Goal: Task Accomplishment & Management: Manage account settings

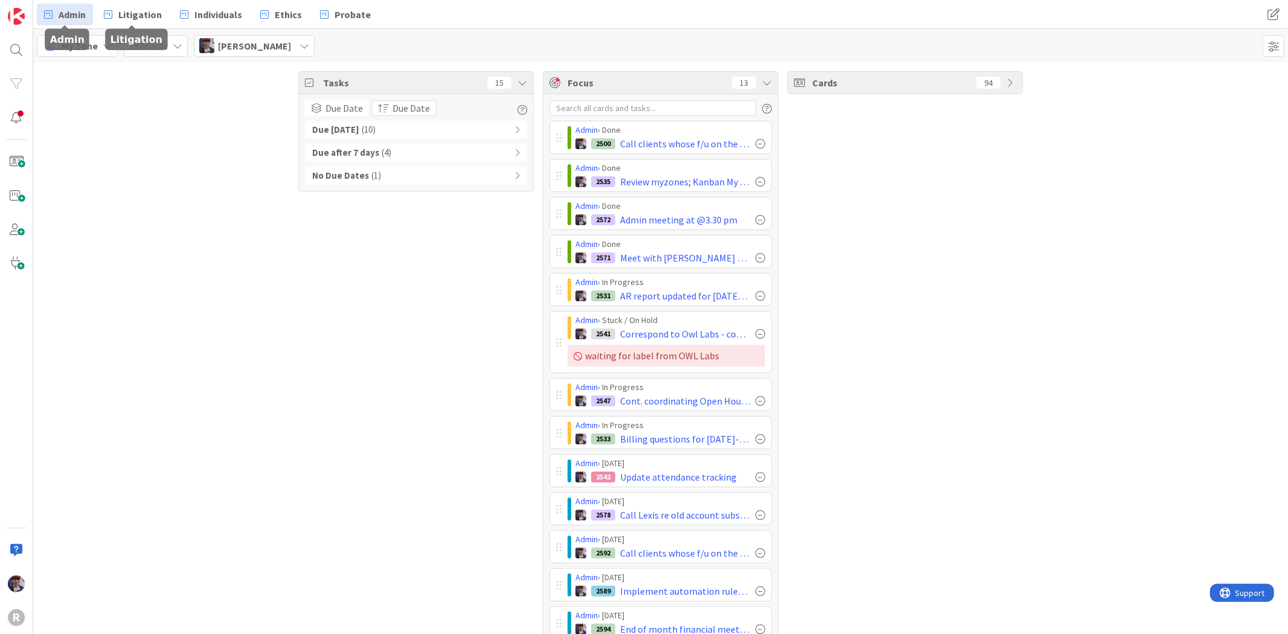
click at [88, 16] on link "Admin" at bounding box center [65, 15] width 56 height 22
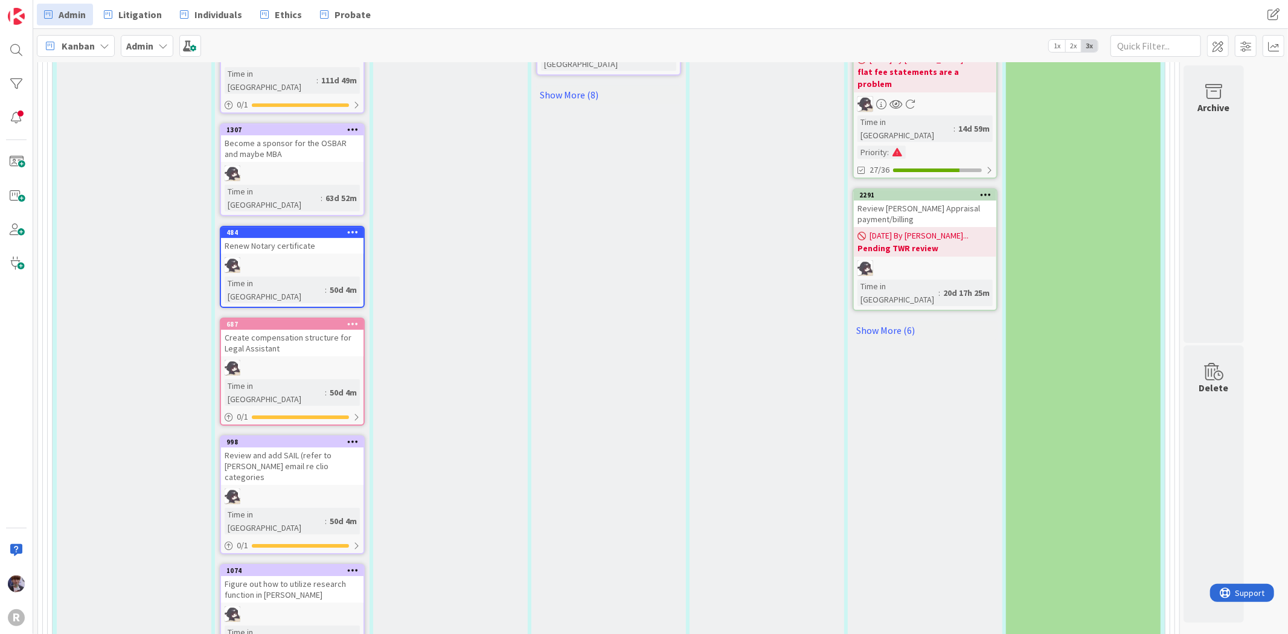
scroll to position [3421, 0]
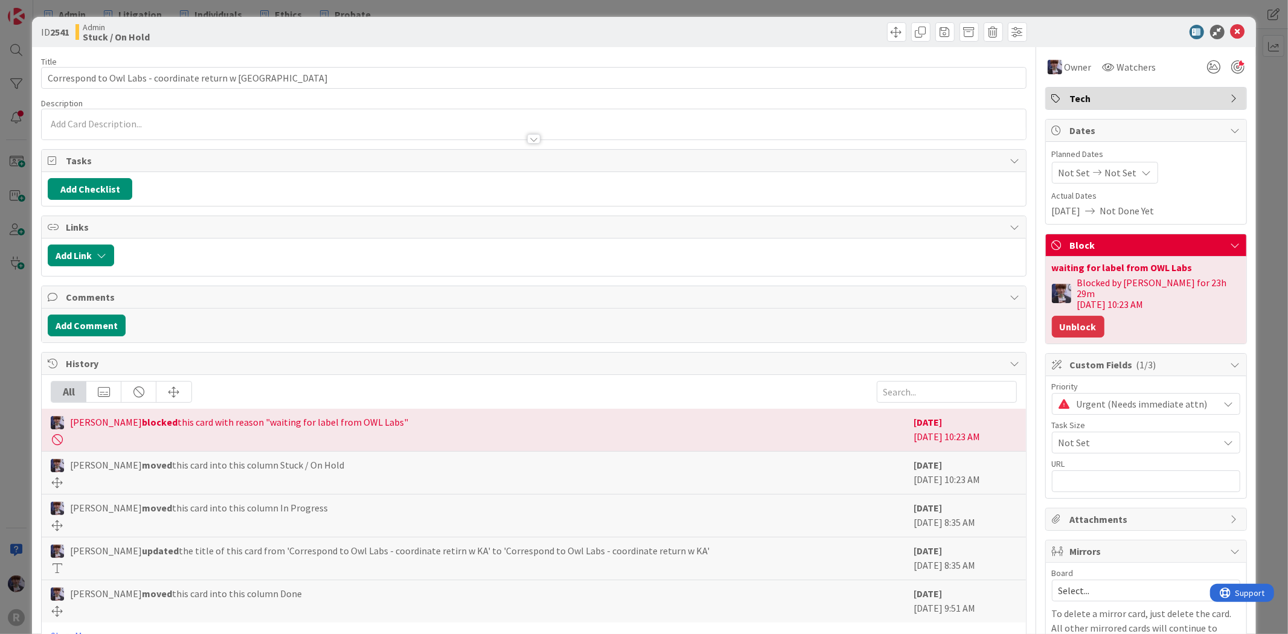
click at [1052, 318] on button "Unblock" at bounding box center [1078, 327] width 53 height 22
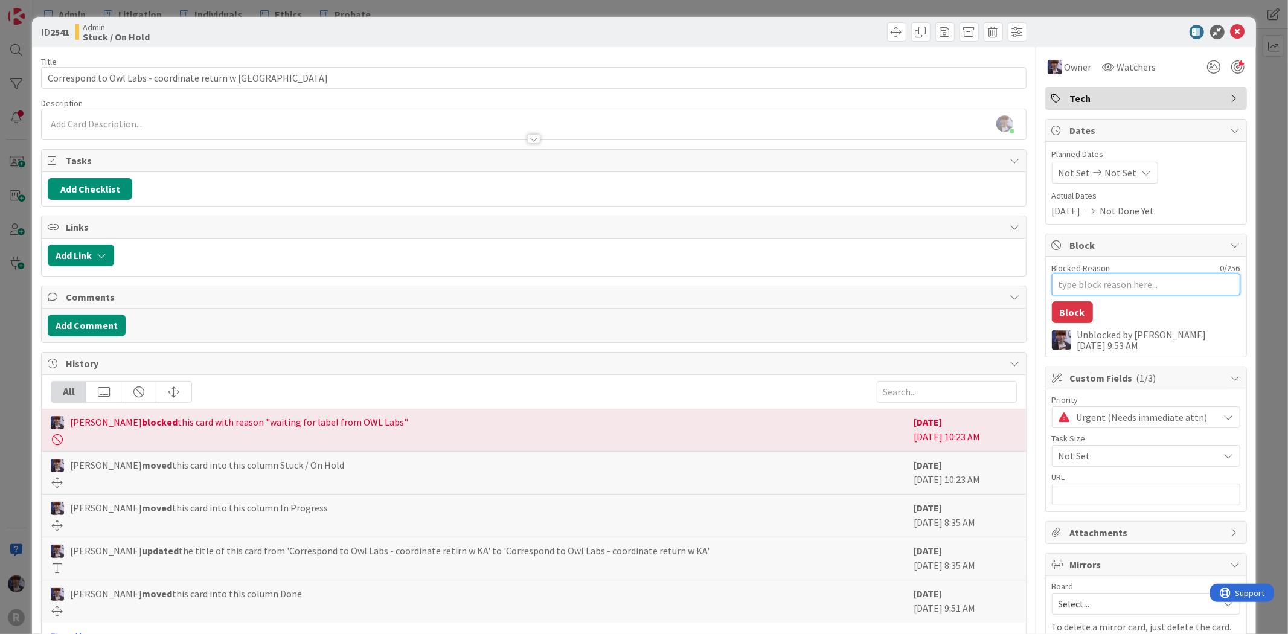
click at [1117, 295] on textarea "Blocked Reason" at bounding box center [1146, 285] width 188 height 22
type textarea "x"
type textarea "A"
type textarea "x"
type textarea "As"
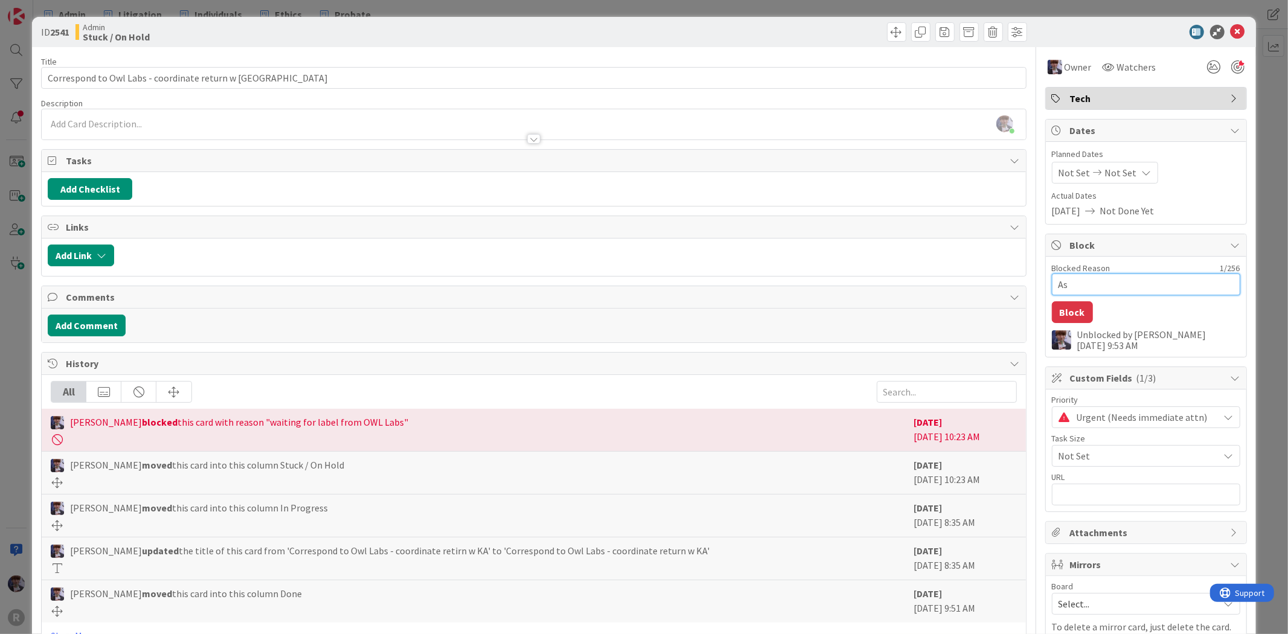
type textarea "x"
type textarea "Ask"
type textarea "x"
type textarea "Ask"
type textarea "x"
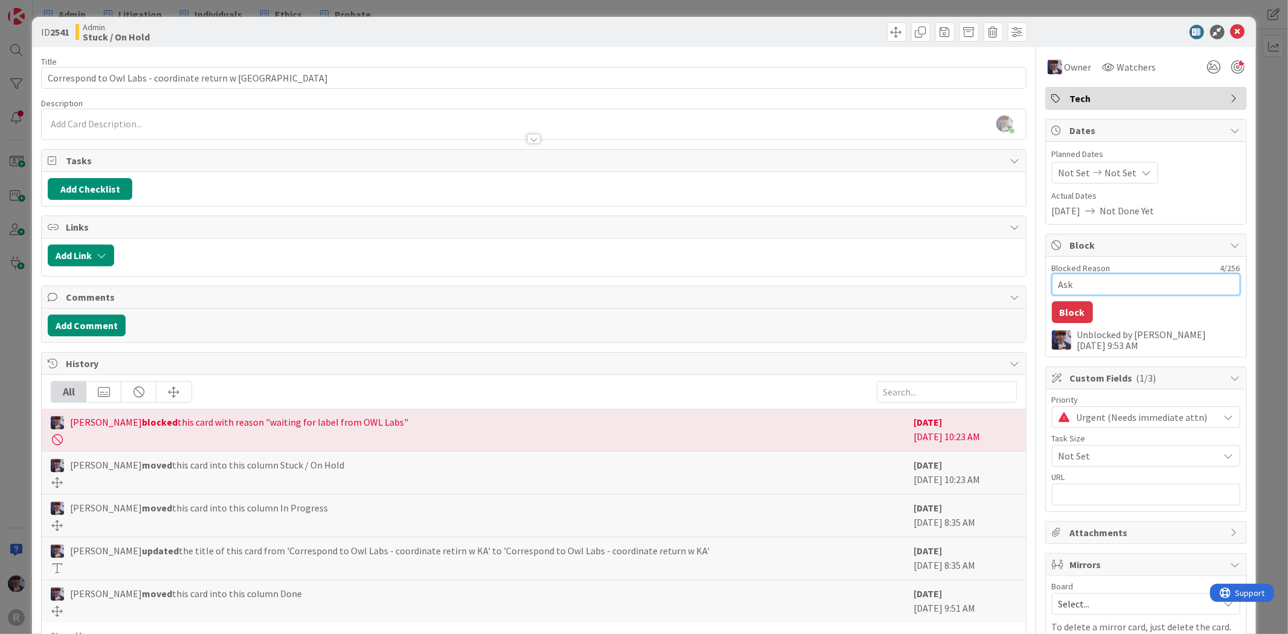
type textarea "Ask I"
type textarea "x"
type textarea "Ask IN"
type textarea "x"
type textarea "Ask INC"
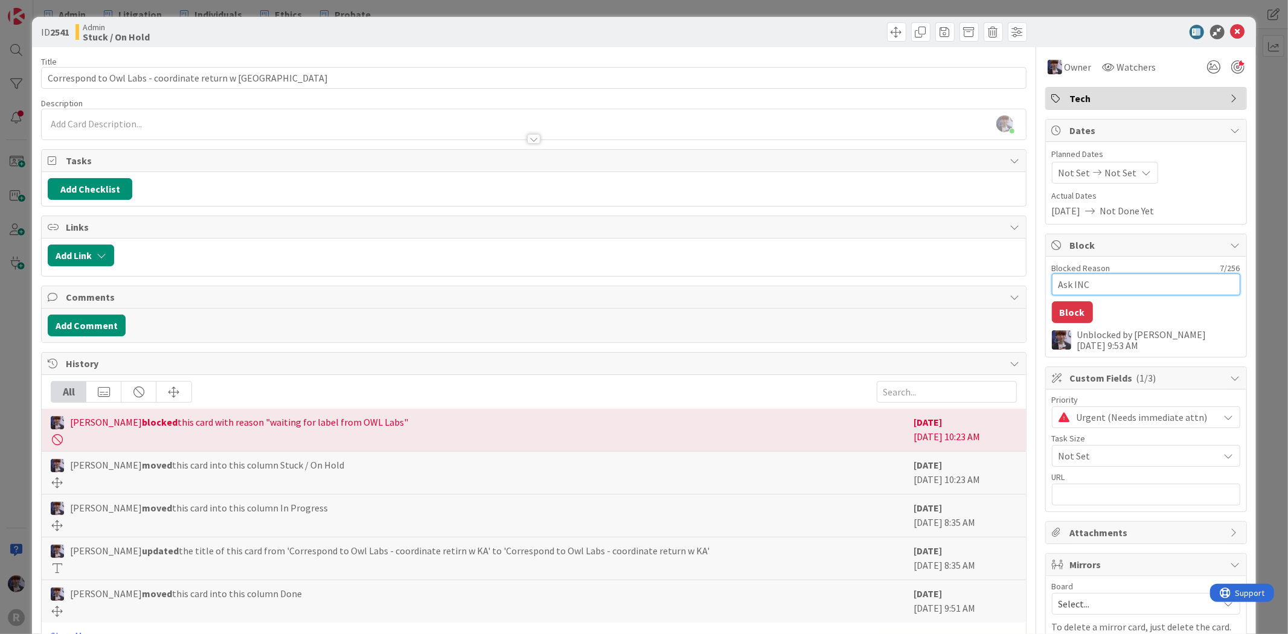
type textarea "x"
type textarea "Ask INC"
type textarea "x"
type textarea "Ask INC r"
type textarea "x"
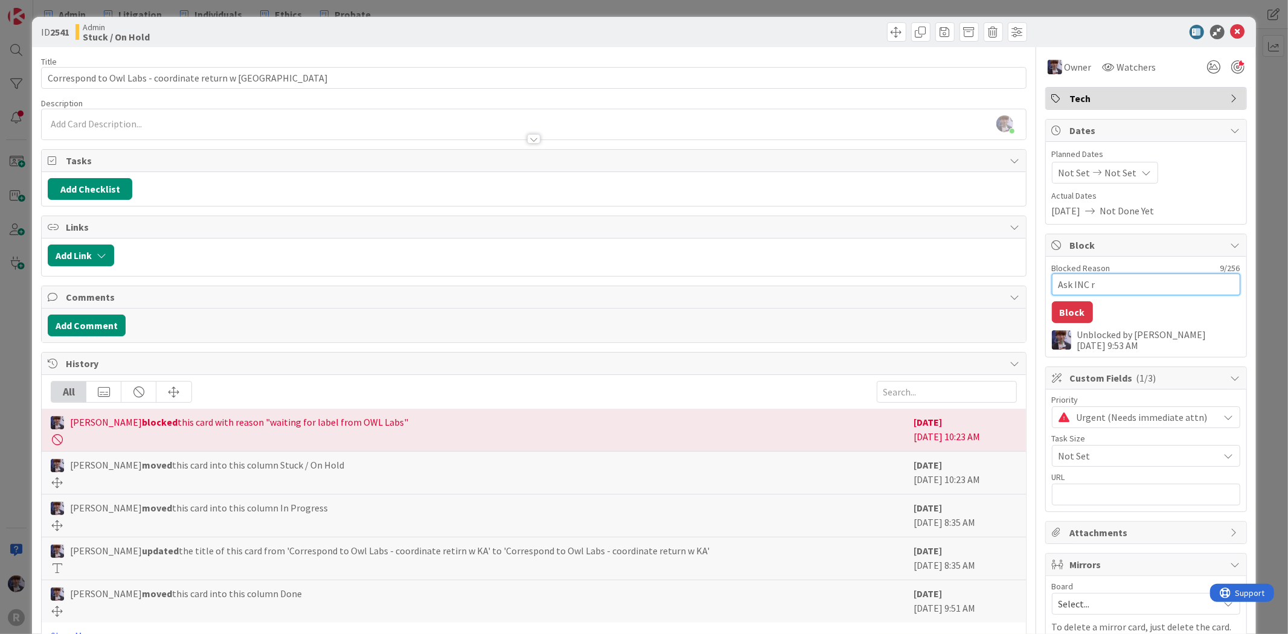
type textarea "Ask INC re"
type textarea "x"
type textarea "Ask INC re"
type textarea "x"
type textarea "Ask INC re r"
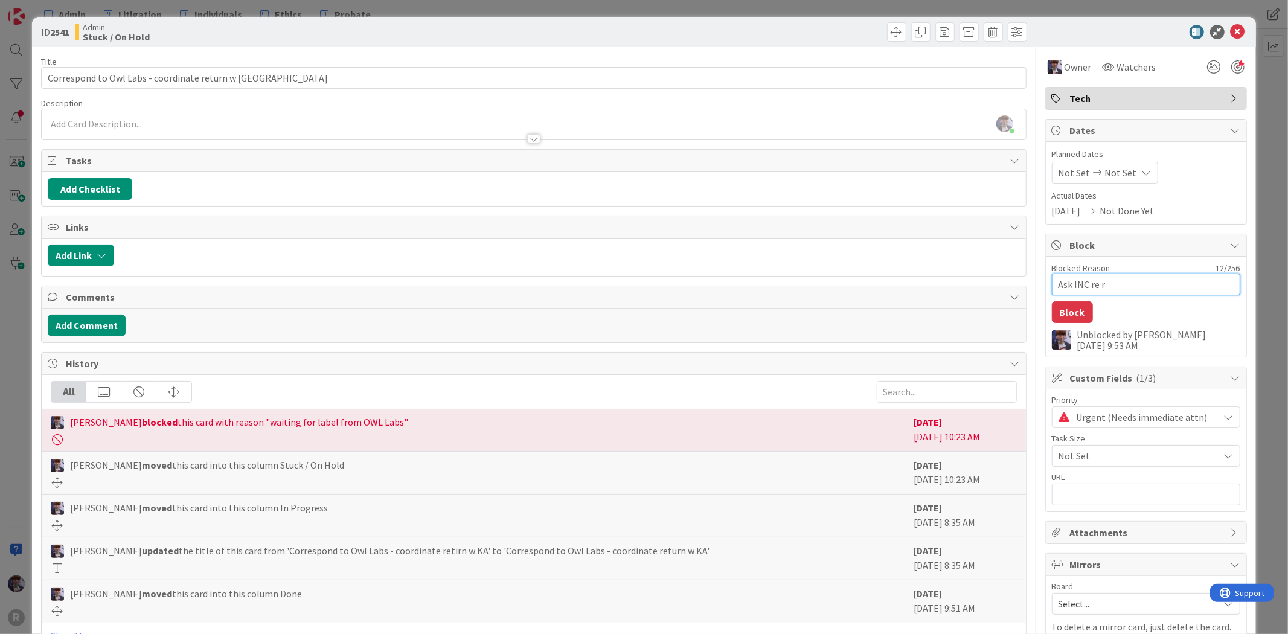
type textarea "x"
type textarea "Ask INC re re"
type textarea "x"
type textarea "Ask INC re rem"
type textarea "x"
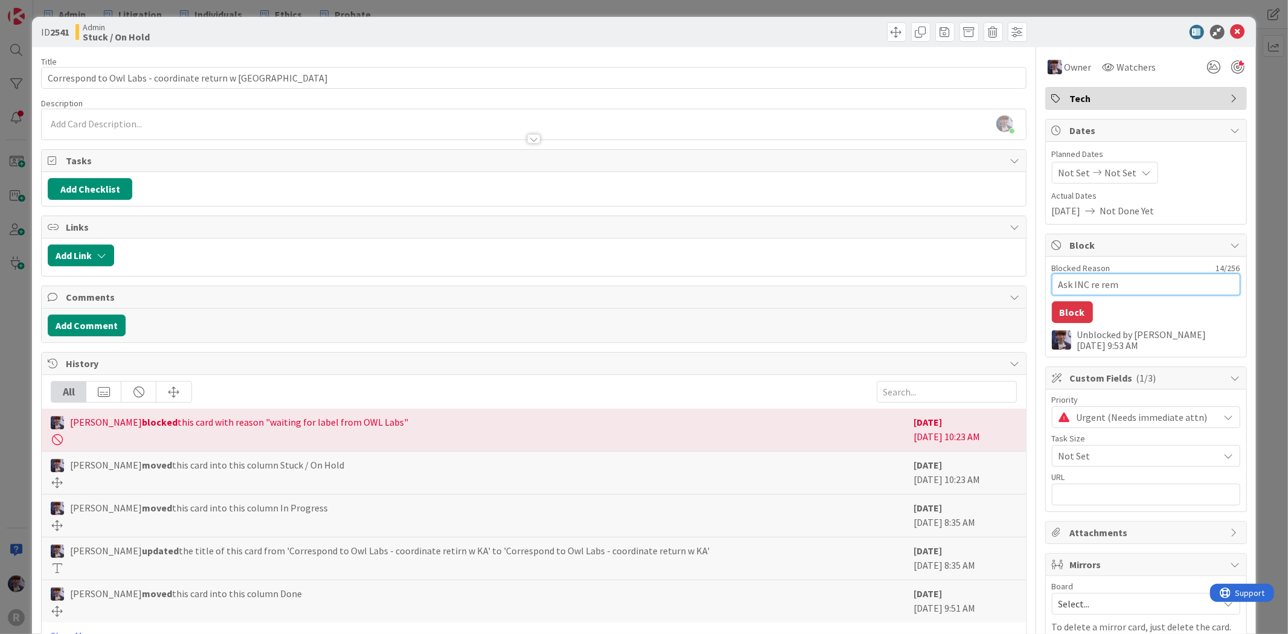
type textarea "Ask INC re remv"
type textarea "x"
type textarea "Ask INC re remva"
type textarea "x"
type textarea "Ask INC re remval"
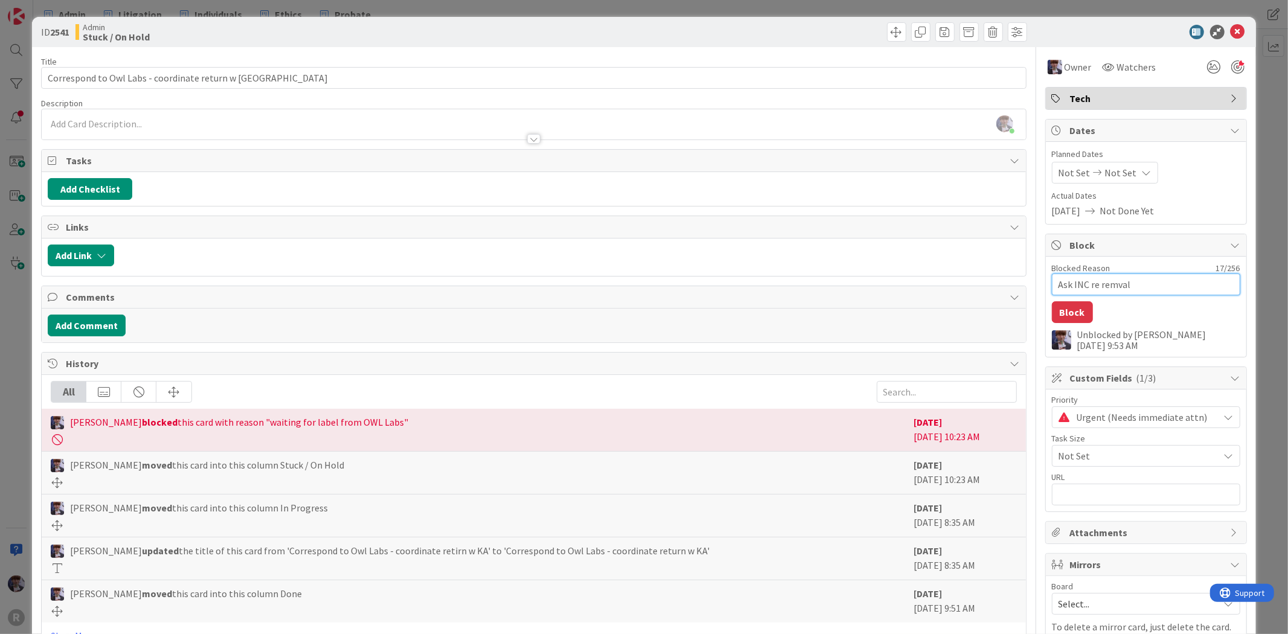
type textarea "x"
type textarea "Ask INC re remva"
type textarea "x"
type textarea "Ask INC re remv"
type textarea "x"
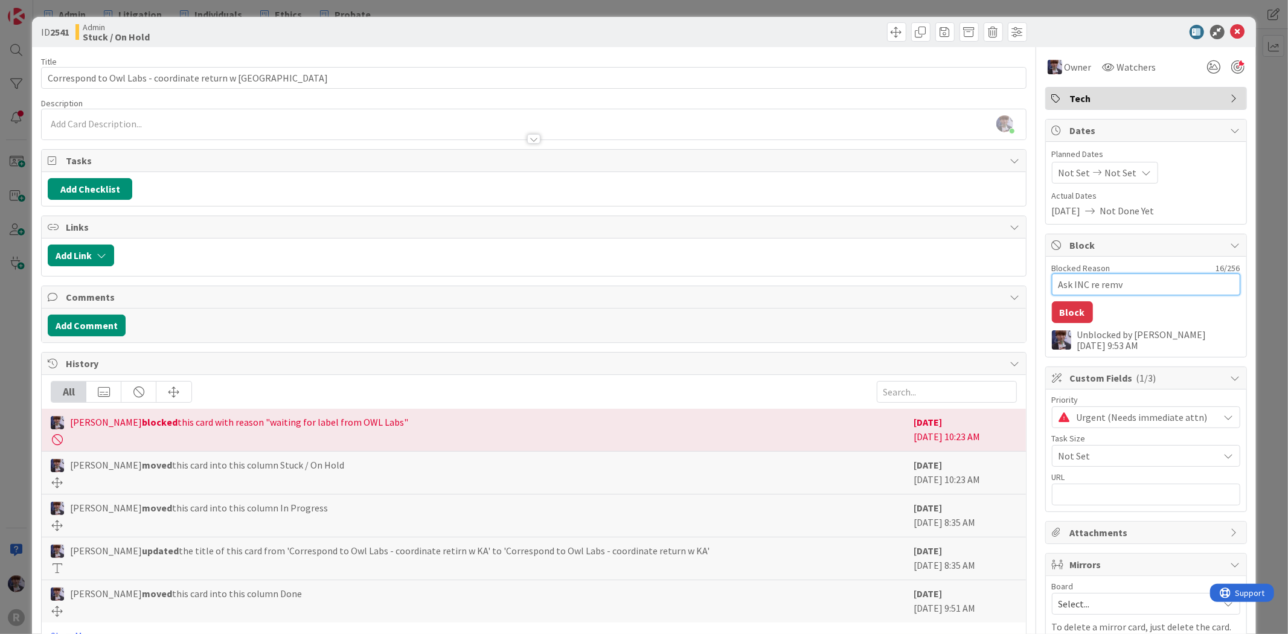
type textarea "Ask INC re rem"
type textarea "x"
type textarea "Ask INC re re"
type textarea "x"
type textarea "Ask INC re r"
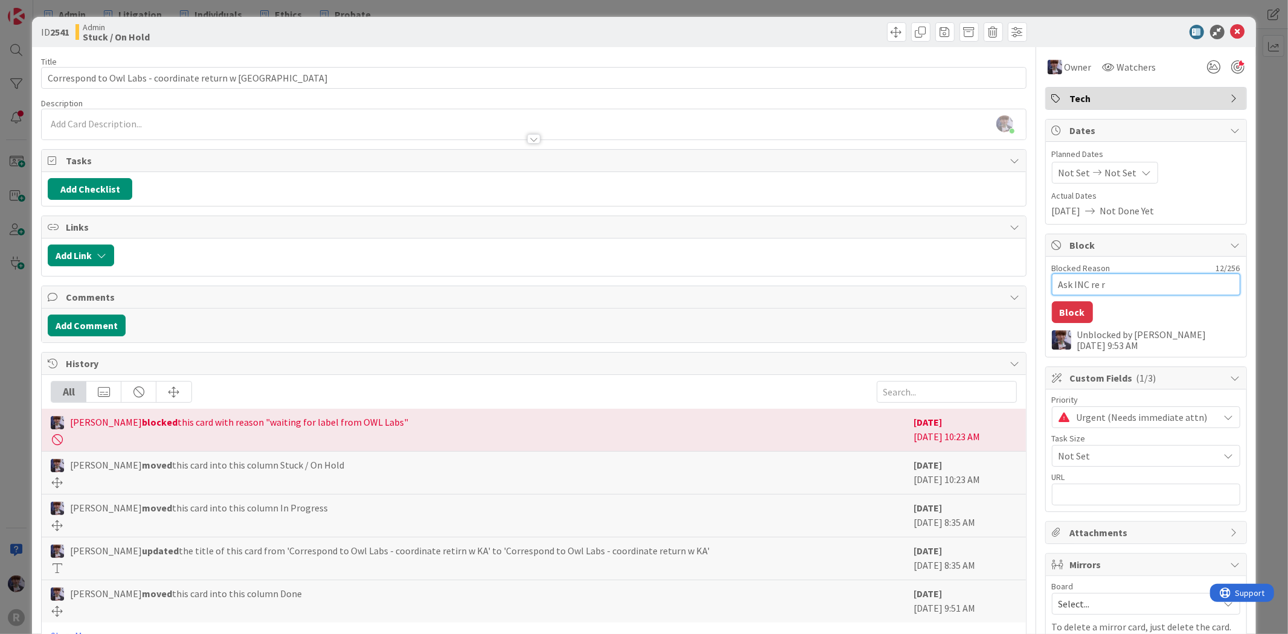
type textarea "x"
type textarea "Ask INC re re"
type textarea "x"
type textarea "Ask INC re rem"
type textarea "x"
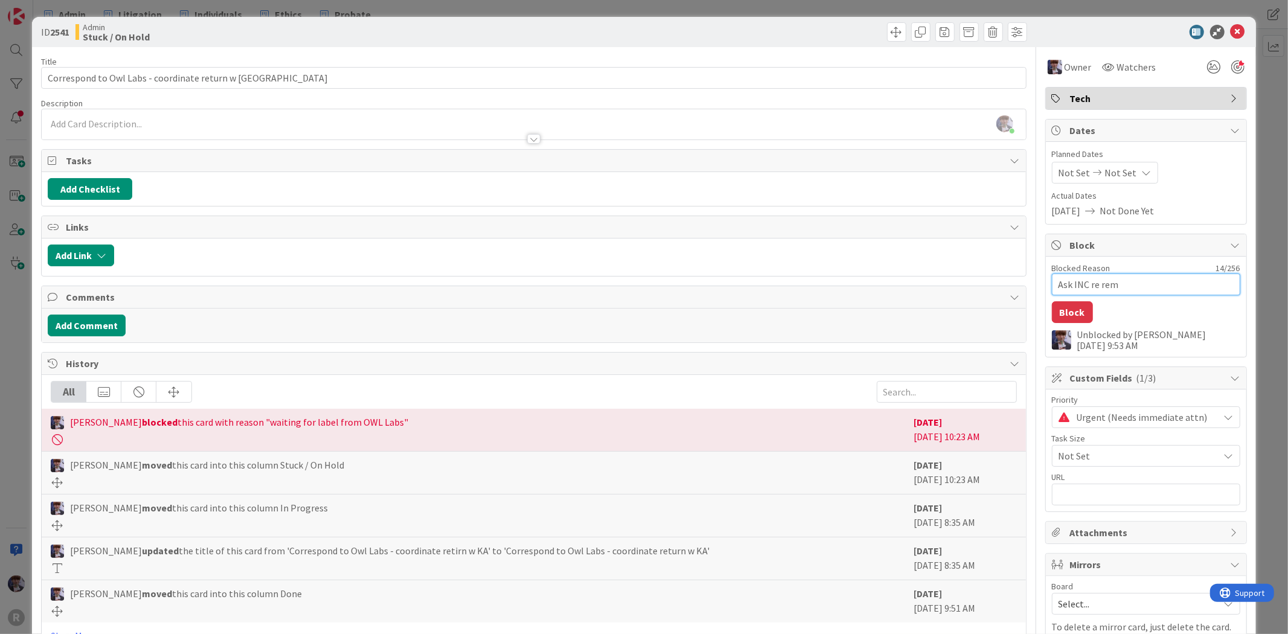
type textarea "Ask INC re remo"
type textarea "x"
type textarea "Ask INC re remov"
type textarea "x"
type textarea "Ask INC re remova"
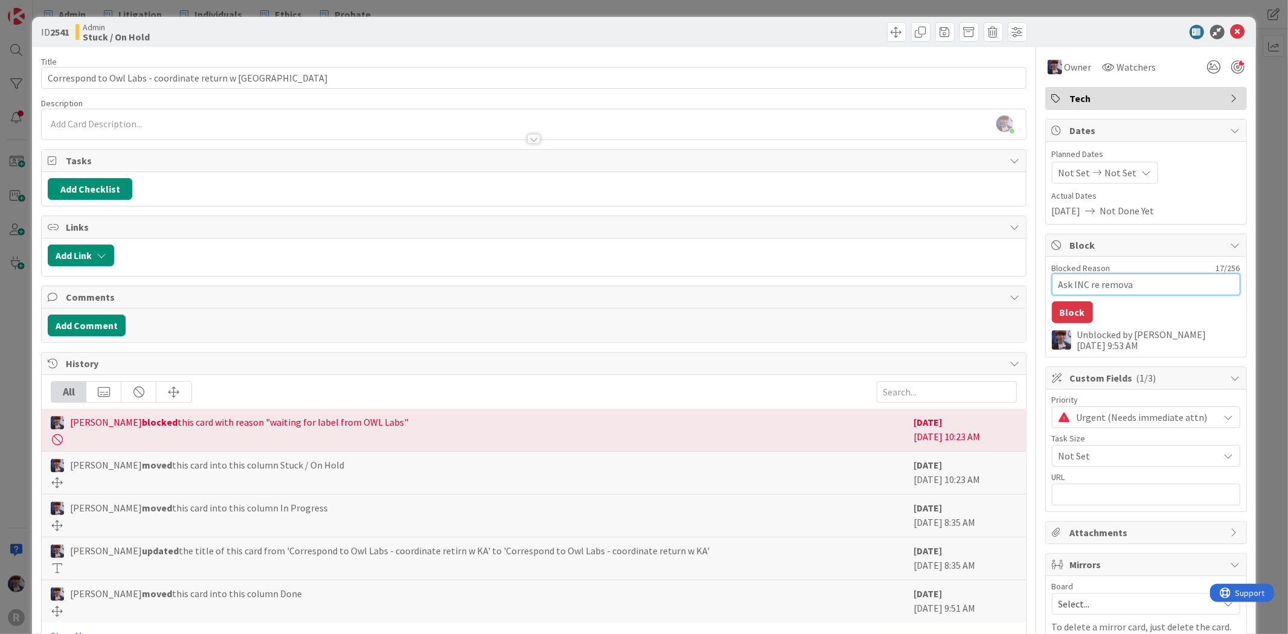
type textarea "x"
type textarea "Ask INC re removal"
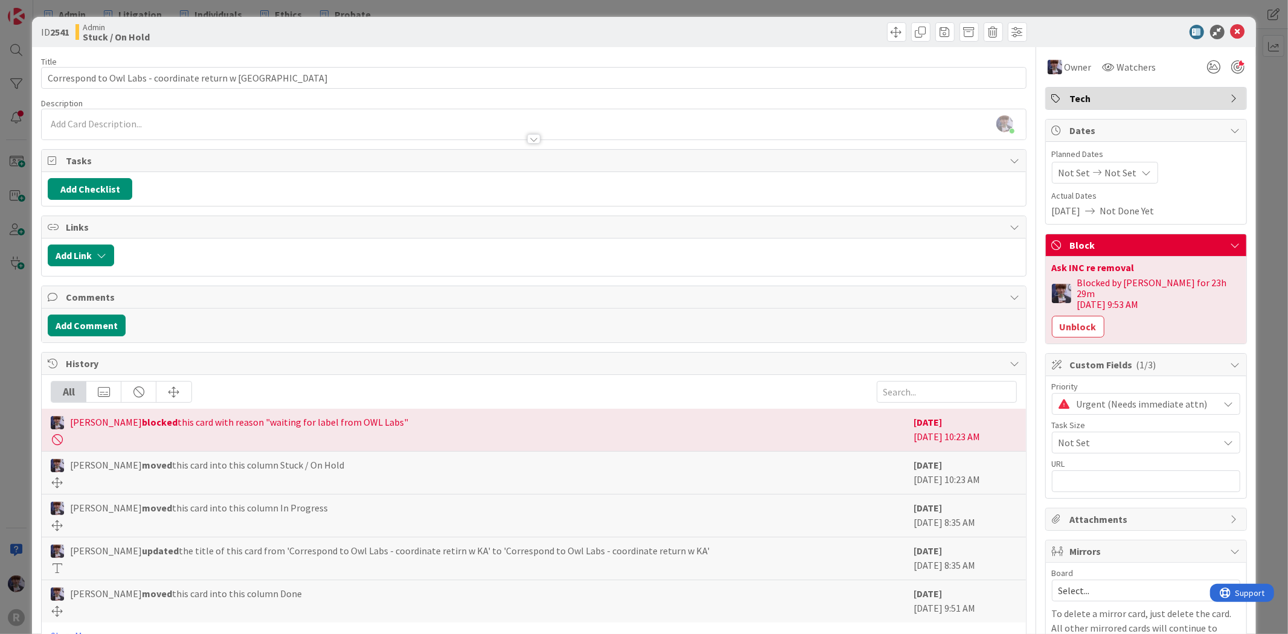
click at [1271, 146] on div "ID 2541 Admin Stuck / On Hold Title 47 / 128 Correspond to Owl Labs - coordinat…" at bounding box center [644, 317] width 1288 height 634
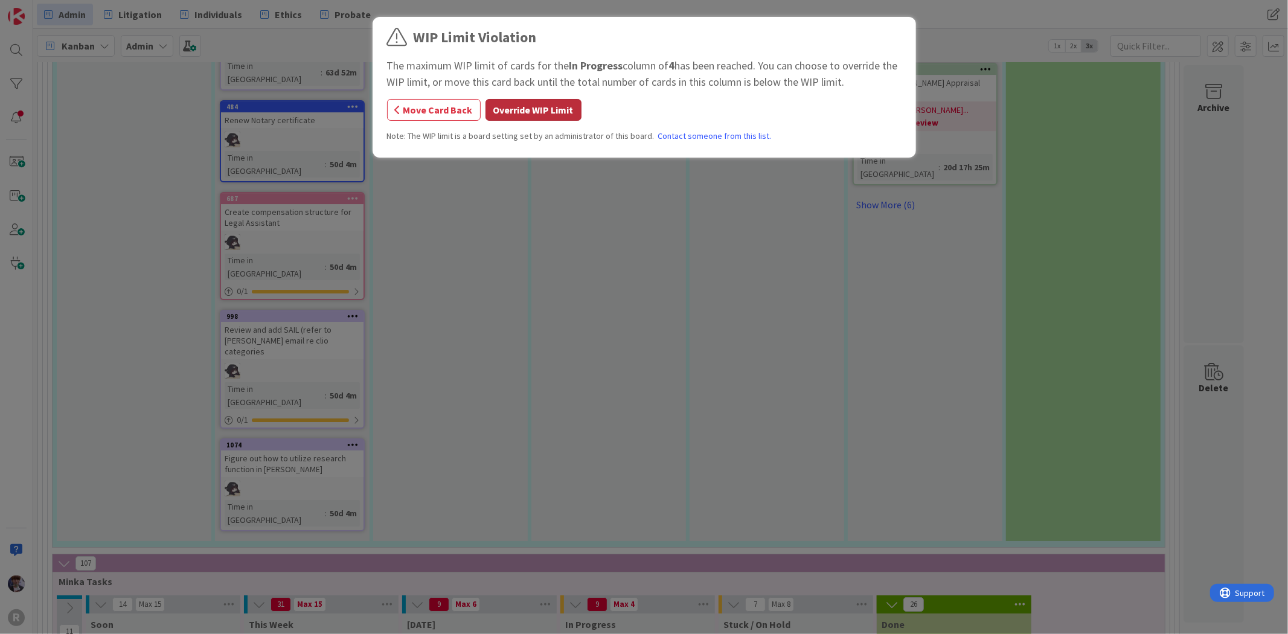
click at [536, 100] on button "Override WIP Limit" at bounding box center [533, 110] width 96 height 22
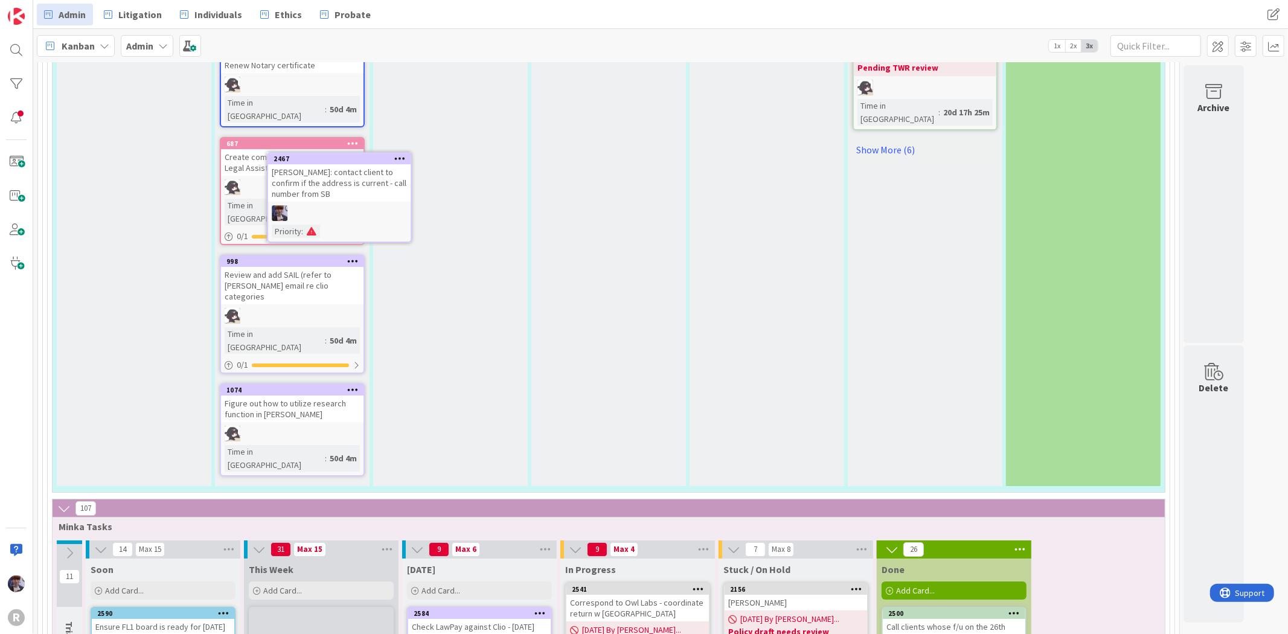
scroll to position [3461, 0]
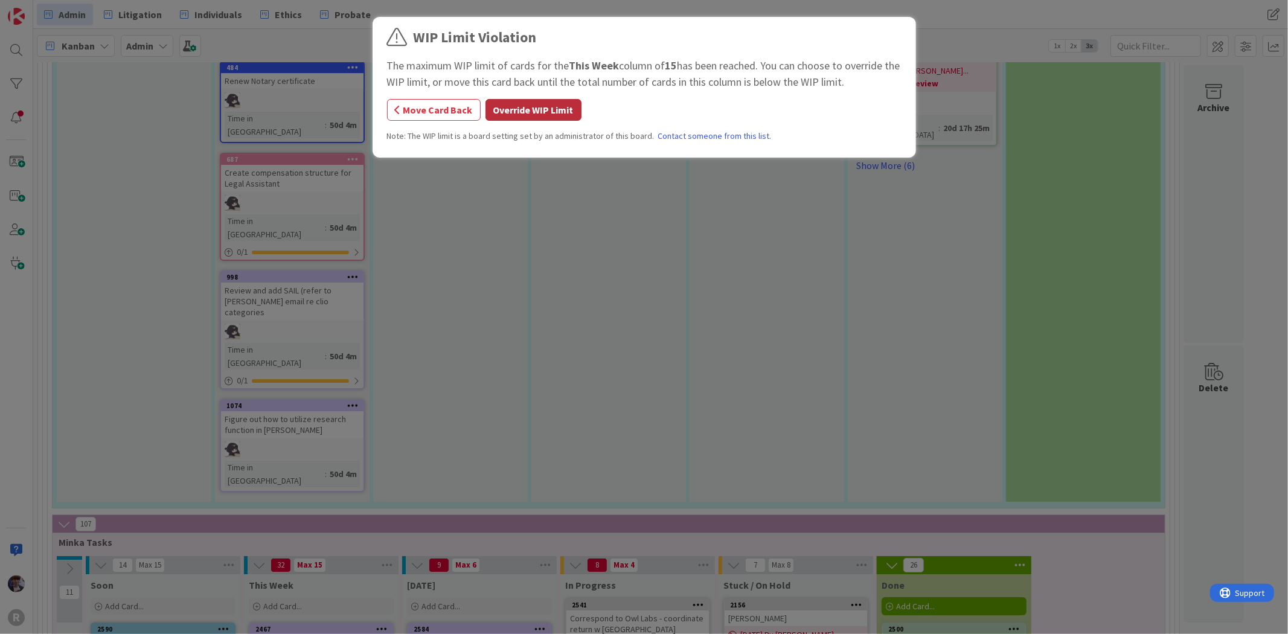
click at [569, 110] on button "Override WIP Limit" at bounding box center [533, 110] width 96 height 22
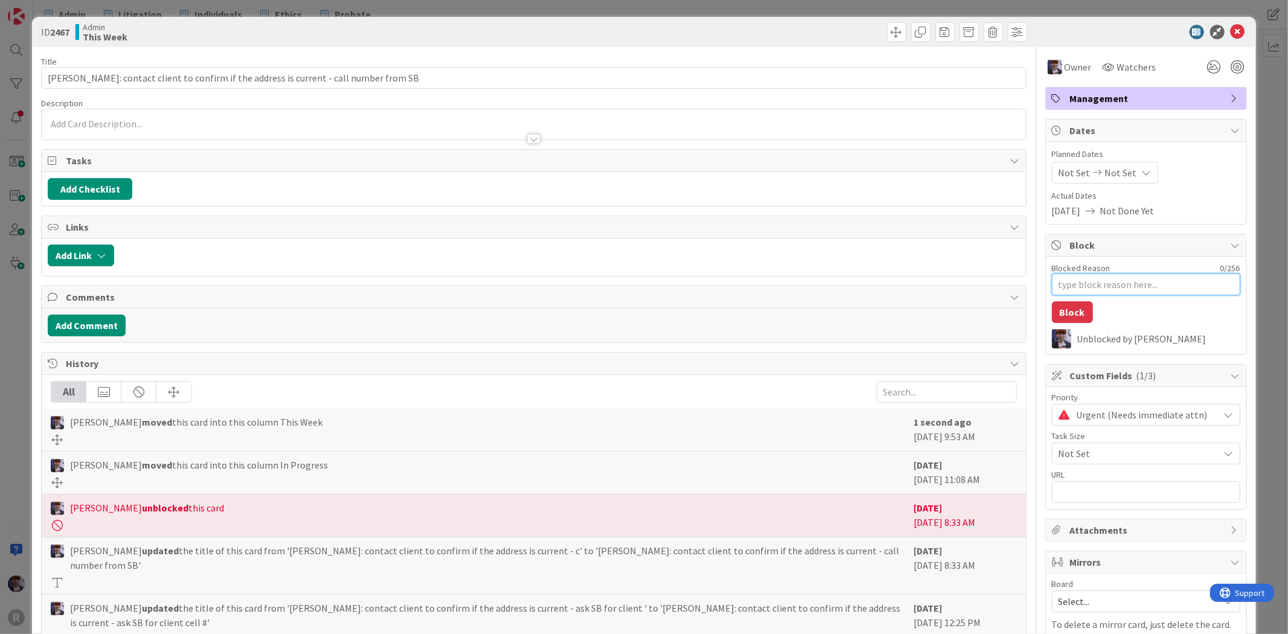
click at [1089, 278] on textarea "Blocked Reason" at bounding box center [1146, 285] width 188 height 22
type textarea "x"
type textarea "N"
type textarea "x"
type textarea "NE"
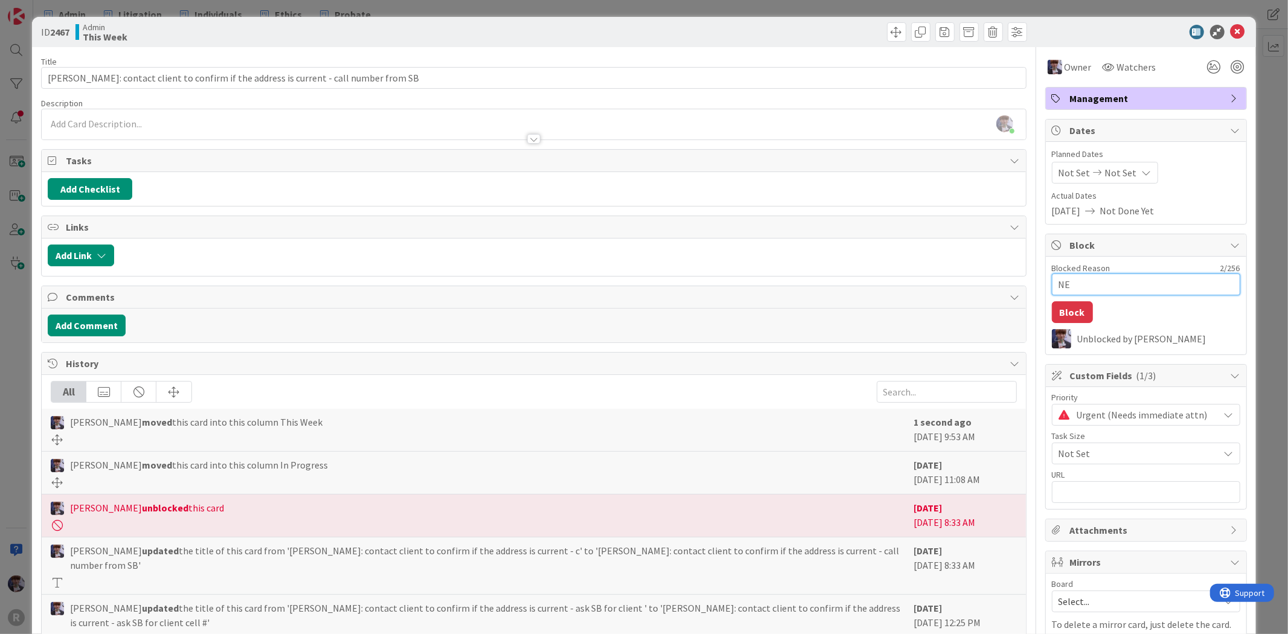
type textarea "x"
type textarea "NEE"
type textarea "x"
type textarea "NEED"
type textarea "x"
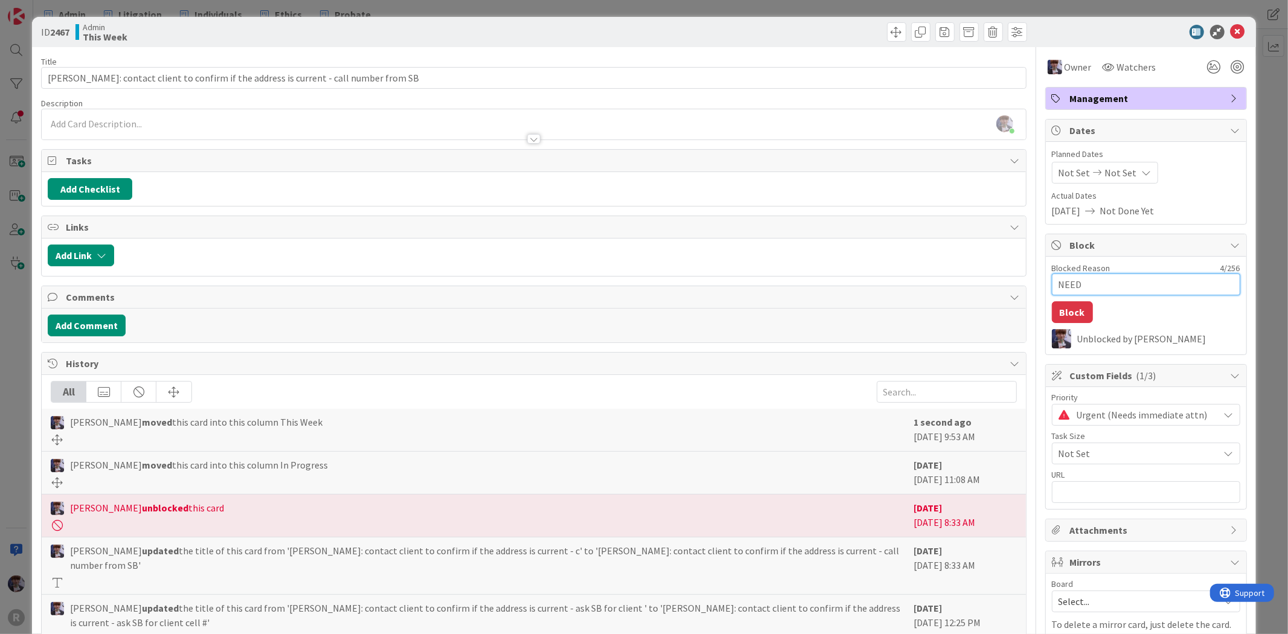
type textarea "NEED"
type textarea "x"
type textarea "NEED T"
type textarea "x"
type textarea "NEED TO"
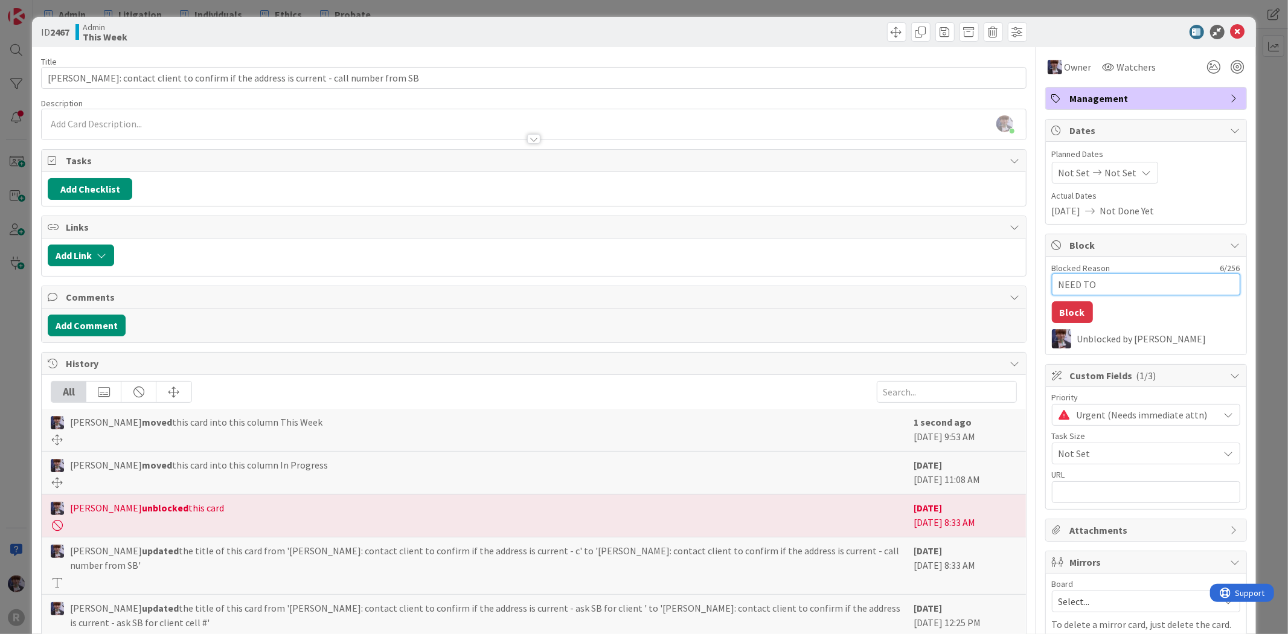
type textarea "x"
type textarea "NEED TO"
type textarea "x"
type textarea "NEED TO R"
type textarea "x"
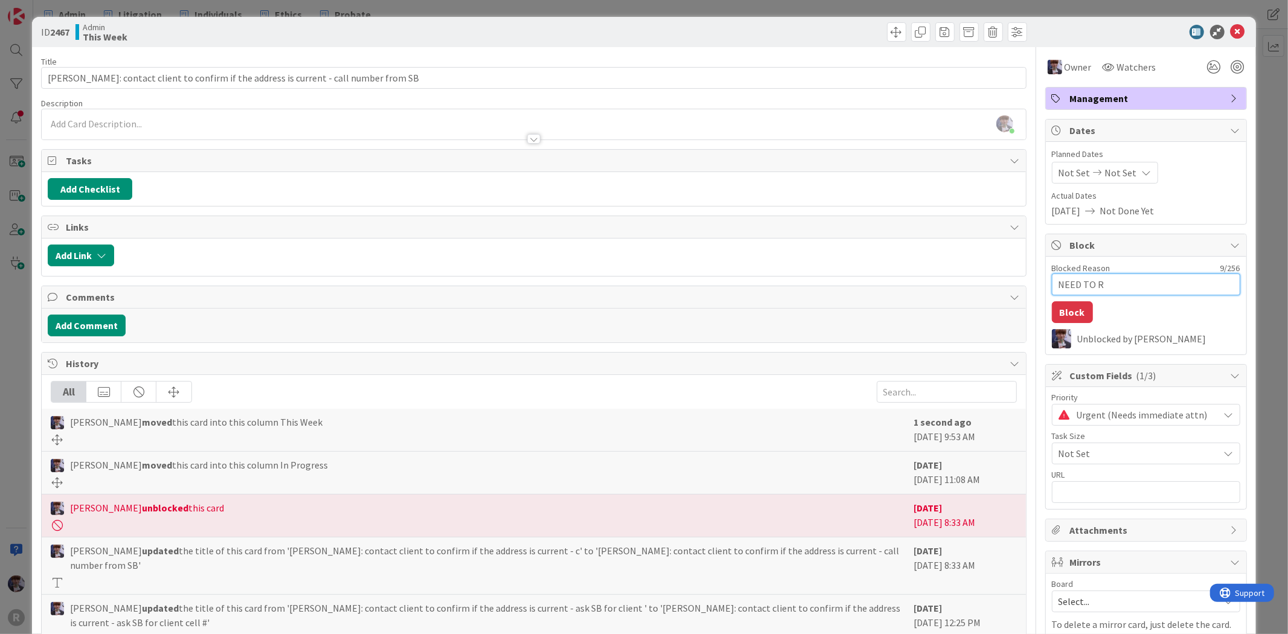
type textarea "NEED TO RE"
type textarea "x"
type textarea "NEED TO REV"
type textarea "x"
type textarea "NEED TO REVI"
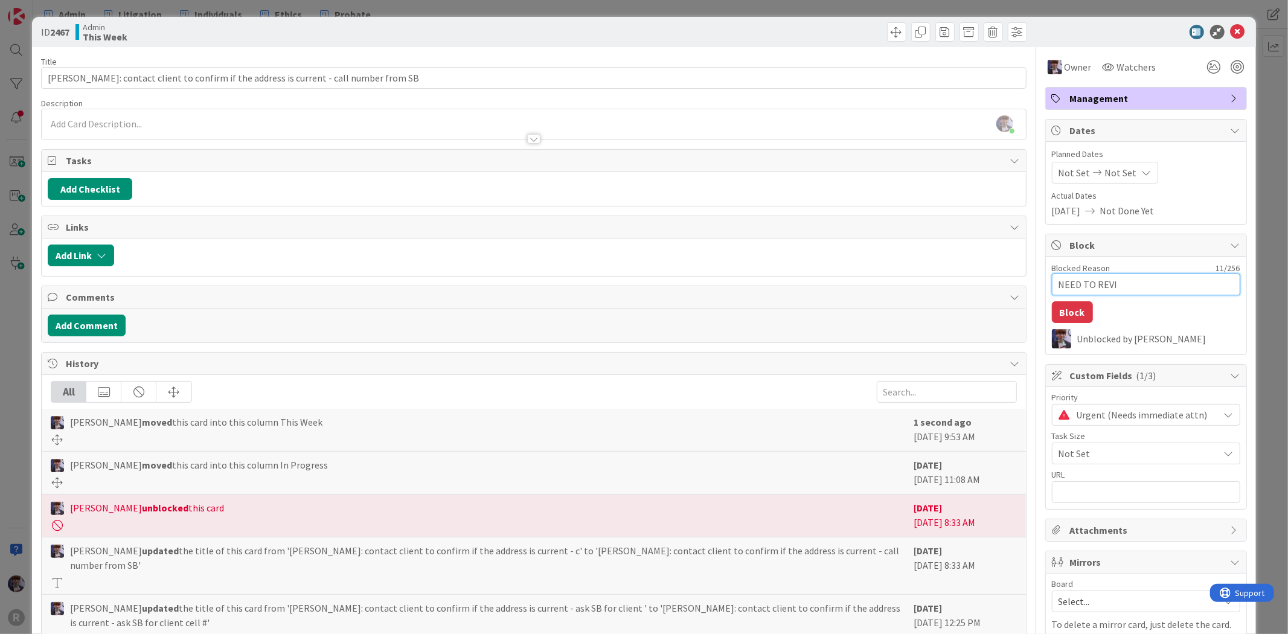
type textarea "x"
type textarea "NEED TO REVIE"
type textarea "x"
type textarea "NEED TO REVIEW"
type textarea "x"
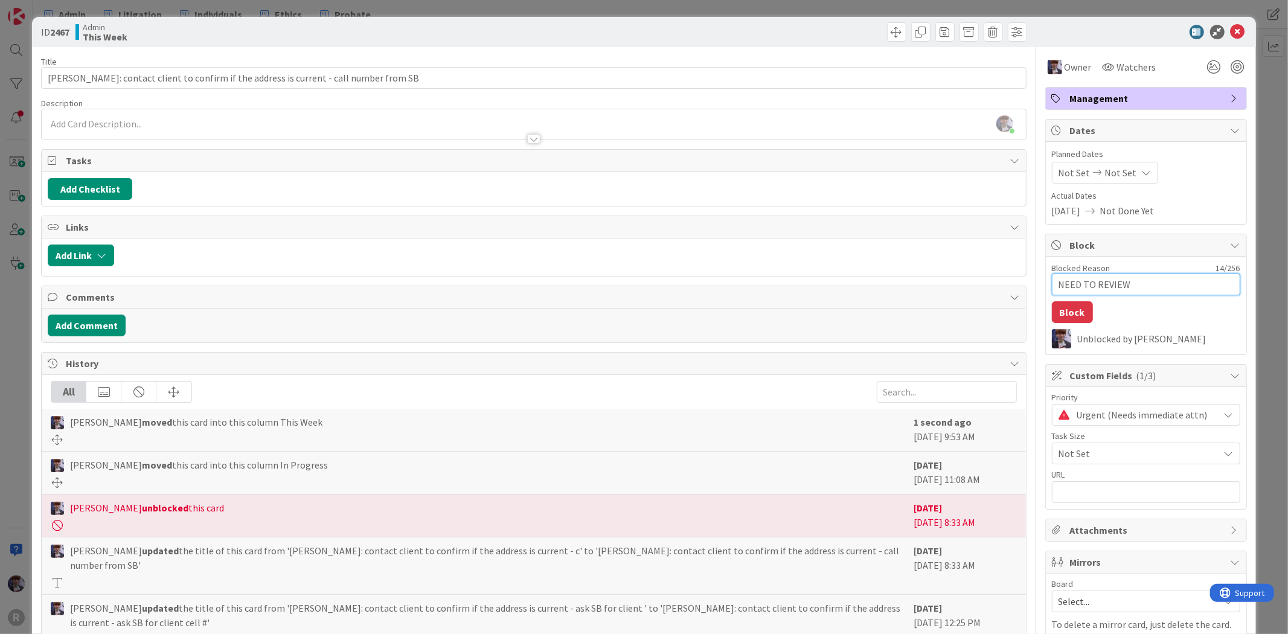
type textarea "NEED TO REVIEW"
type textarea "x"
type textarea "NEED TO REVIEW A"
type textarea "x"
type textarea "NEED TO REVIEW AC"
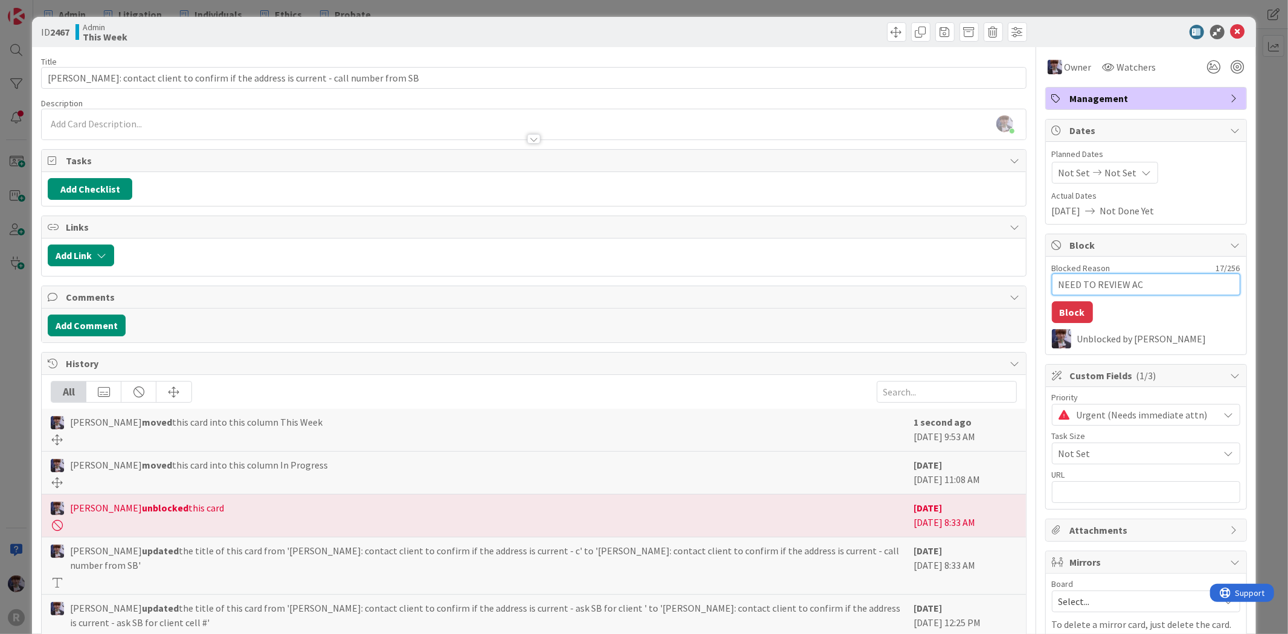
type textarea "x"
type textarea "NEED TO REVIEW ACT"
type textarea "x"
type textarea "NEED TO REVIEW ACTU"
type textarea "x"
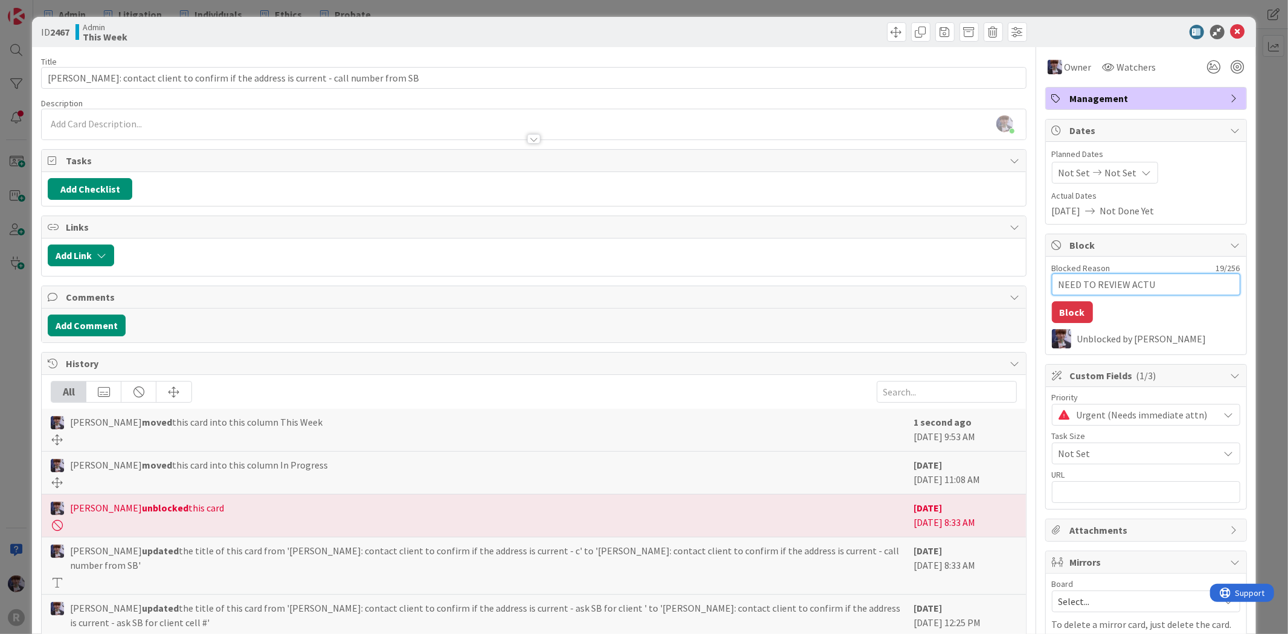
type textarea "NEED TO REVIEW ACTUA"
type textarea "x"
type textarea "NEED TO REVIEW ACTUAL"
type textarea "x"
type textarea "NEED TO REVIEW ACTUAL"
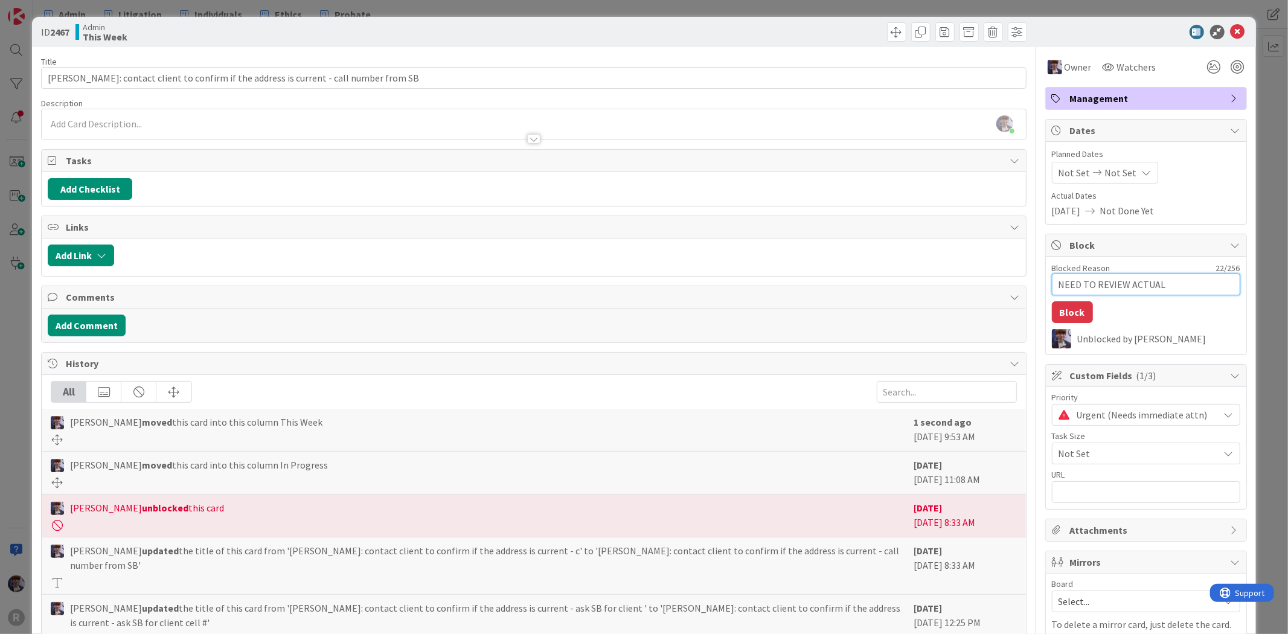
type textarea "x"
type textarea "NEED TO REVIEW ACTUAL A"
type textarea "x"
type textarea "NEED TO REVIEW ACTUAL AM"
type textarea "x"
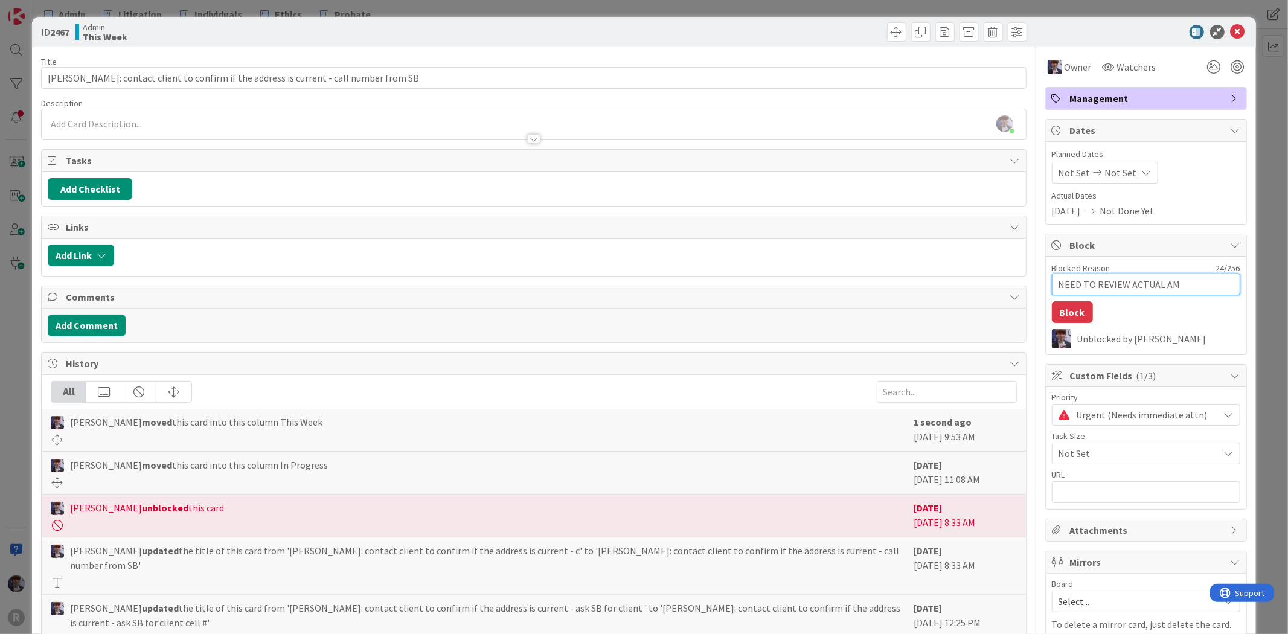
type textarea "NEED TO REVIEW ACTUAL AMO"
type textarea "x"
type textarea "NEED TO REVIEW ACTUAL AMOU"
type textarea "x"
type textarea "NEED TO REVIEW ACTUAL AMOUN"
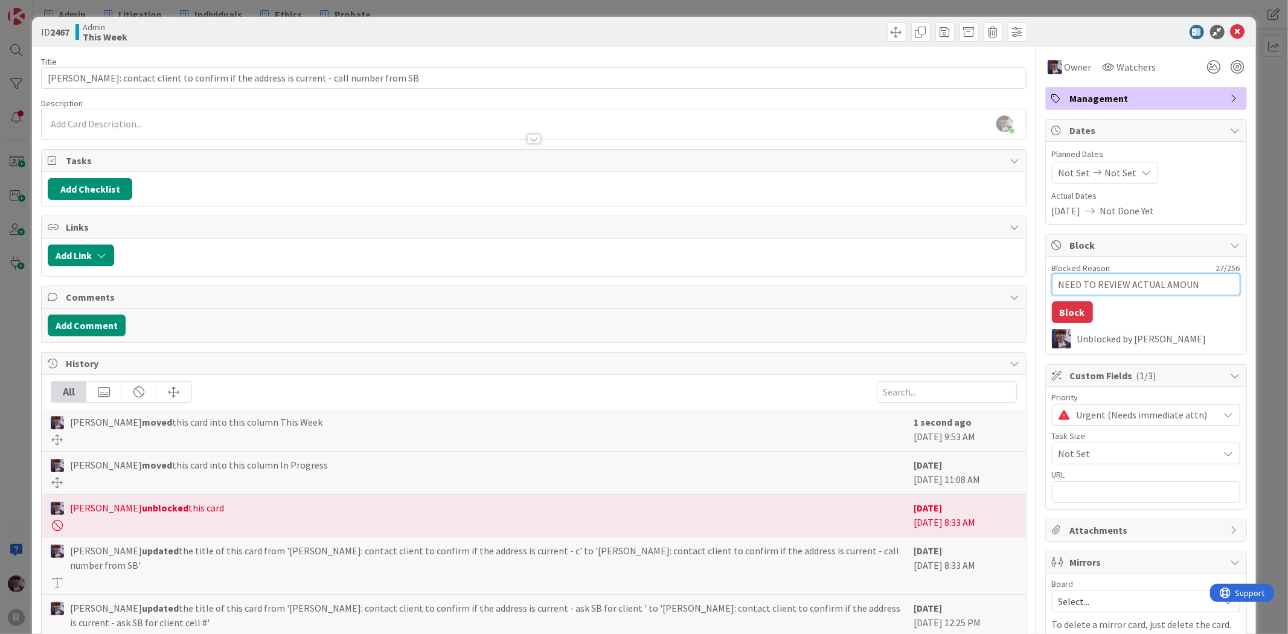
type textarea "x"
type textarea "NEED TO REVIEW ACTUAL AMOUNT"
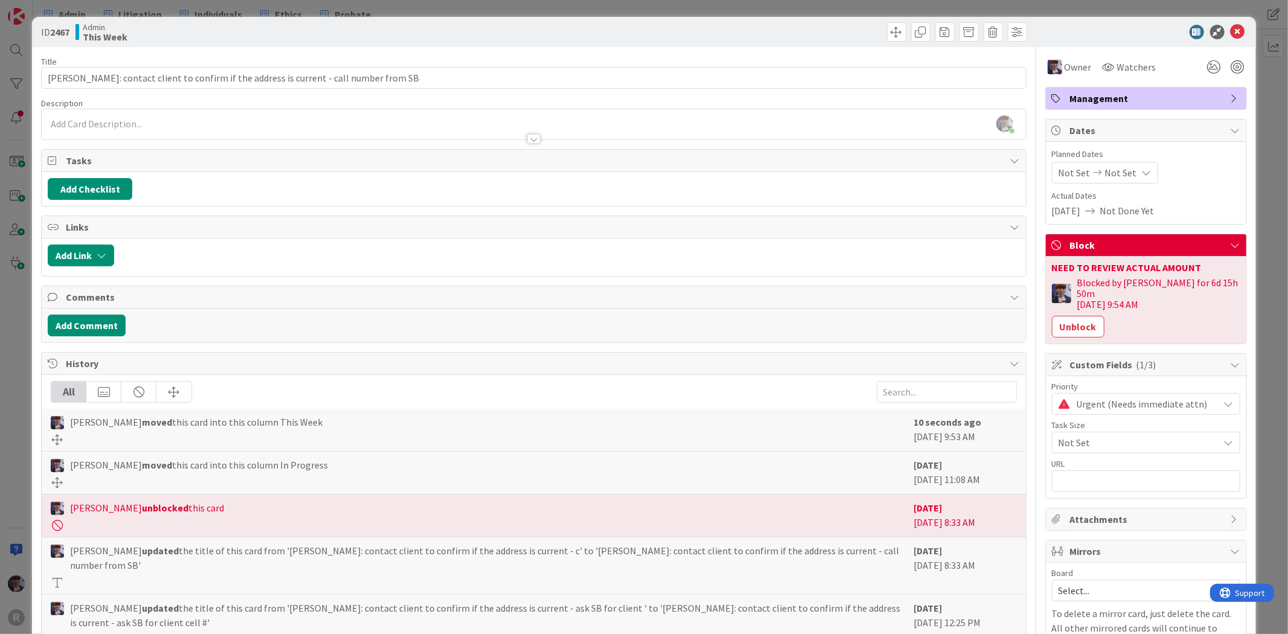
click at [1257, 194] on div "ID 2467 Admin This Week Title 82 / 128 [PERSON_NAME]: contact client to confirm…" at bounding box center [644, 317] width 1288 height 634
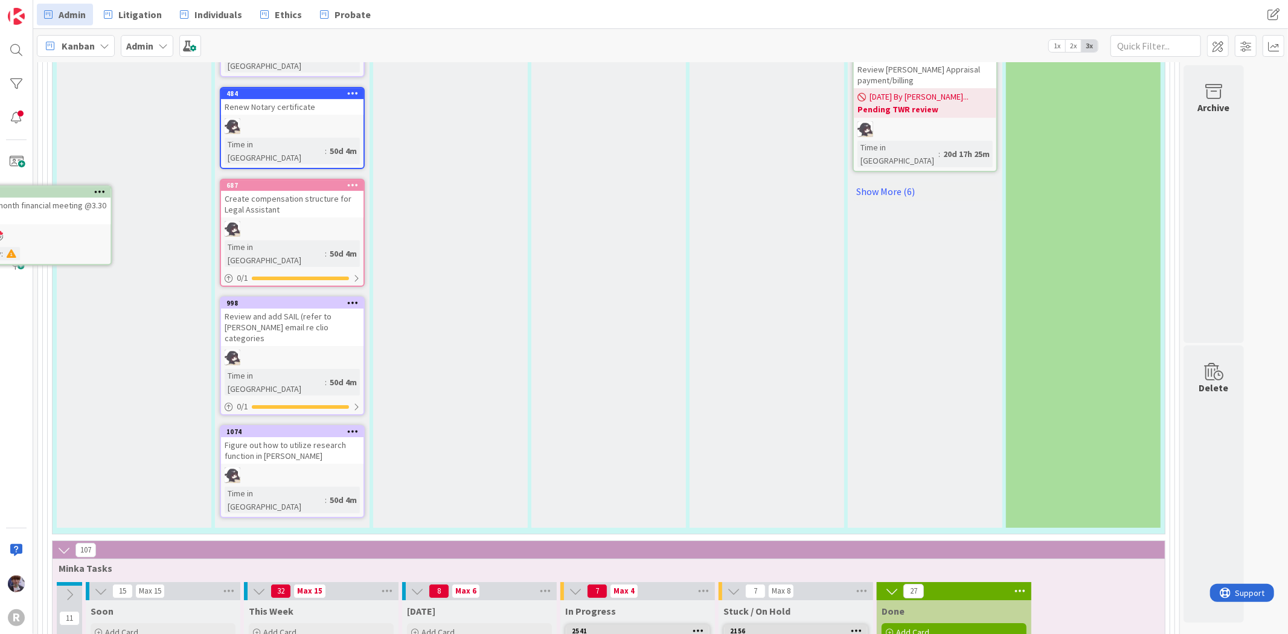
scroll to position [3427, 0]
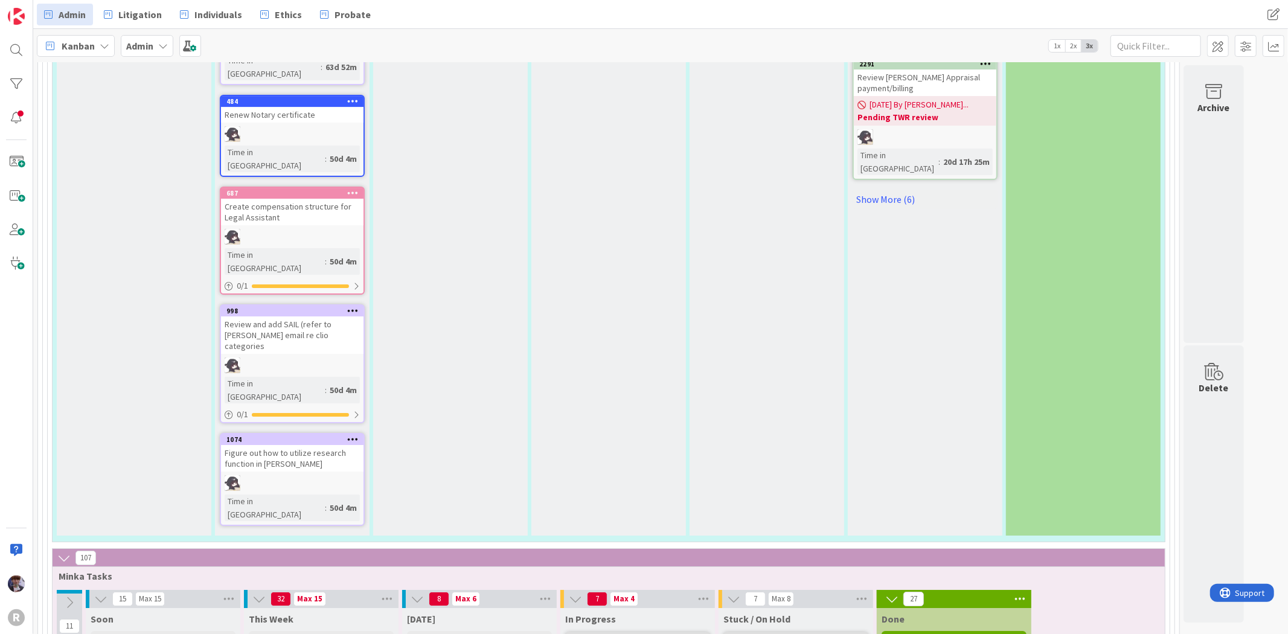
click at [68, 596] on icon at bounding box center [69, 602] width 13 height 13
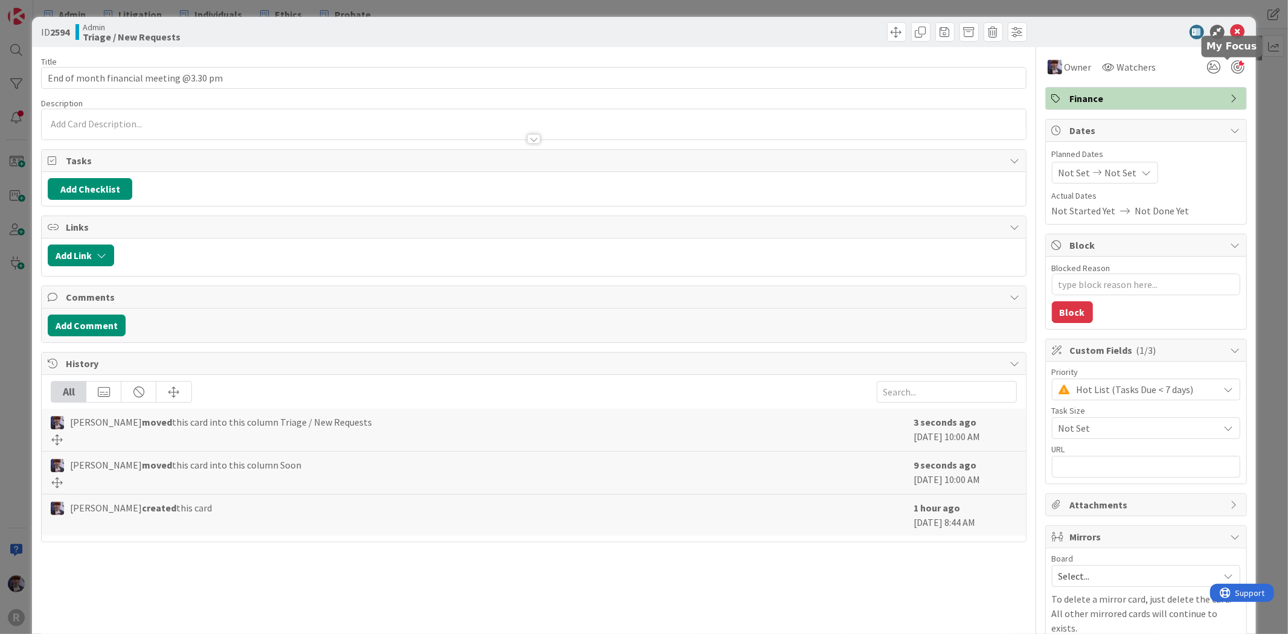
click at [1231, 62] on div at bounding box center [1237, 66] width 13 height 13
click at [1259, 123] on div "ID 2594 Admin Triage / New Requests Title 39 / 128 End of month financial meeti…" at bounding box center [644, 317] width 1288 height 634
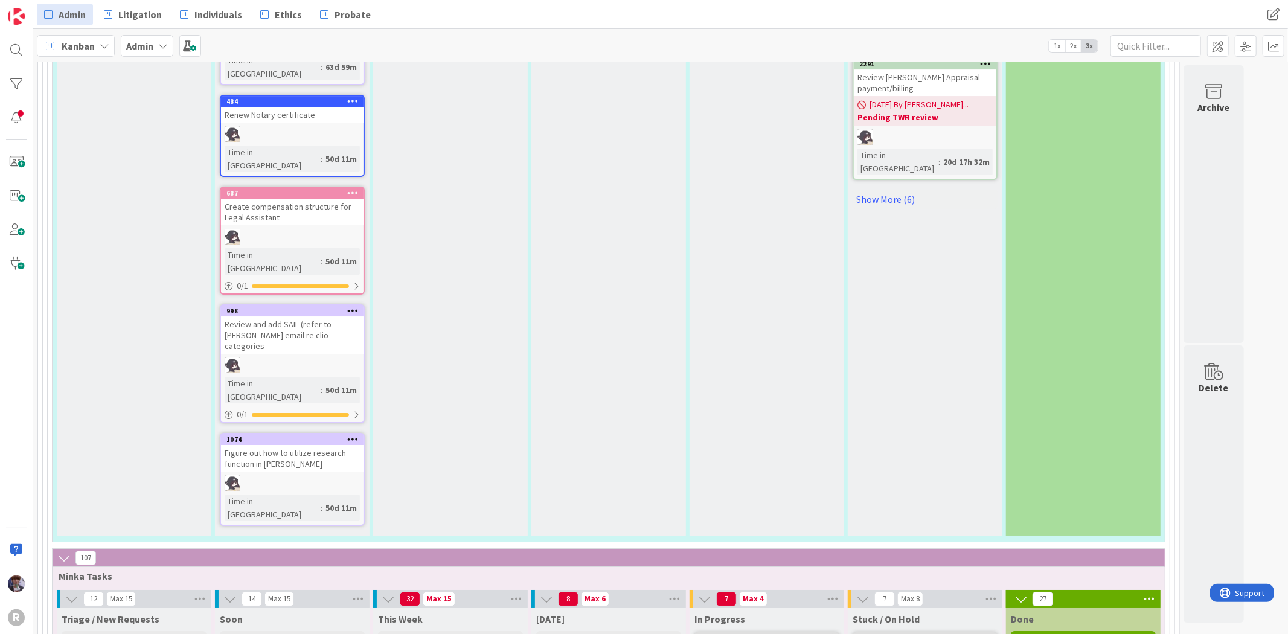
click at [76, 592] on icon at bounding box center [71, 598] width 13 height 13
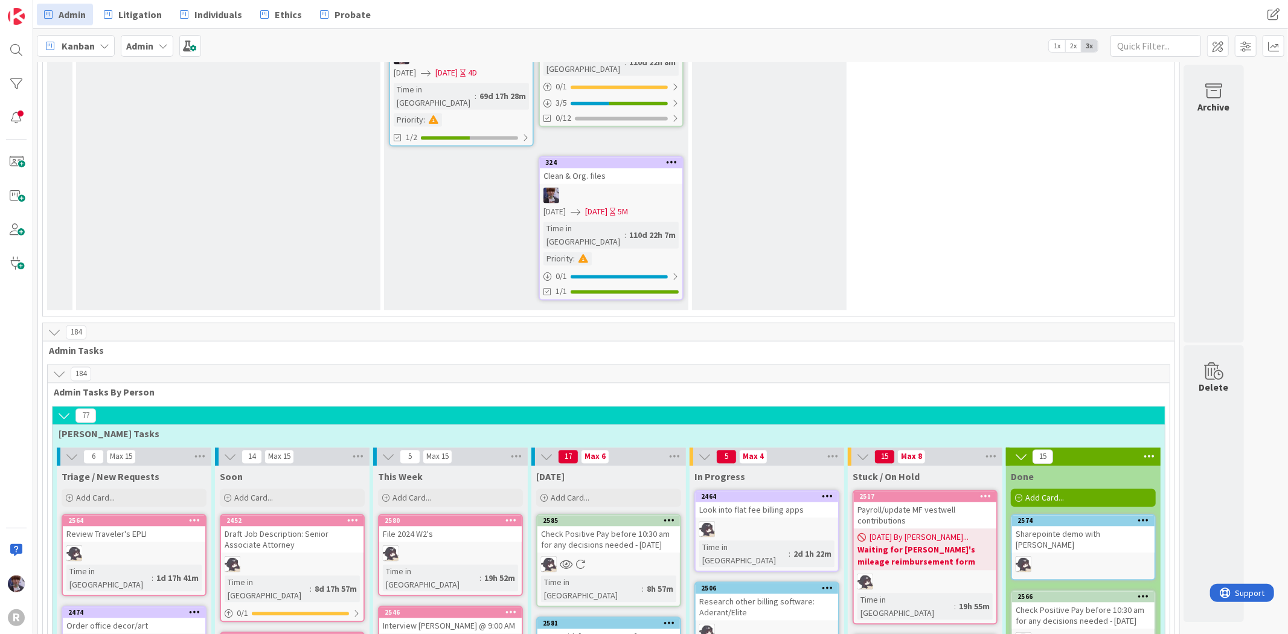
scroll to position [1951, 0]
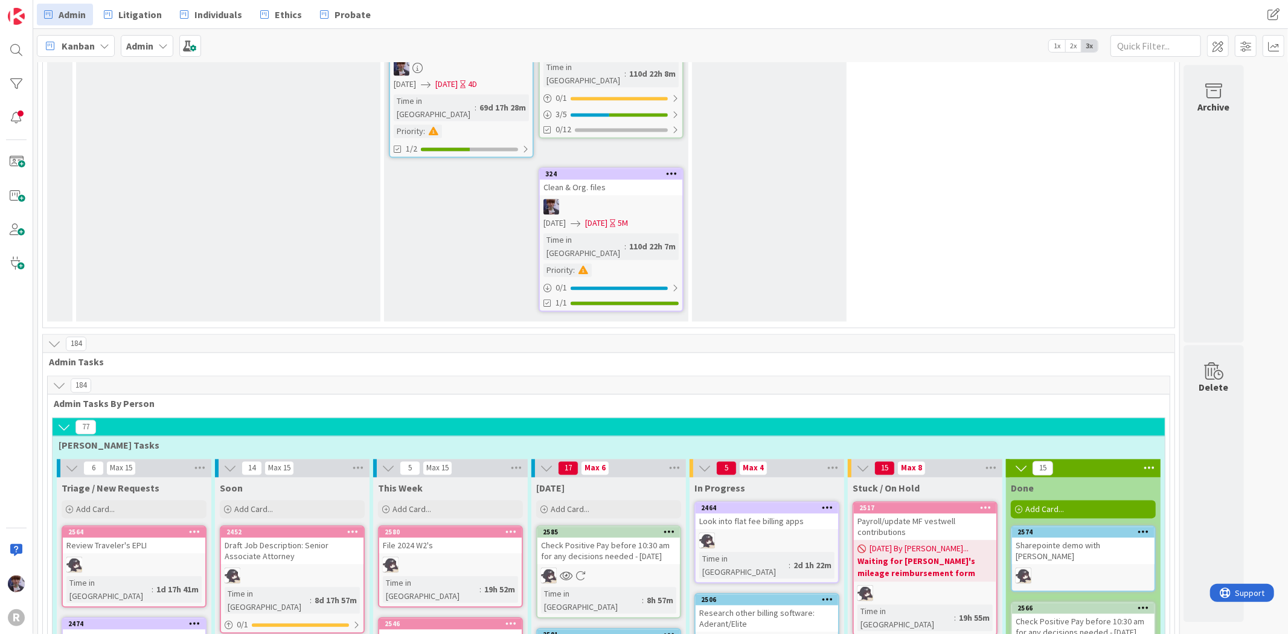
click at [63, 421] on icon at bounding box center [63, 427] width 13 height 13
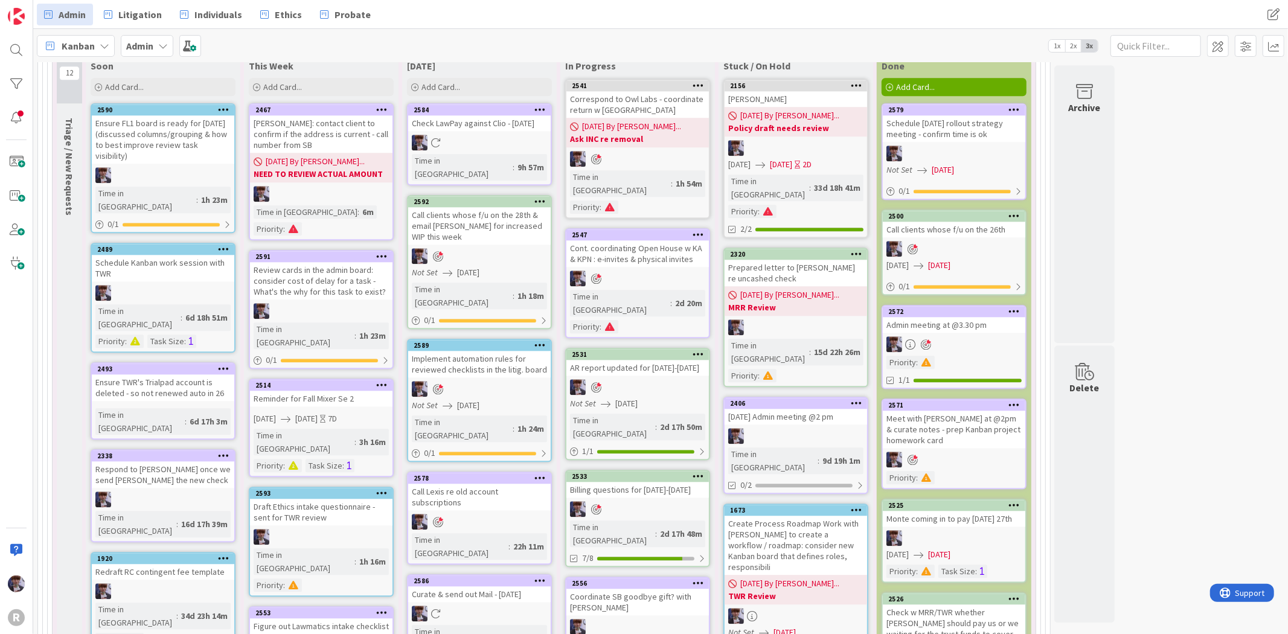
scroll to position [2420, 0]
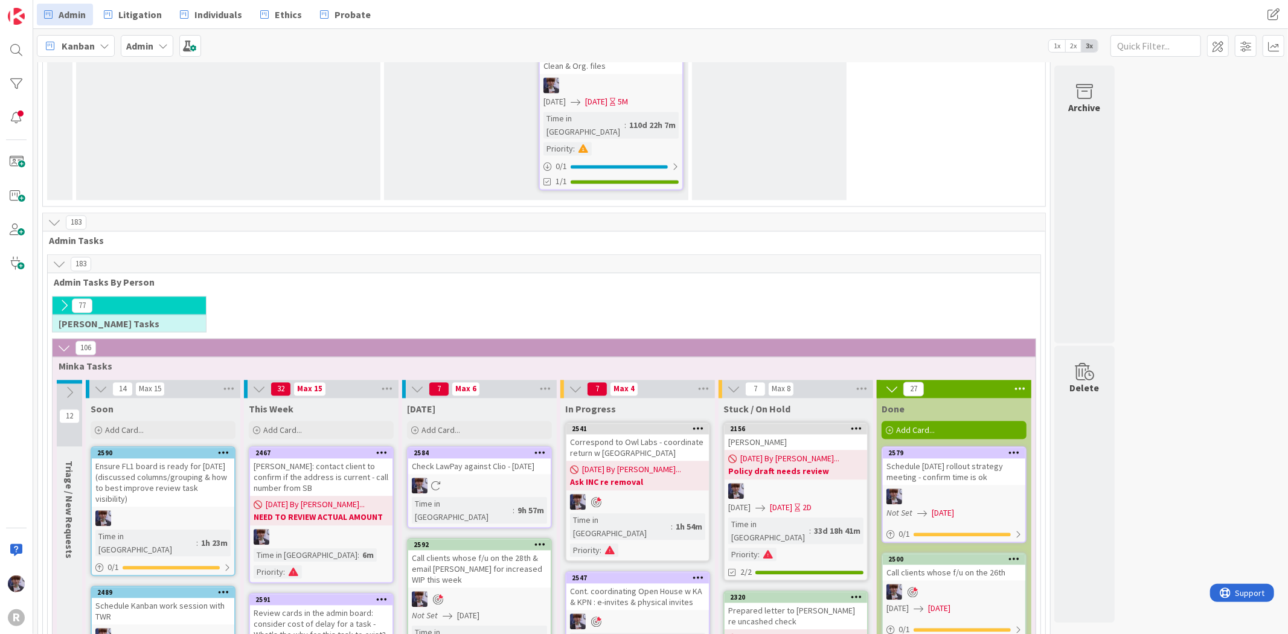
scroll to position [2018, 0]
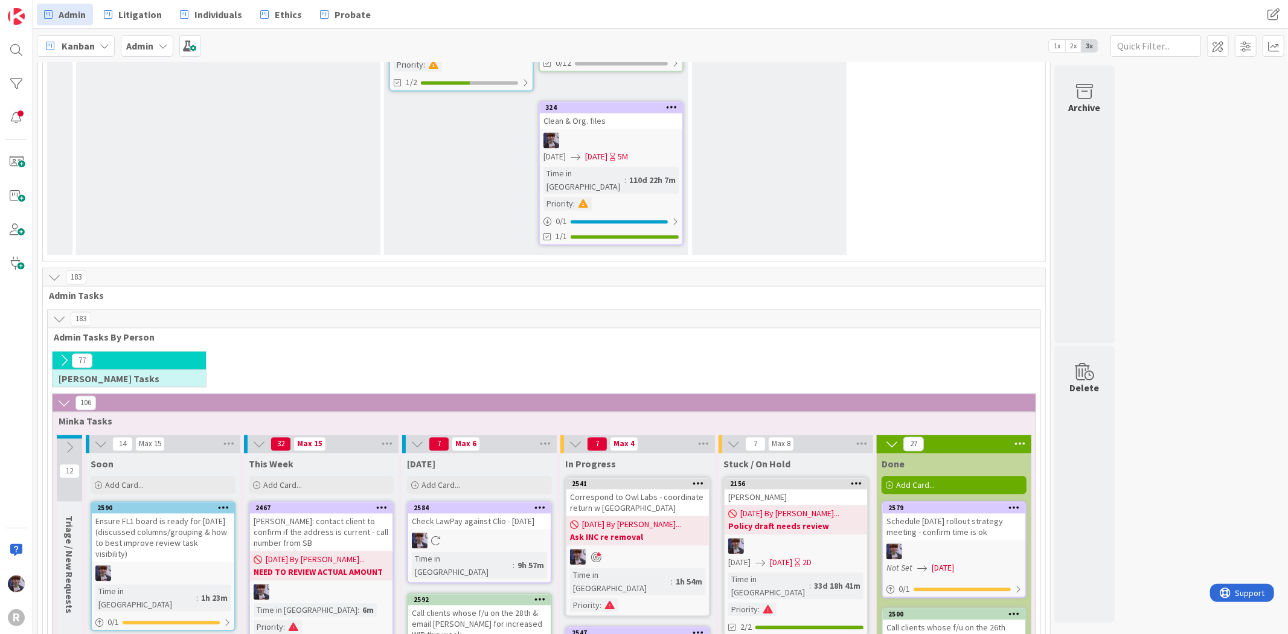
click at [461, 310] on div "183 Admin Tasks By Person" at bounding box center [544, 327] width 993 height 35
click at [566, 310] on div "183 Admin Tasks By Person" at bounding box center [544, 327] width 993 height 35
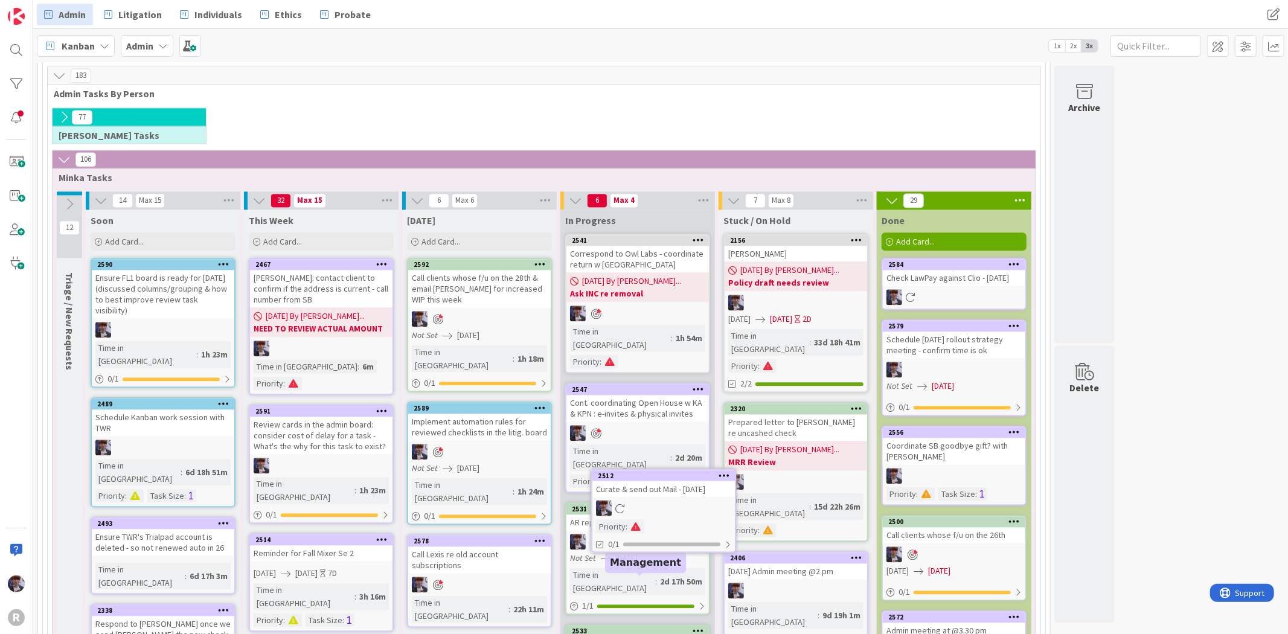
scroll to position [2272, 0]
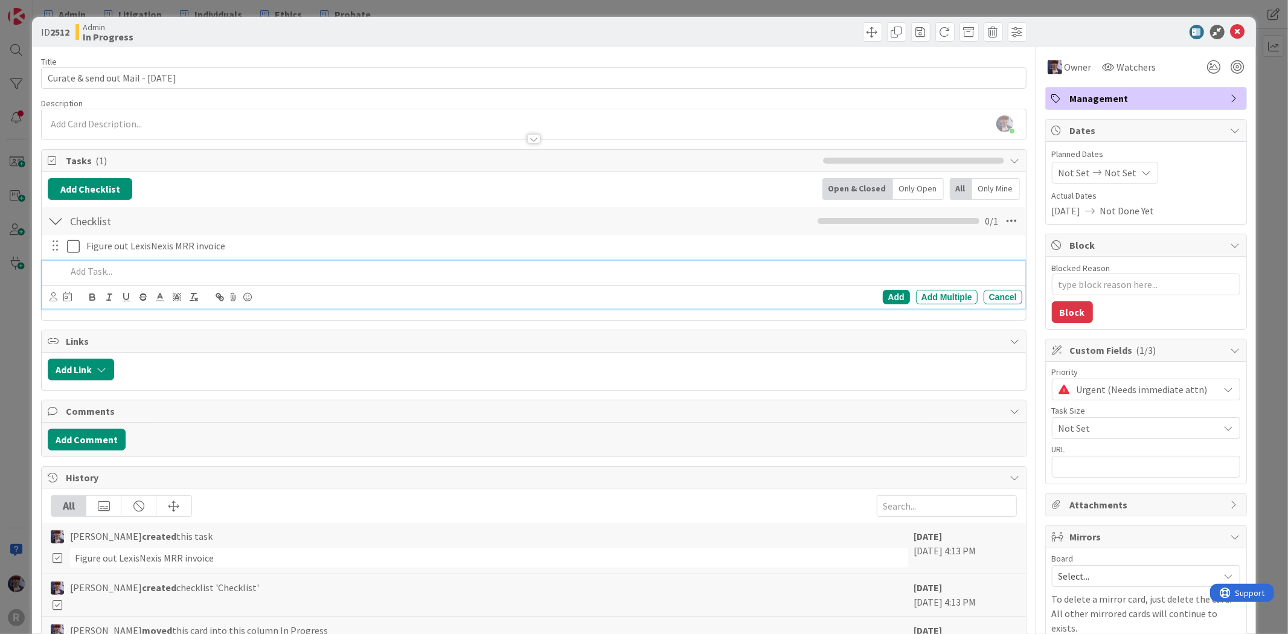
click at [734, 263] on div at bounding box center [542, 271] width 960 height 21
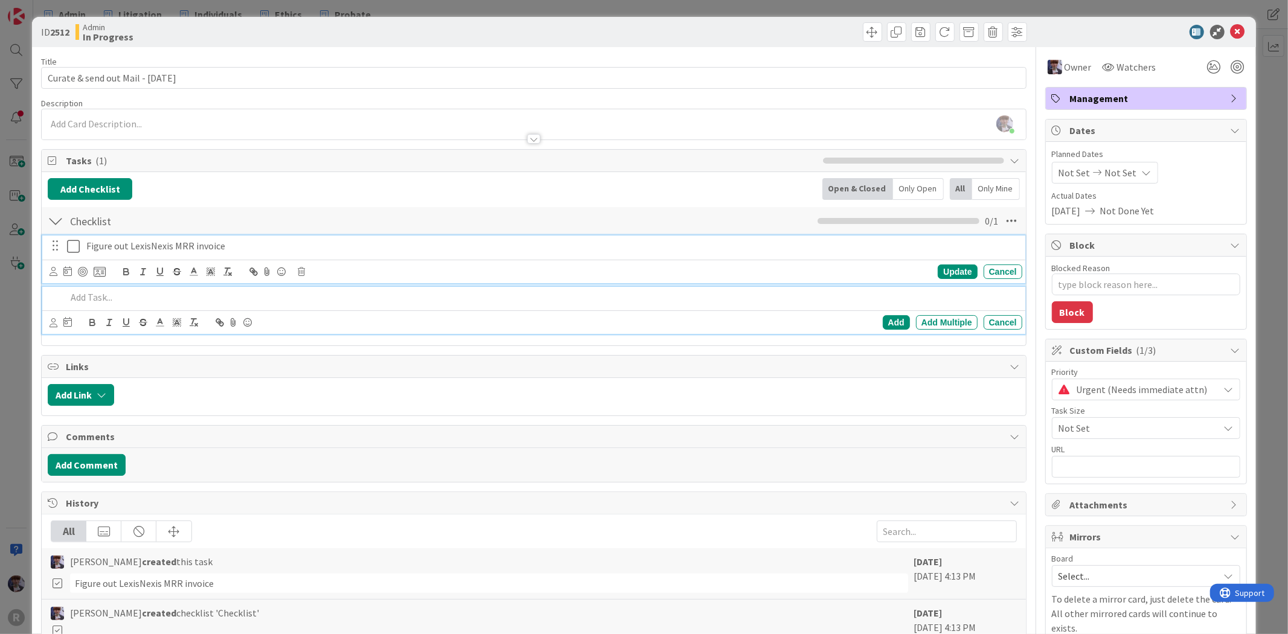
click at [82, 255] on div "Figure out LexisNexis MRR invoice" at bounding box center [552, 245] width 941 height 21
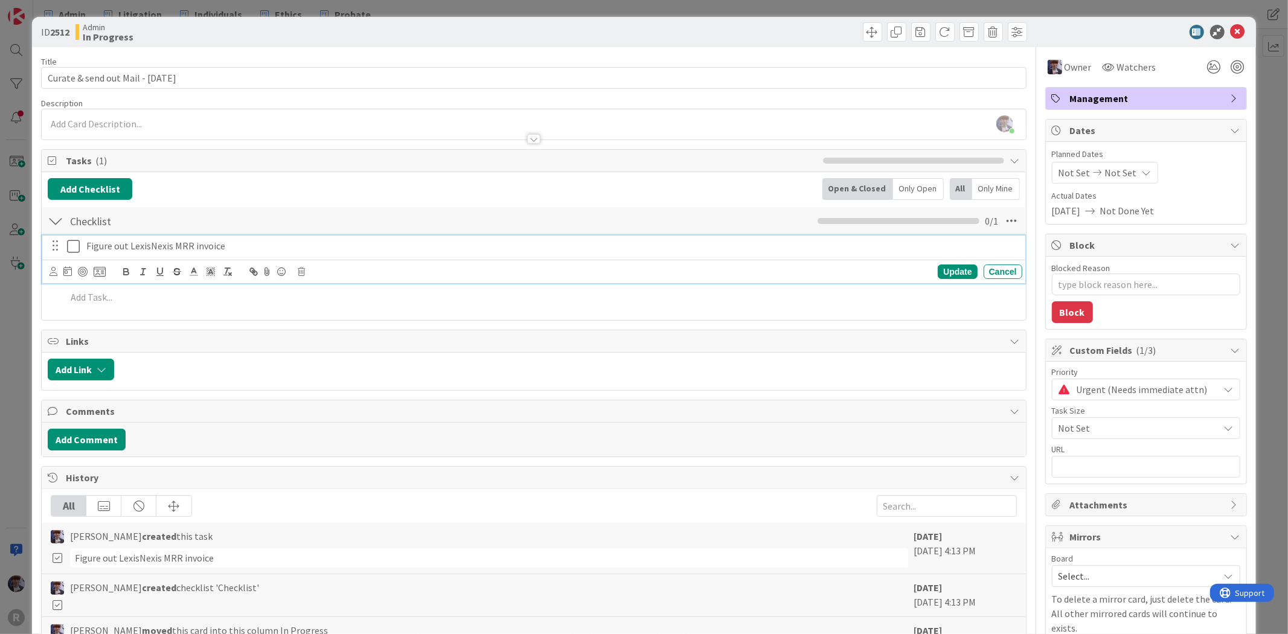
click at [296, 274] on div "Update Cancel" at bounding box center [536, 271] width 972 height 17
click at [301, 273] on icon at bounding box center [301, 271] width 7 height 8
click at [321, 316] on div "Delete" at bounding box center [332, 323] width 45 height 22
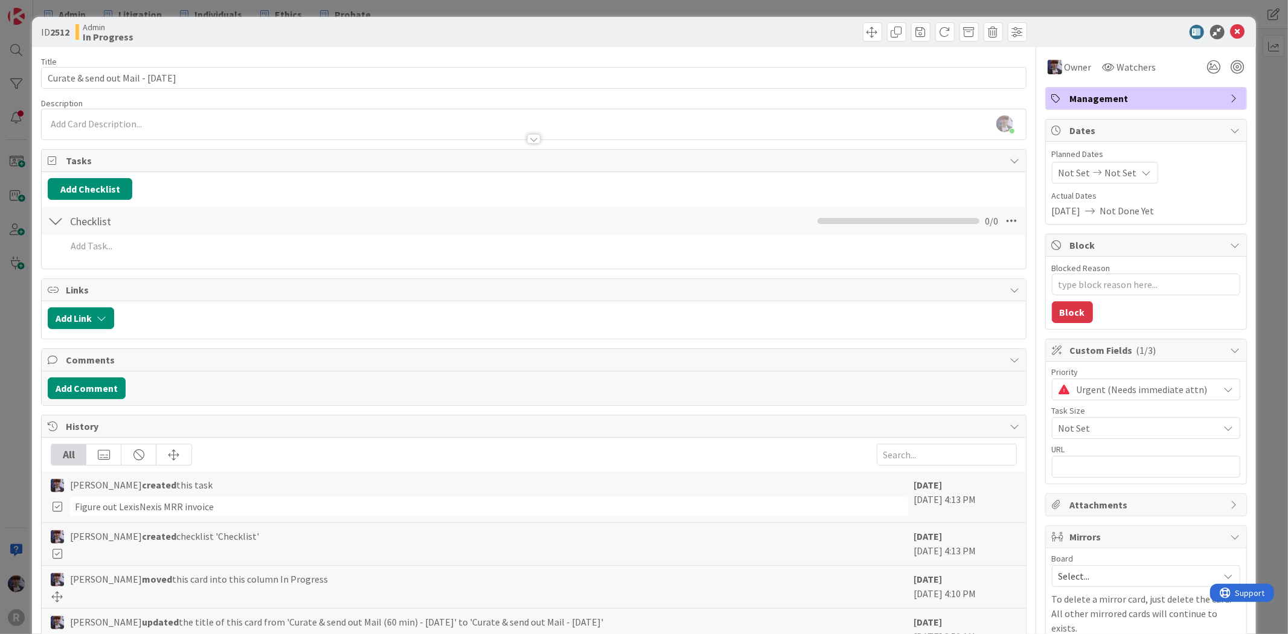
click at [14, 342] on div "ID 2512 Admin In Progress Title 35 / 128 Curate & send out Mail - [DATE] Descri…" at bounding box center [644, 317] width 1288 height 634
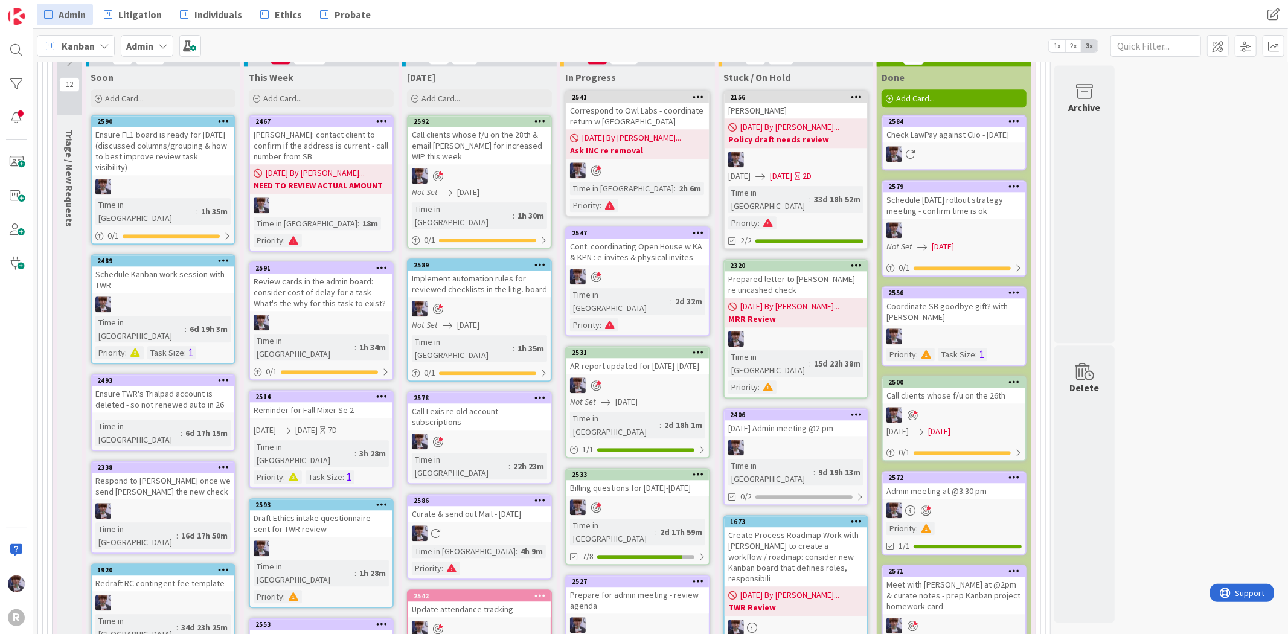
scroll to position [2069, 0]
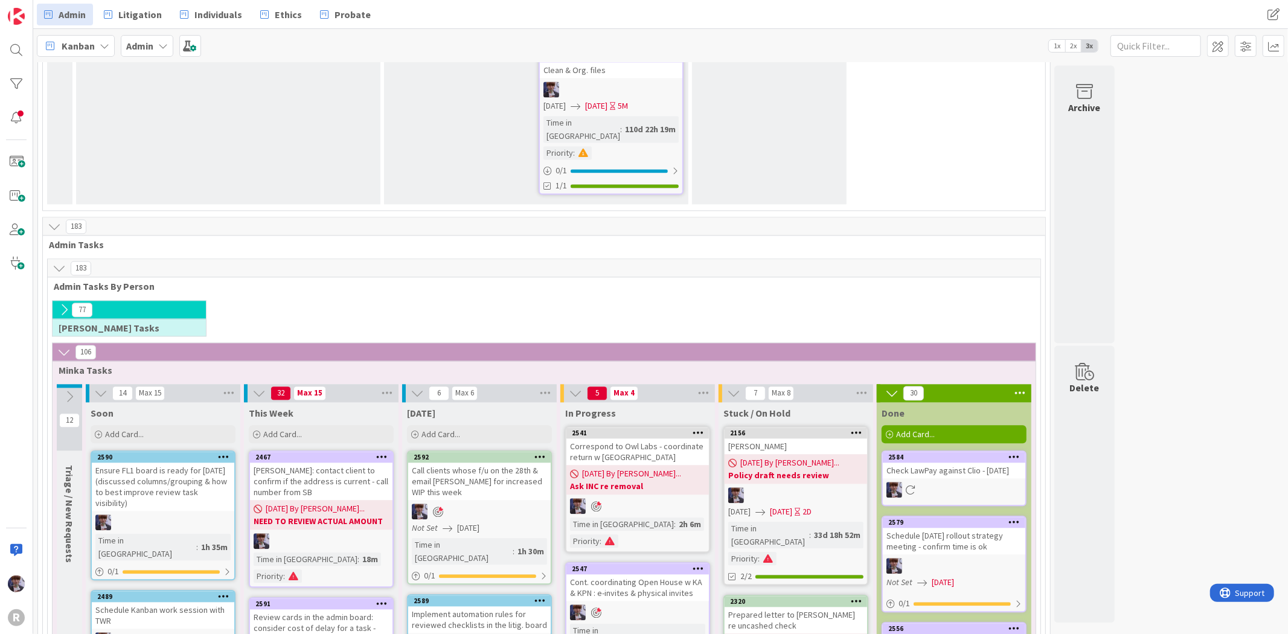
click at [645, 498] on div at bounding box center [637, 506] width 143 height 16
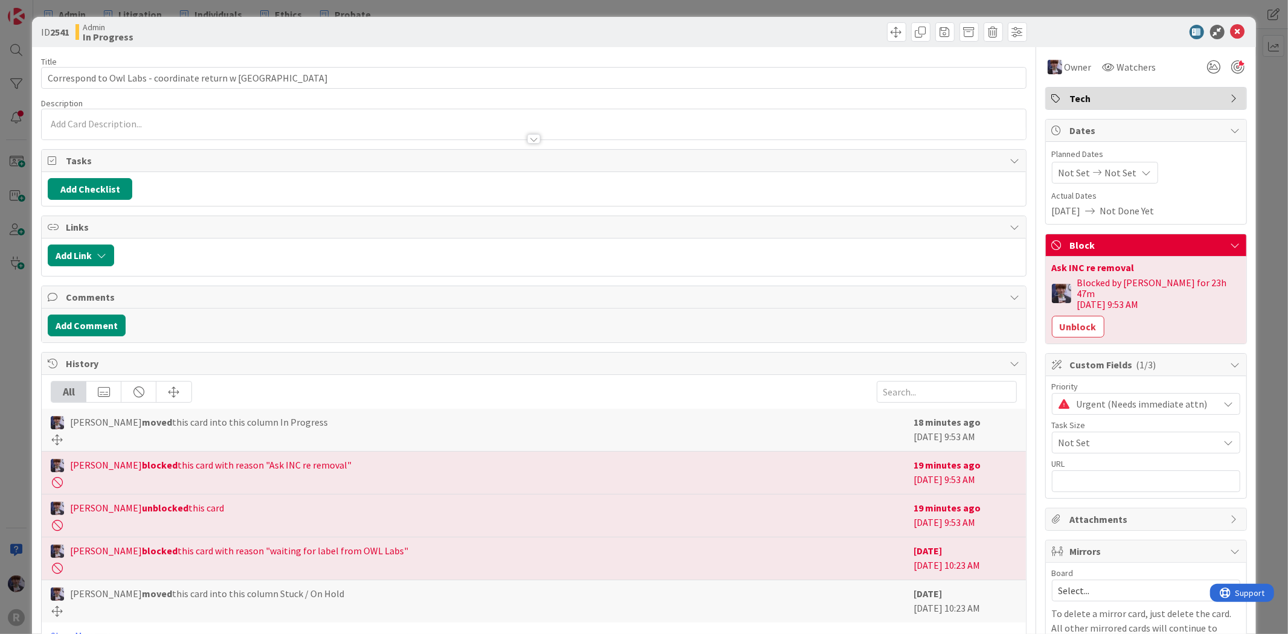
click at [1077, 396] on span "Urgent (Needs immediate attn)" at bounding box center [1145, 404] width 136 height 17
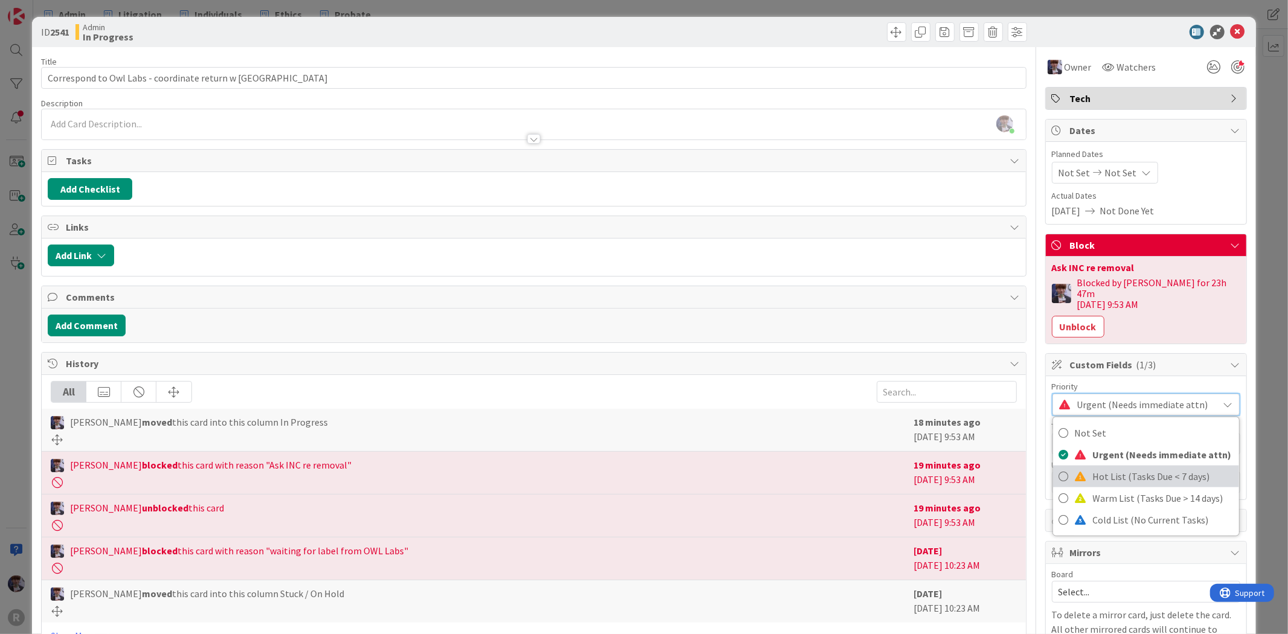
click at [1080, 466] on link "Hot List (Tasks Due < 7 days)" at bounding box center [1146, 477] width 186 height 22
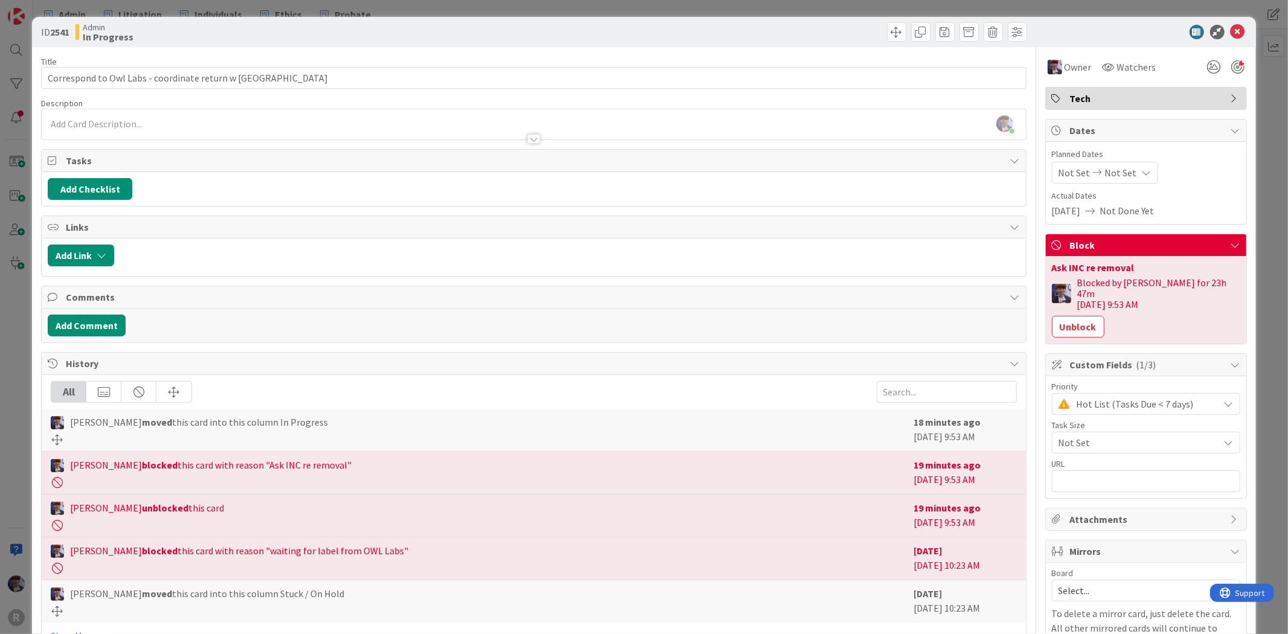
click at [1258, 173] on div "ID 2541 Admin In Progress Title 47 / 128 Correspond to Owl Labs - coordinate re…" at bounding box center [644, 317] width 1288 height 634
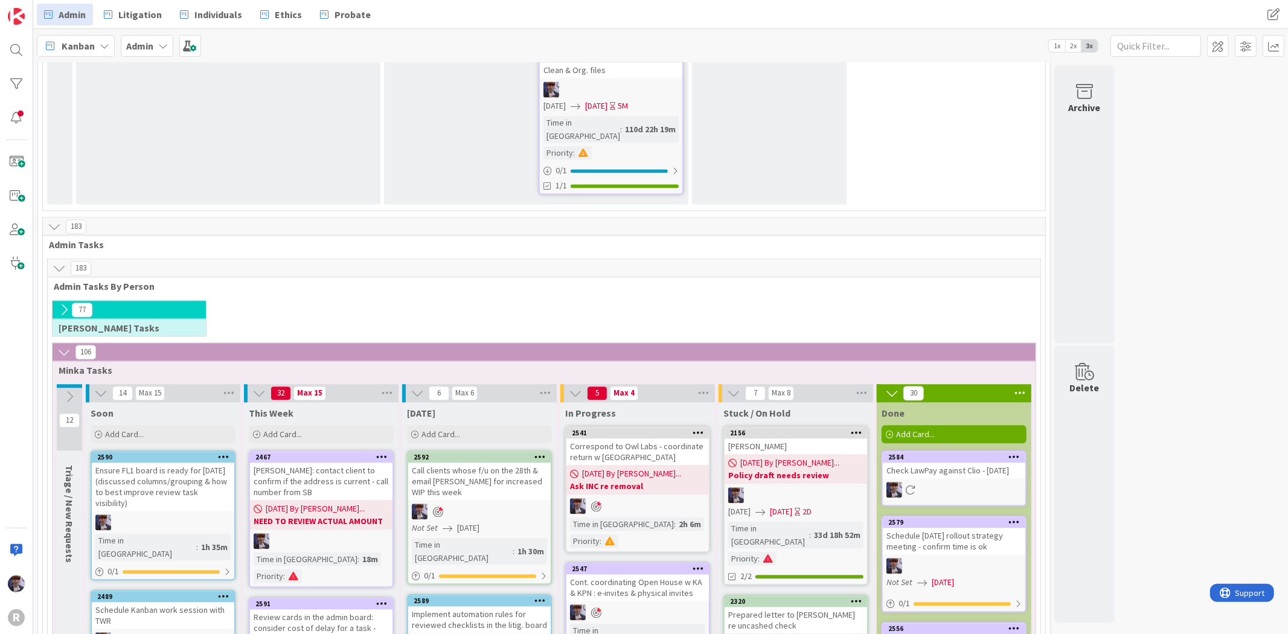
click at [792, 426] on link "2156 [PERSON_NAME] [DATE] By [PERSON_NAME]... Policy draft needs review [DATE] …" at bounding box center [795, 505] width 145 height 159
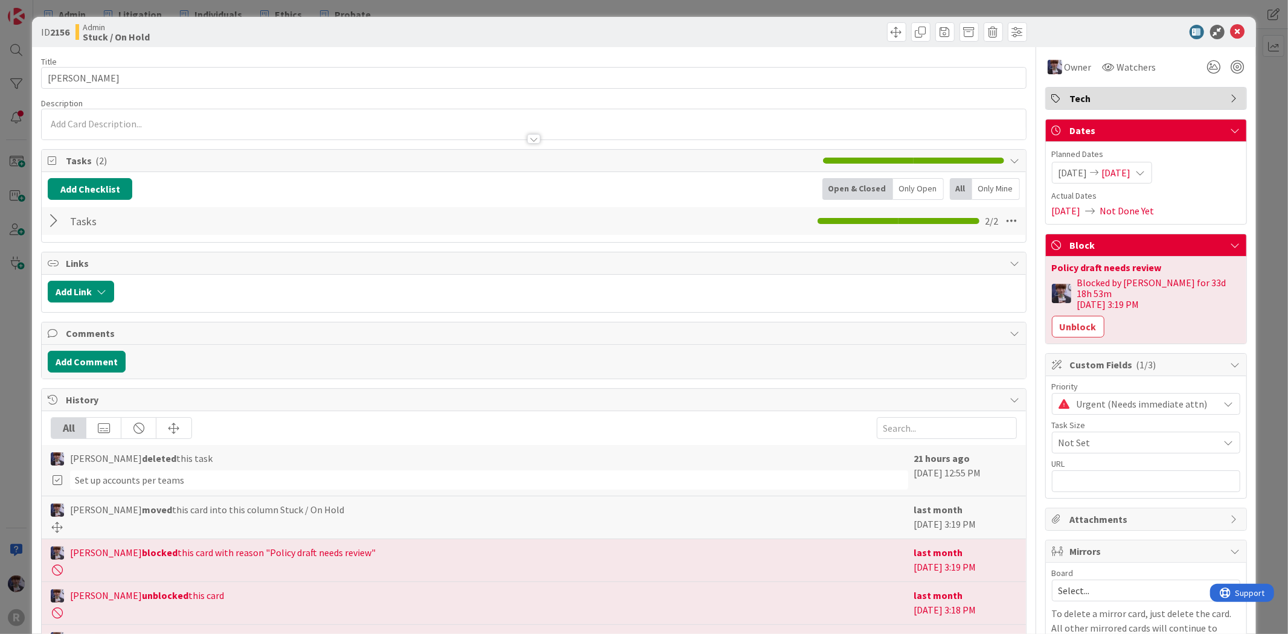
click at [1077, 401] on span "Urgent (Needs immediate attn)" at bounding box center [1145, 404] width 136 height 17
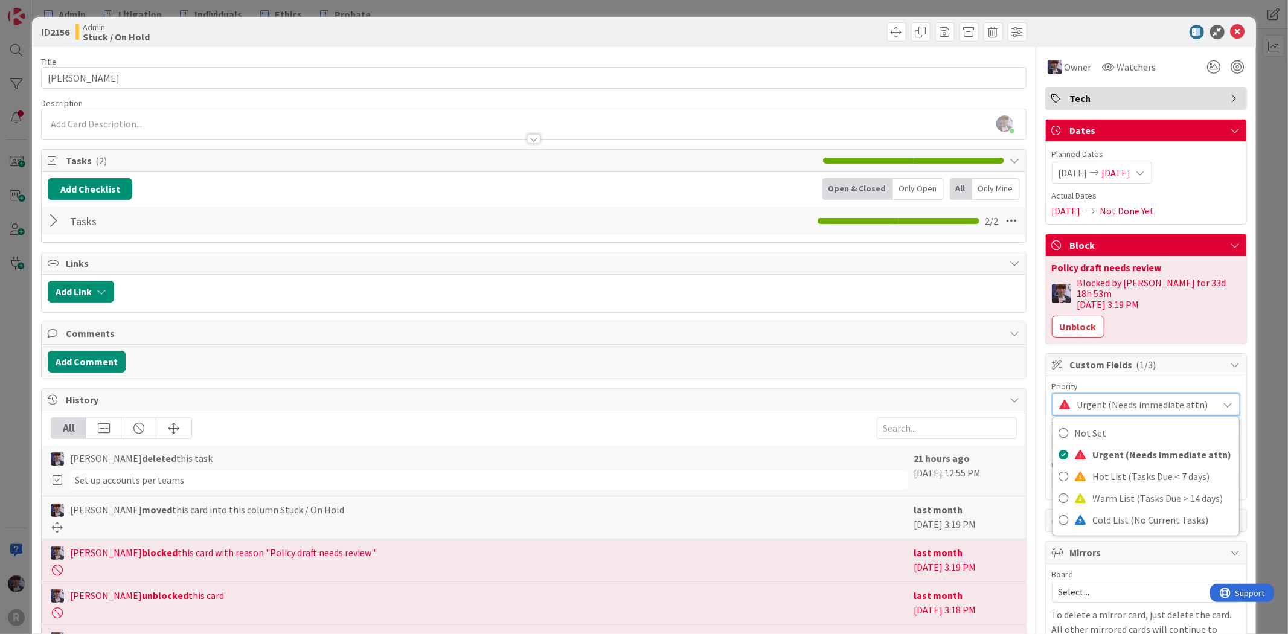
click at [1250, 280] on div "ID 2156 Admin Stuck / On Hold Title 6 / 128 [PERSON_NAME] Description [PERSON_N…" at bounding box center [644, 317] width 1288 height 634
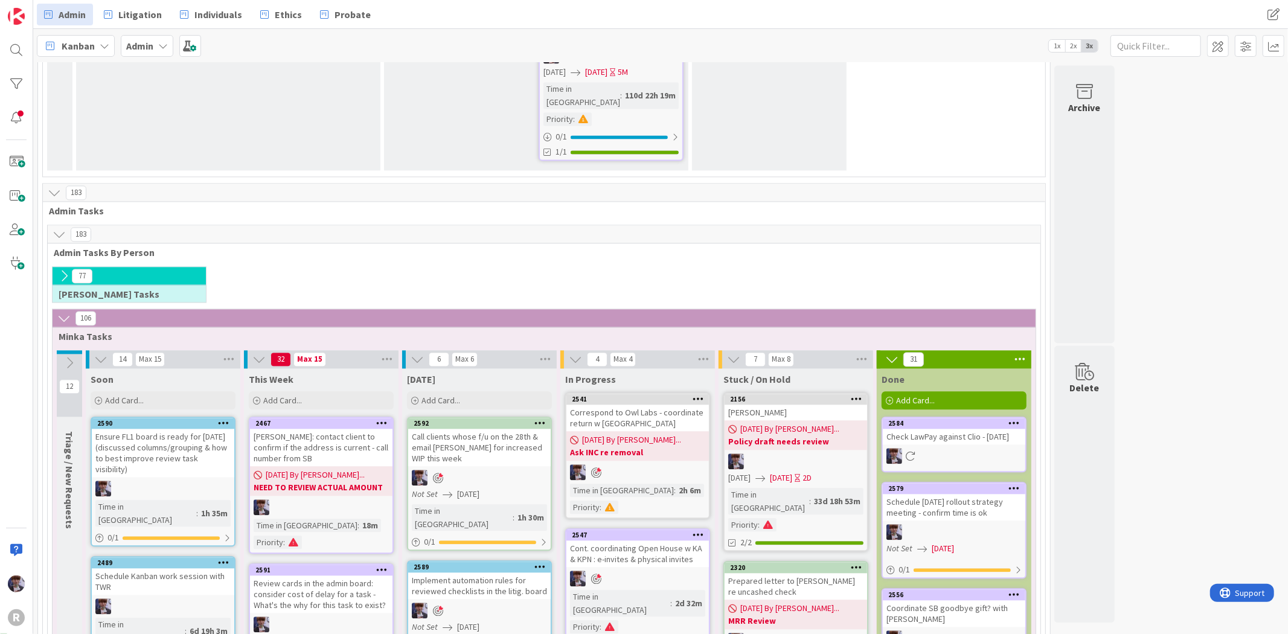
scroll to position [2037, 0]
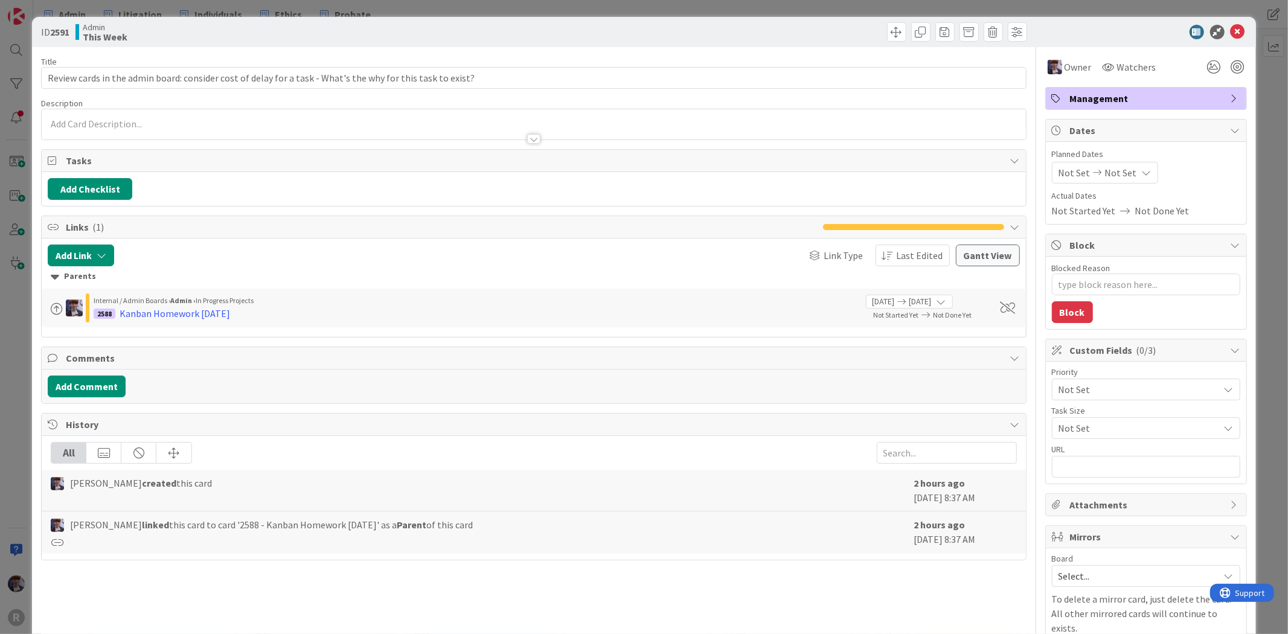
click at [1117, 391] on span "Not Set" at bounding box center [1136, 389] width 155 height 17
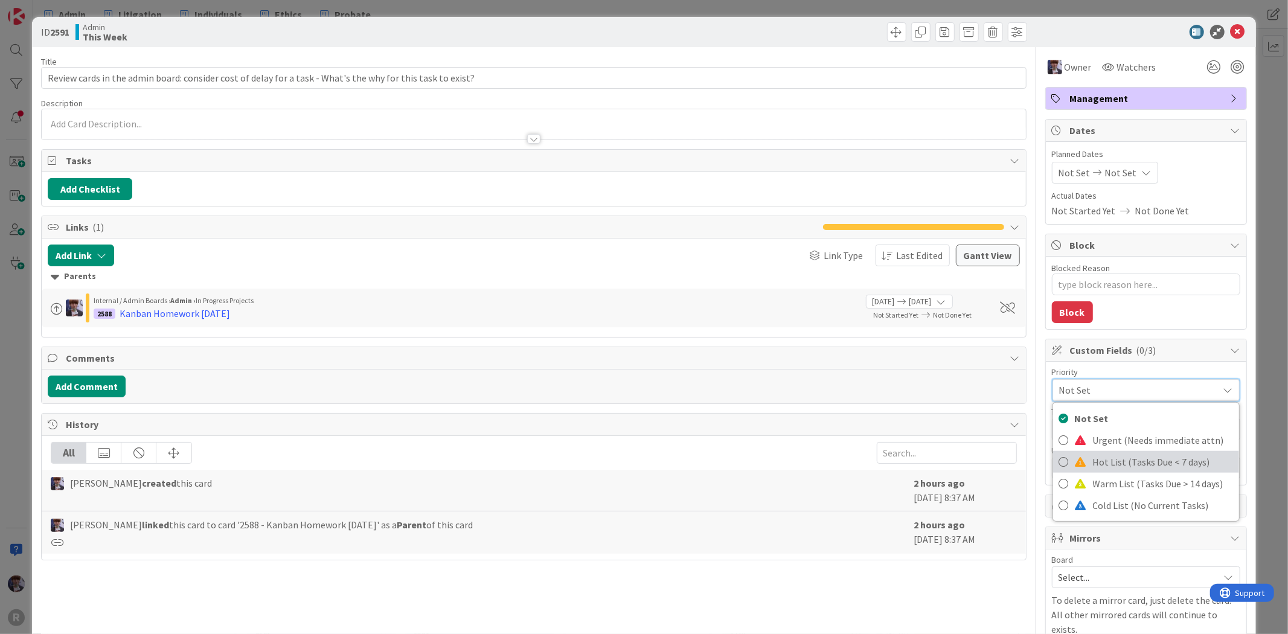
click at [1108, 455] on span "Hot List (Tasks Due < 7 days)" at bounding box center [1163, 462] width 140 height 18
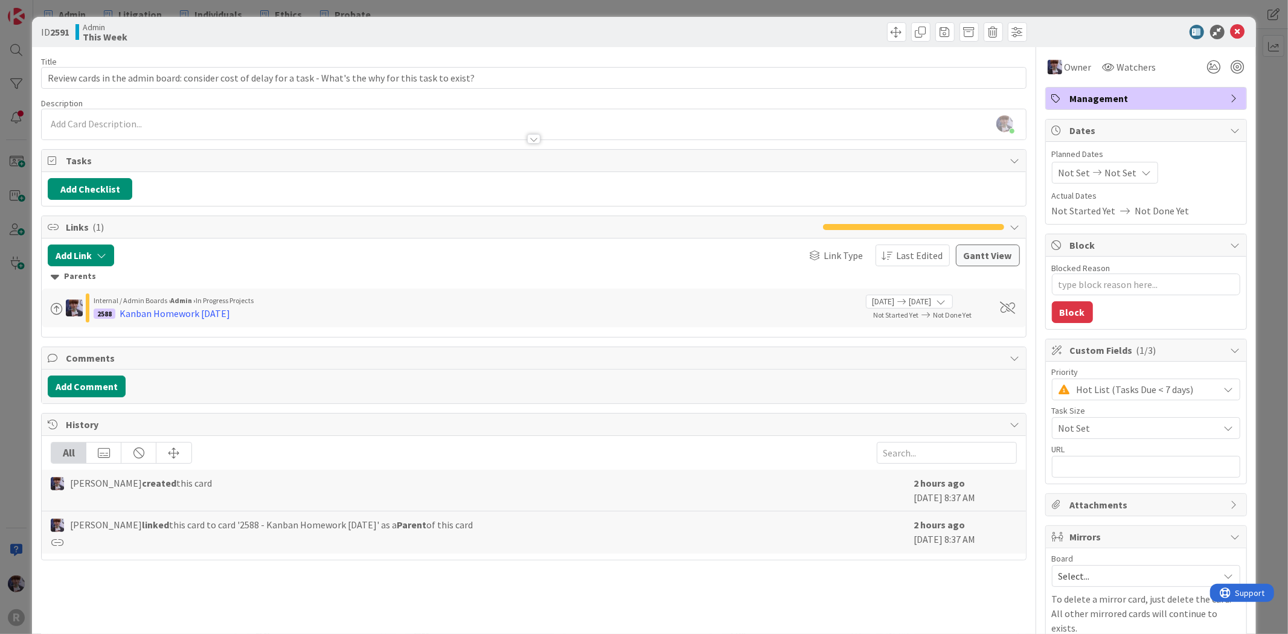
click at [1275, 305] on div "ID 2591 Admin This Week Title 107 / 128 Review cards in the admin board: consid…" at bounding box center [644, 317] width 1288 height 634
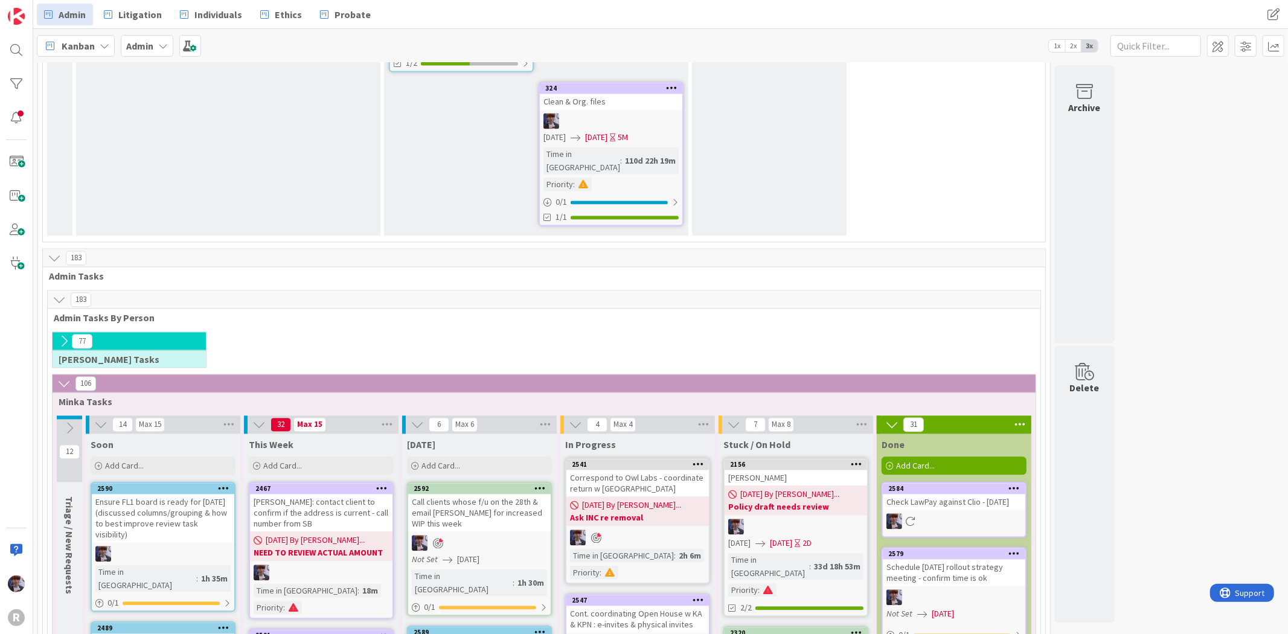
click at [1254, 316] on div "214 Admin Projects + Tasks 31 Projects / Recurring Task Sets 1 Inbox / Triage -…" at bounding box center [661, 129] width 1250 height 4202
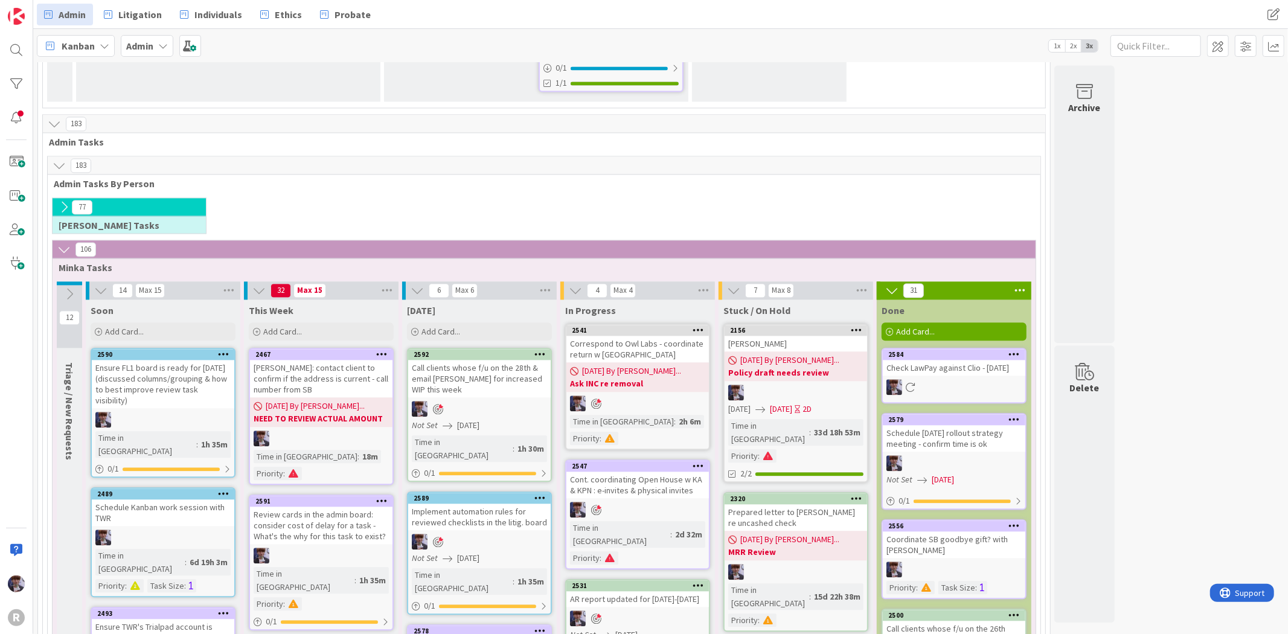
click at [168, 619] on div "Ensure TWR's Trialpad account is deleted - so not renewed auto in 26" at bounding box center [163, 632] width 143 height 27
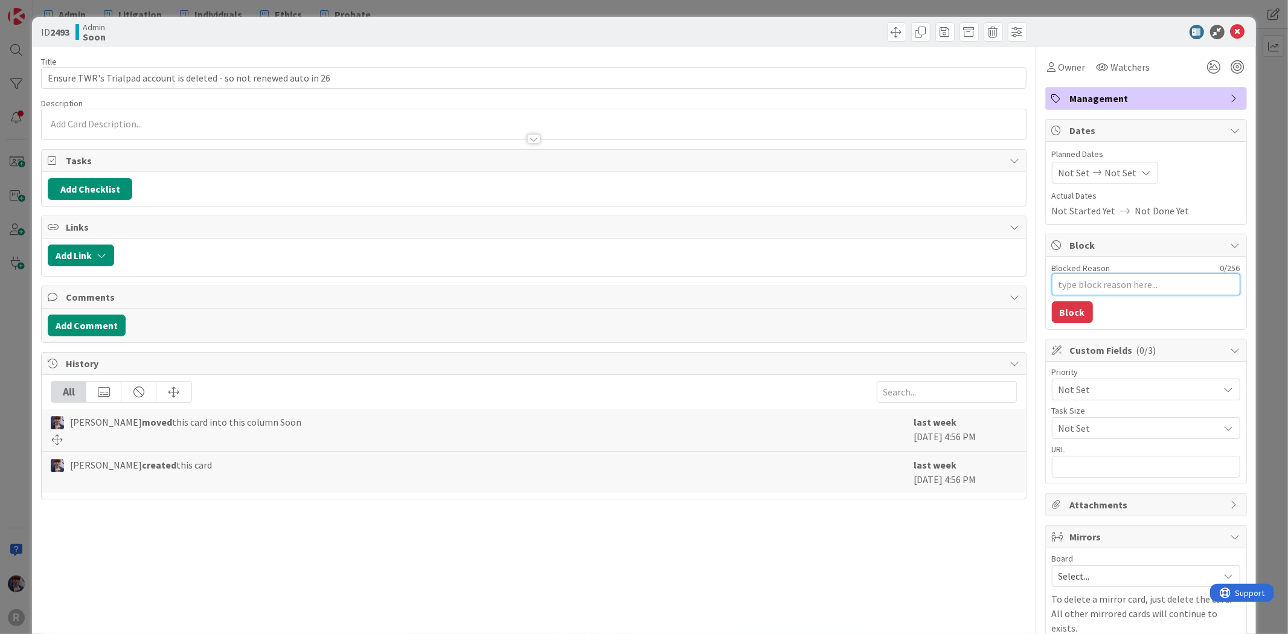
click at [1167, 294] on textarea "Blocked Reason" at bounding box center [1146, 285] width 188 height 22
click at [1133, 367] on div "Priority Not Set Task Size Not Set URL" at bounding box center [1146, 423] width 200 height 122
click at [1133, 382] on span "Not Set" at bounding box center [1136, 389] width 155 height 17
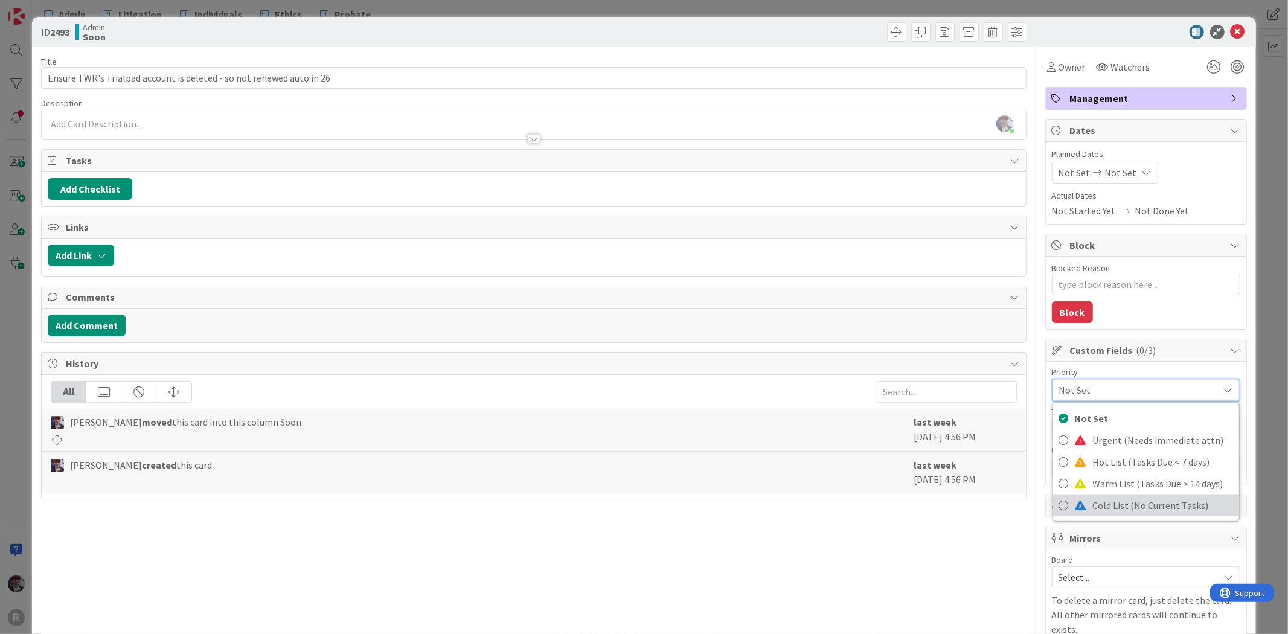
click at [1112, 516] on link "Cold List (No Current Tasks)" at bounding box center [1146, 506] width 186 height 22
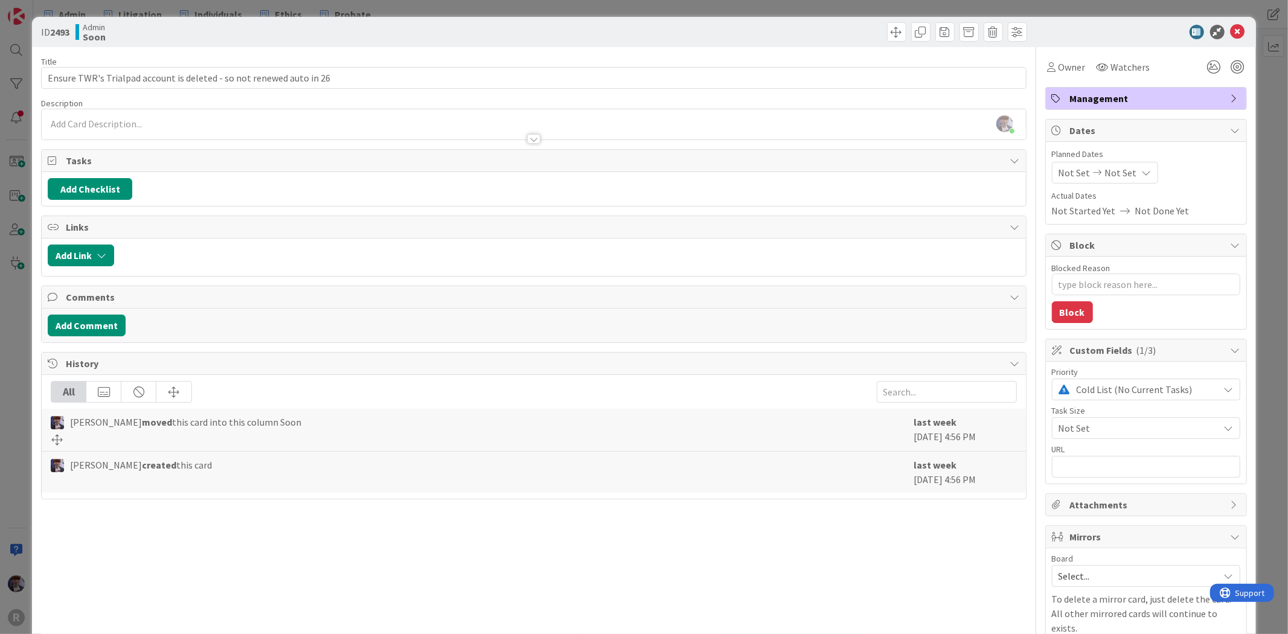
click at [1079, 57] on div "Owner Watchers" at bounding box center [1099, 67] width 109 height 22
click at [1071, 63] on span "Owner" at bounding box center [1072, 67] width 27 height 14
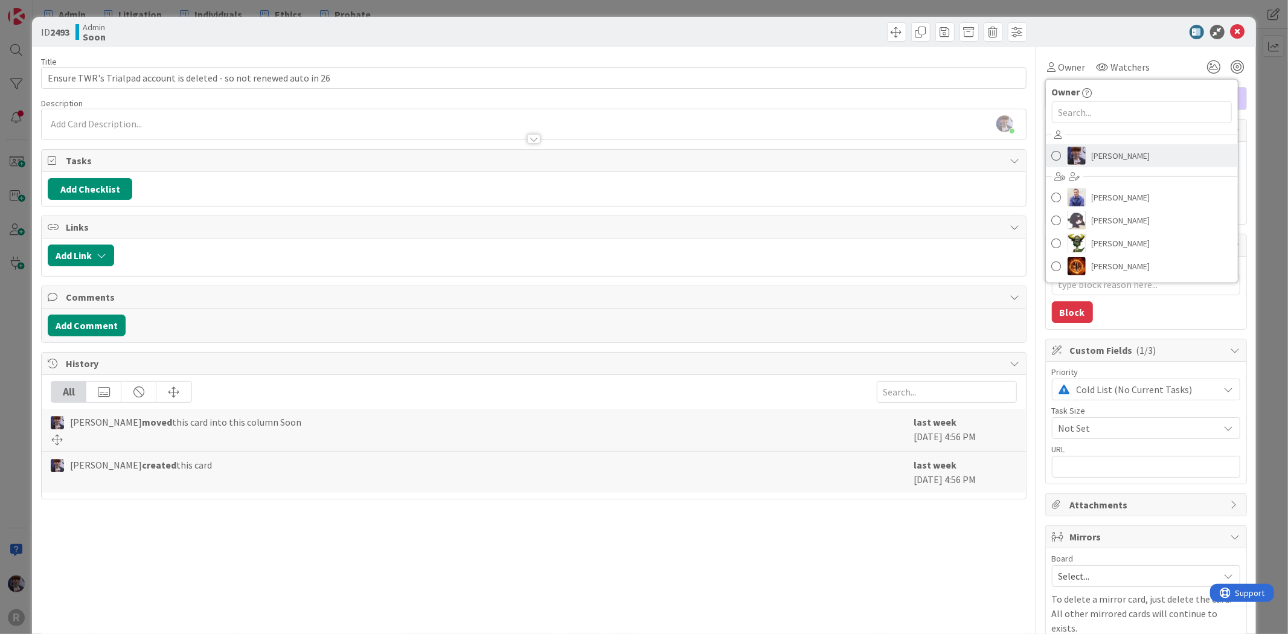
click at [1098, 153] on span "[PERSON_NAME]" at bounding box center [1121, 156] width 59 height 18
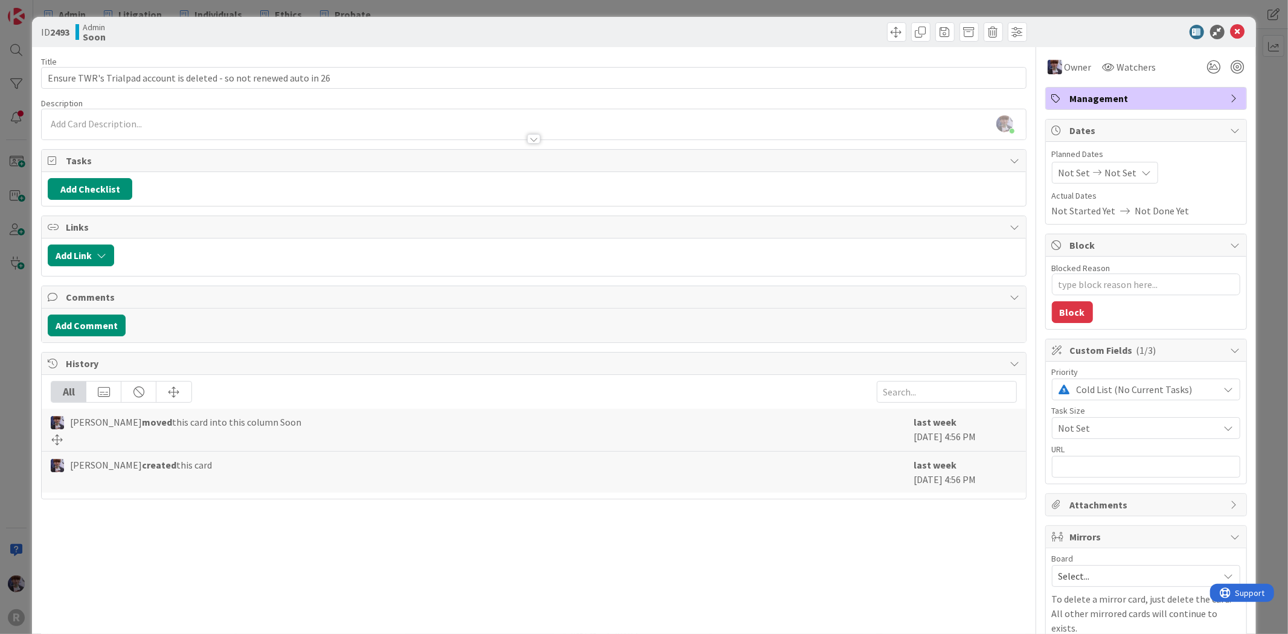
click at [1248, 142] on div "ID 2493 Admin Soon Title 68 / 128 Ensure TWR's Trialpad account is deleted - so…" at bounding box center [644, 317] width 1288 height 634
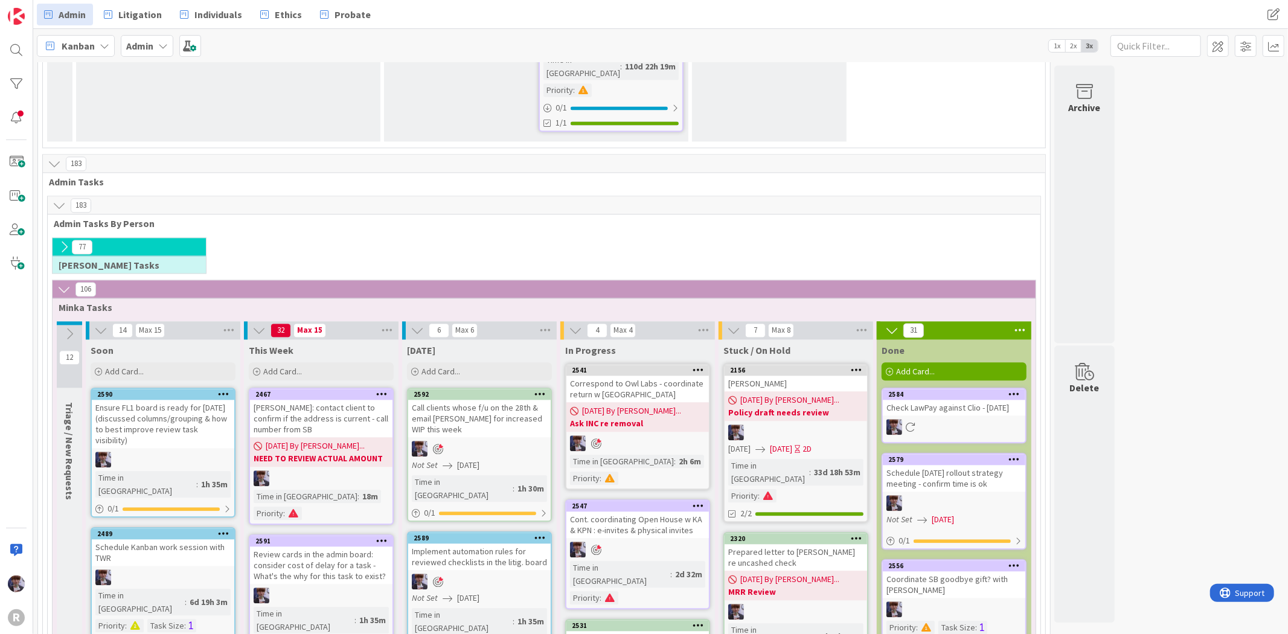
scroll to position [2069, 0]
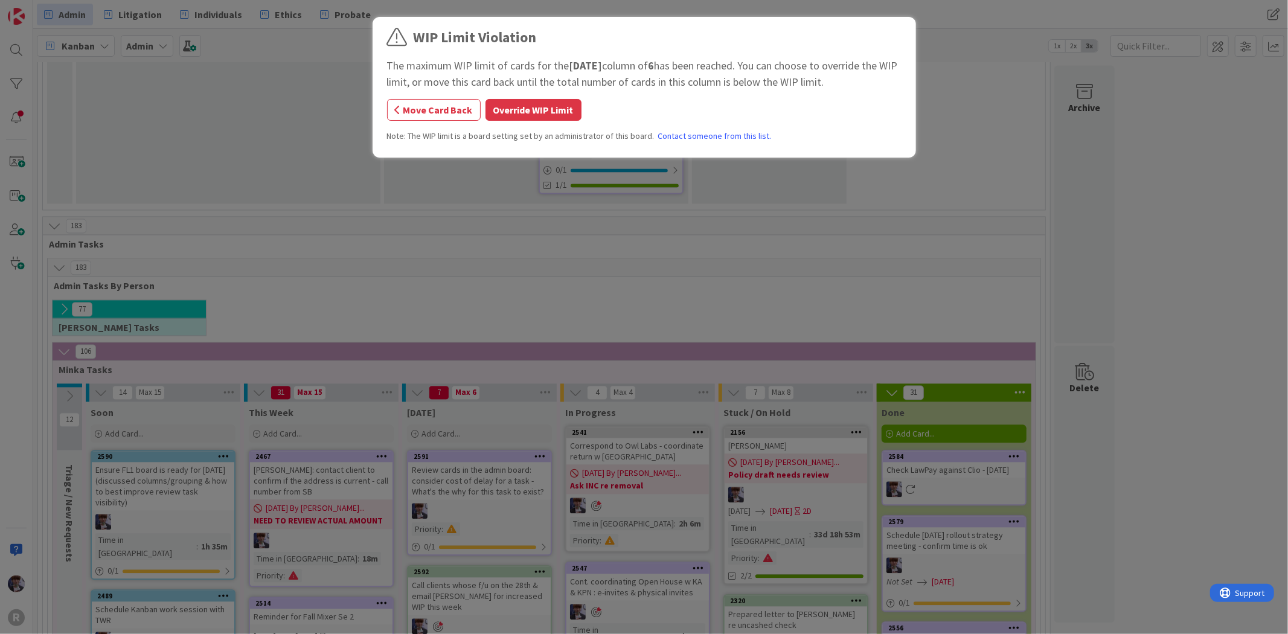
click at [485, 257] on div "WIP Limit Violation The maximum WIP limit of cards for the [DATE] column of 6 h…" at bounding box center [644, 317] width 1288 height 634
click at [516, 119] on button "Override WIP Limit" at bounding box center [533, 110] width 96 height 22
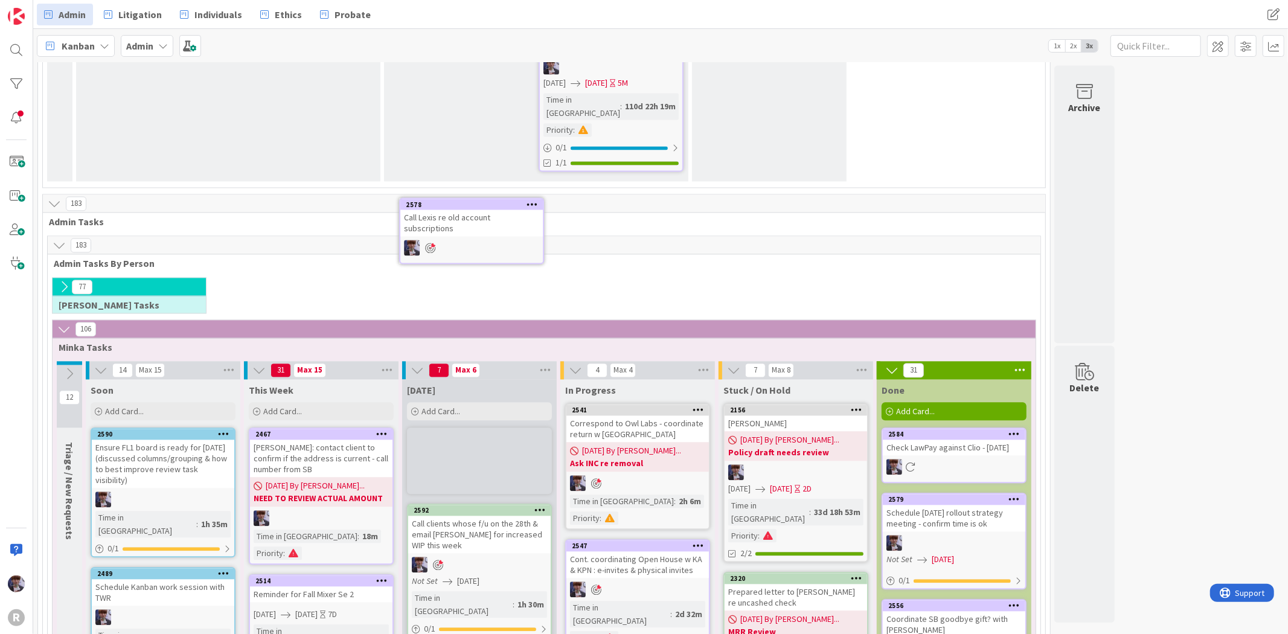
scroll to position [2086, 0]
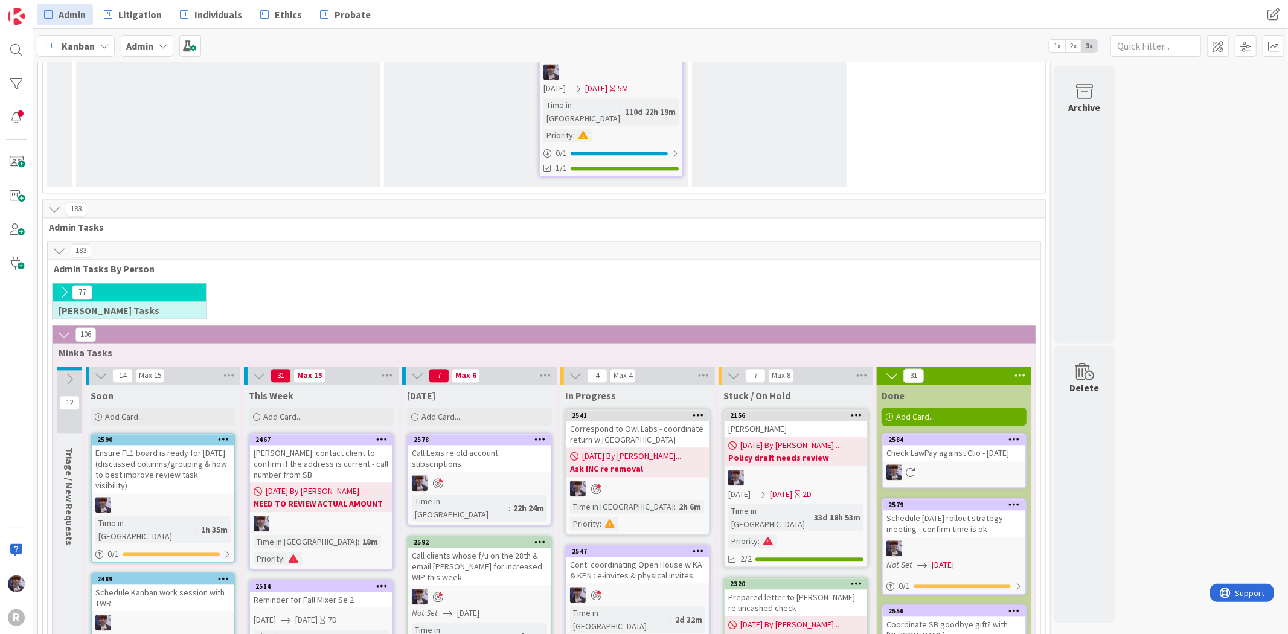
click at [478, 445] on div "Call Lexis re old account subscriptions" at bounding box center [479, 458] width 143 height 27
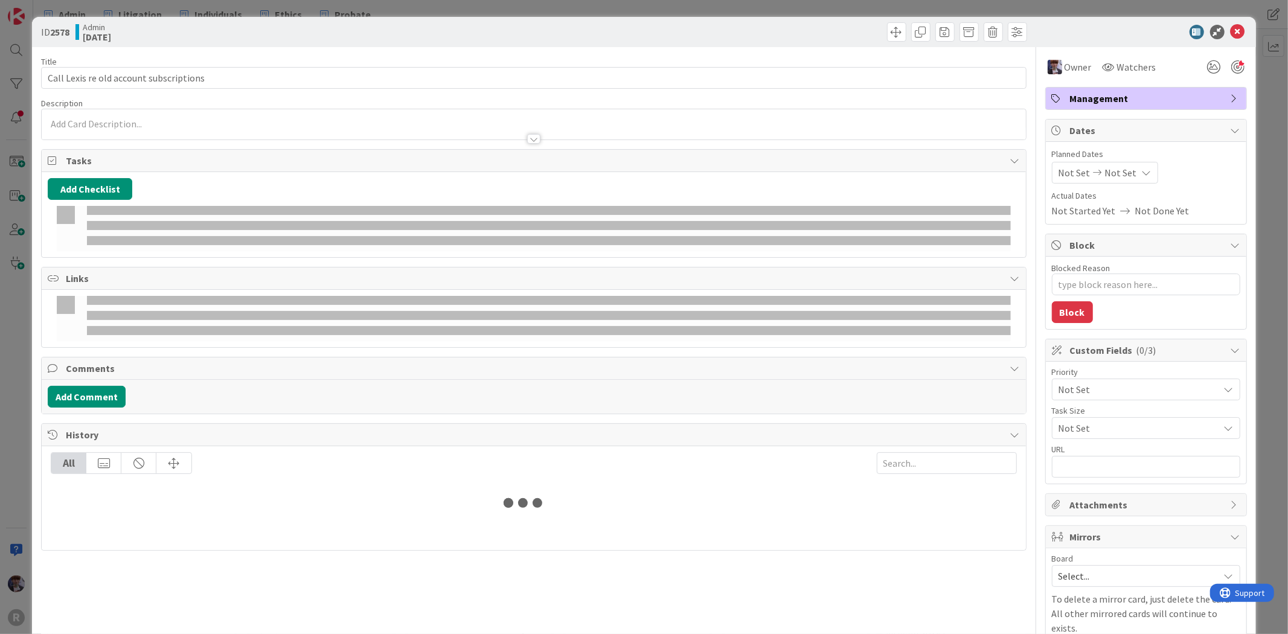
type textarea "x"
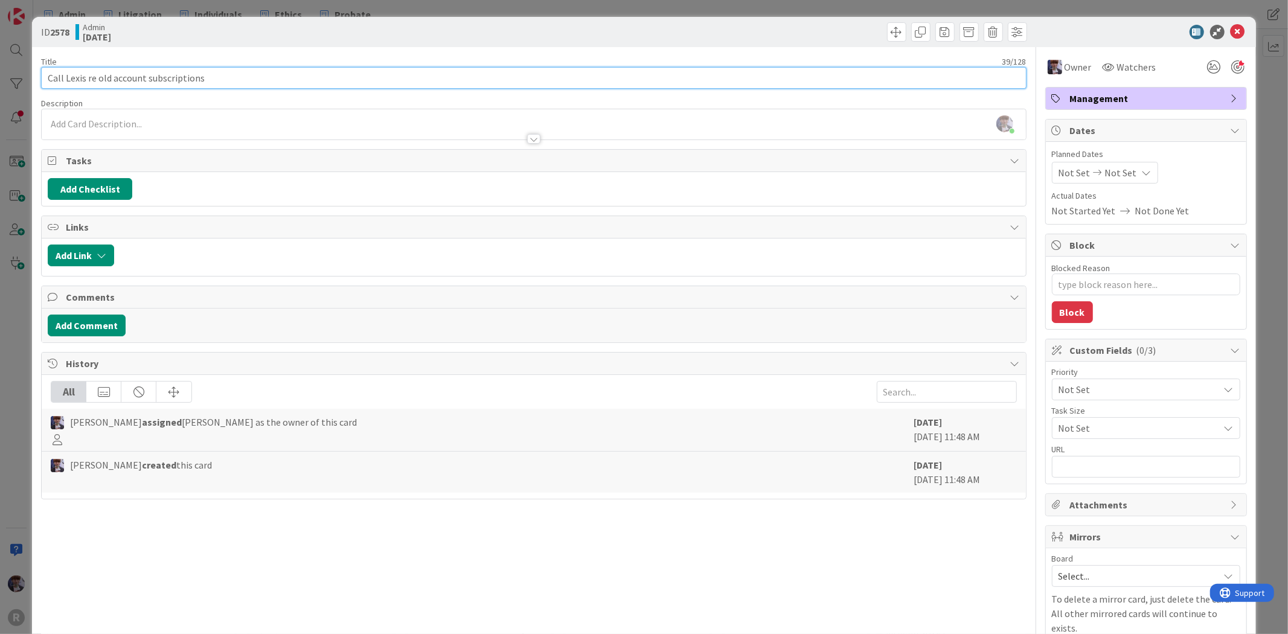
drag, startPoint x: 63, startPoint y: 75, endPoint x: -46, endPoint y: 56, distance: 110.4
click at [0, 56] on html "R Admin Litigation Individuals Ethics Probate Admin Litigation Individuals Ethi…" at bounding box center [644, 317] width 1288 height 634
type input "Email [PERSON_NAME] Lexis re old account subscriptions"
type textarea "x"
type input "Email [PERSON_NAME]/ Lexis re old account subscriptions"
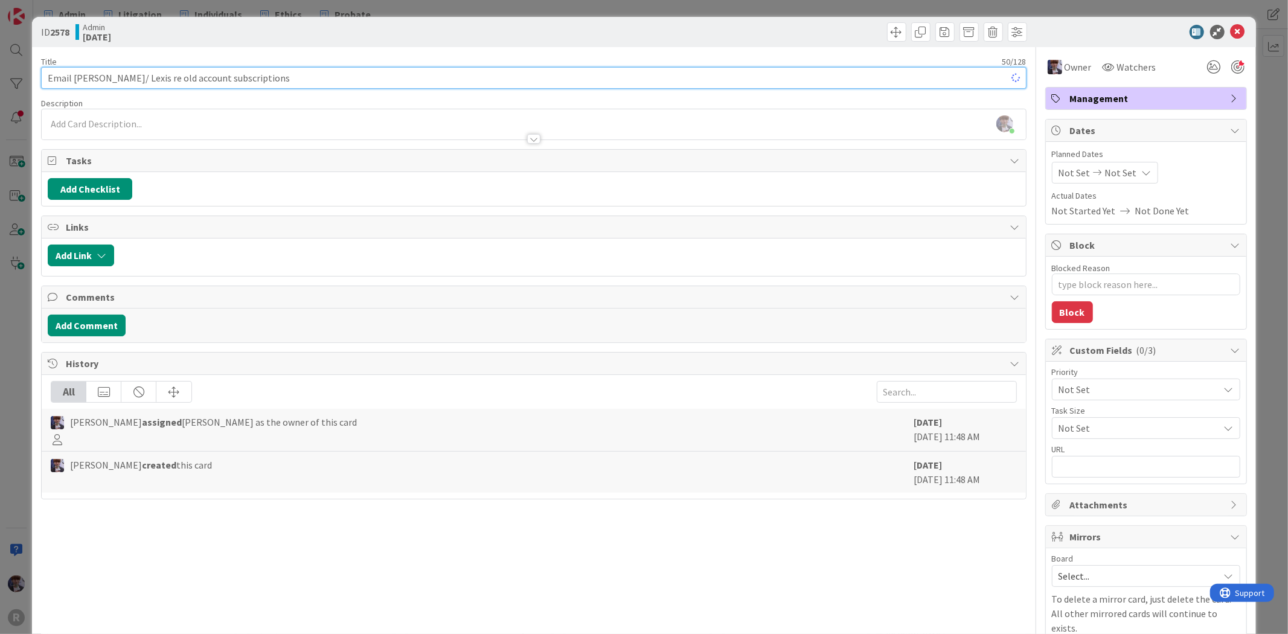
type textarea "x"
type input "Email [PERSON_NAME]/Lexis re old account subscriptions"
type textarea "x"
type input "Email [PERSON_NAME]/Lexis re old account subscriptions"
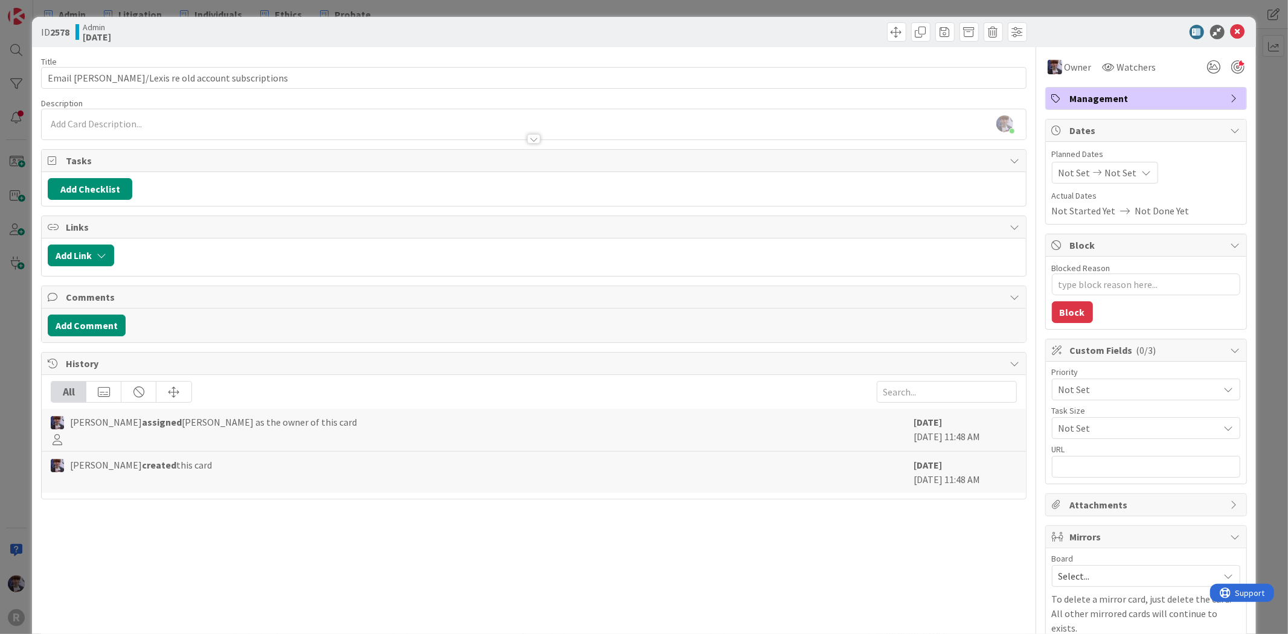
click at [15, 314] on div "ID 2578 Admin [DATE] Title 49 / 128 Email [PERSON_NAME]/Lexis re old account su…" at bounding box center [644, 317] width 1288 height 634
click at [7, 349] on div "ID 2578 Admin [DATE] Title 49 / 128 Email [PERSON_NAME]/Lexis re old account su…" at bounding box center [644, 317] width 1288 height 634
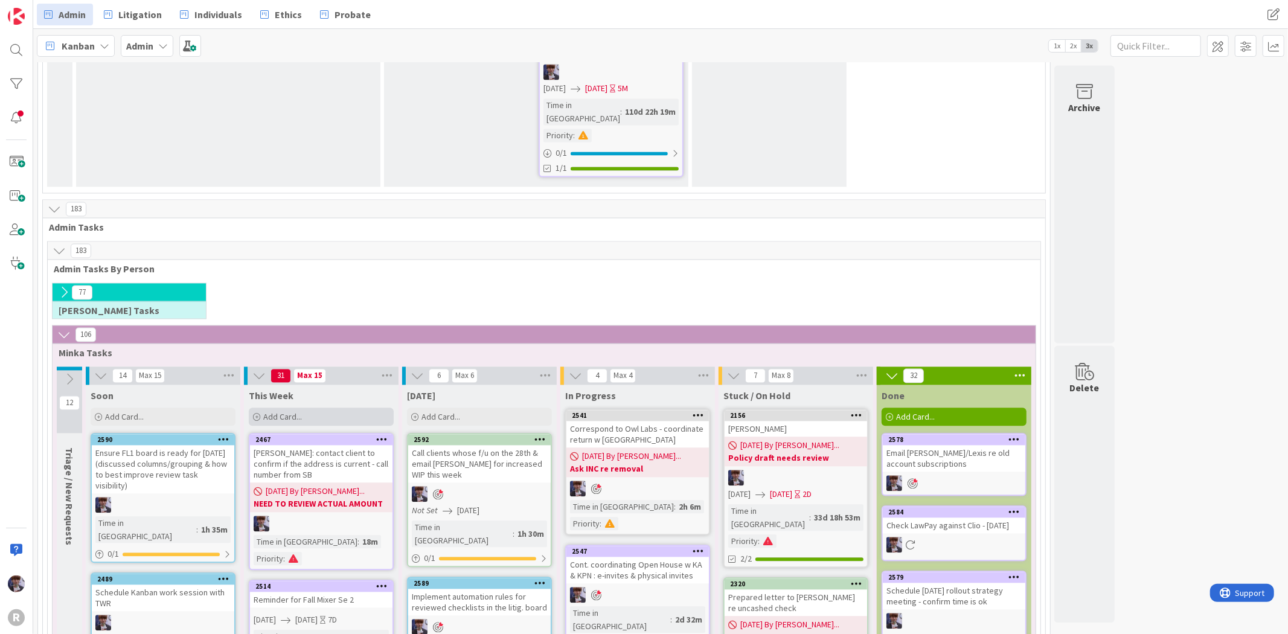
click at [310, 408] on div "Add Card..." at bounding box center [321, 417] width 145 height 18
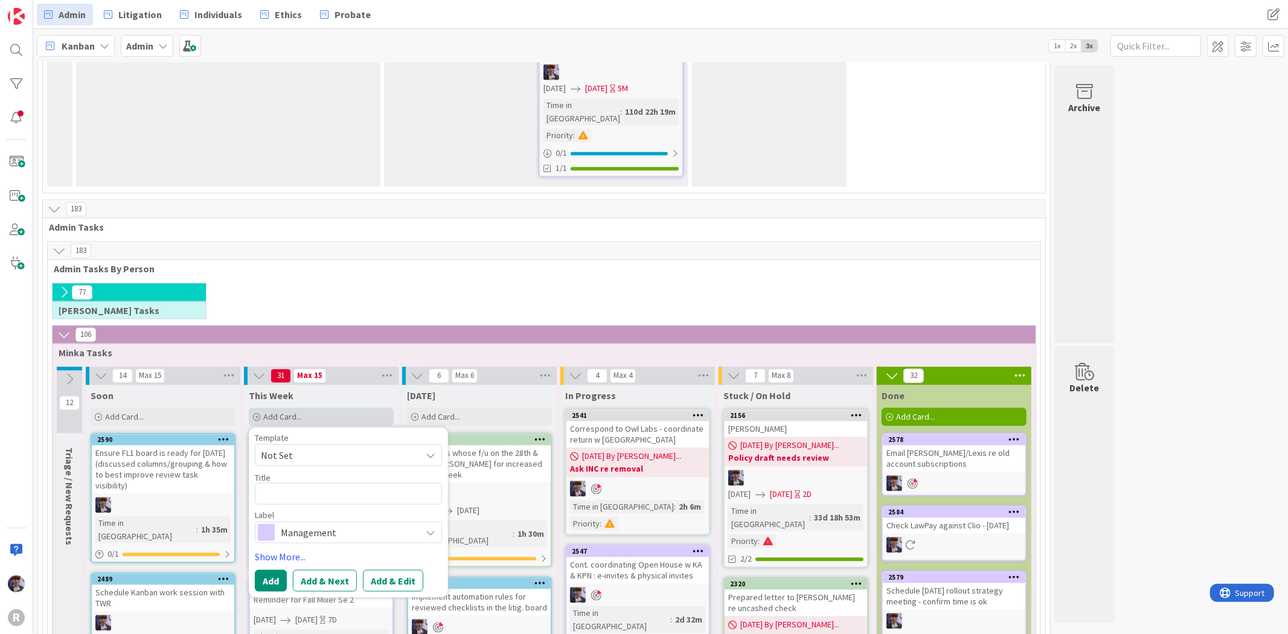
type textarea "x"
type textarea "S"
type textarea "x"
type textarea "Sc"
type textarea "x"
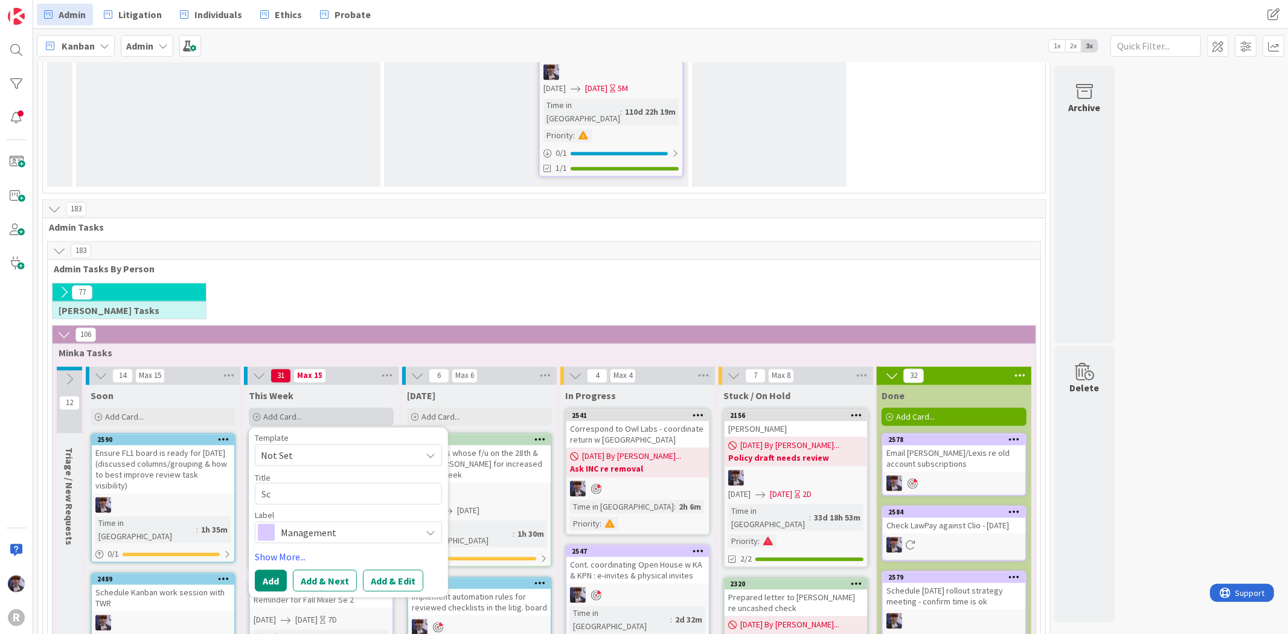
type textarea "Sca"
type textarea "x"
type textarea "Scan"
type textarea "x"
type textarea "Scan f"
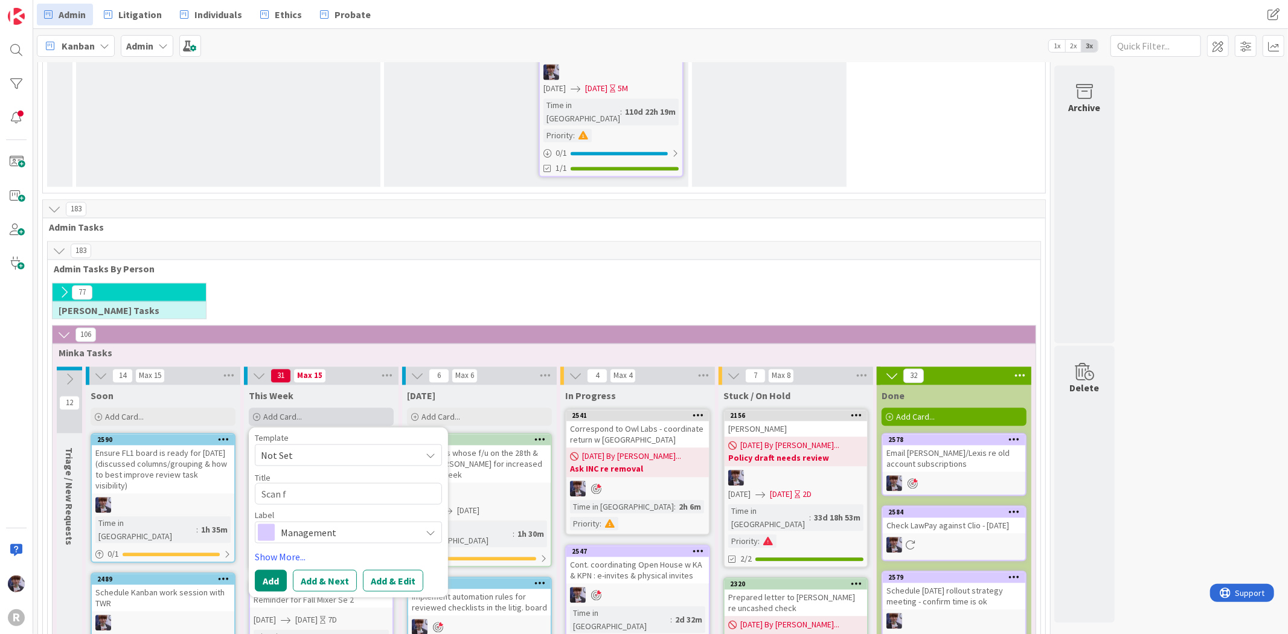
type textarea "x"
type textarea "Scan fi"
type textarea "x"
type textarea "Scan fin"
type textarea "x"
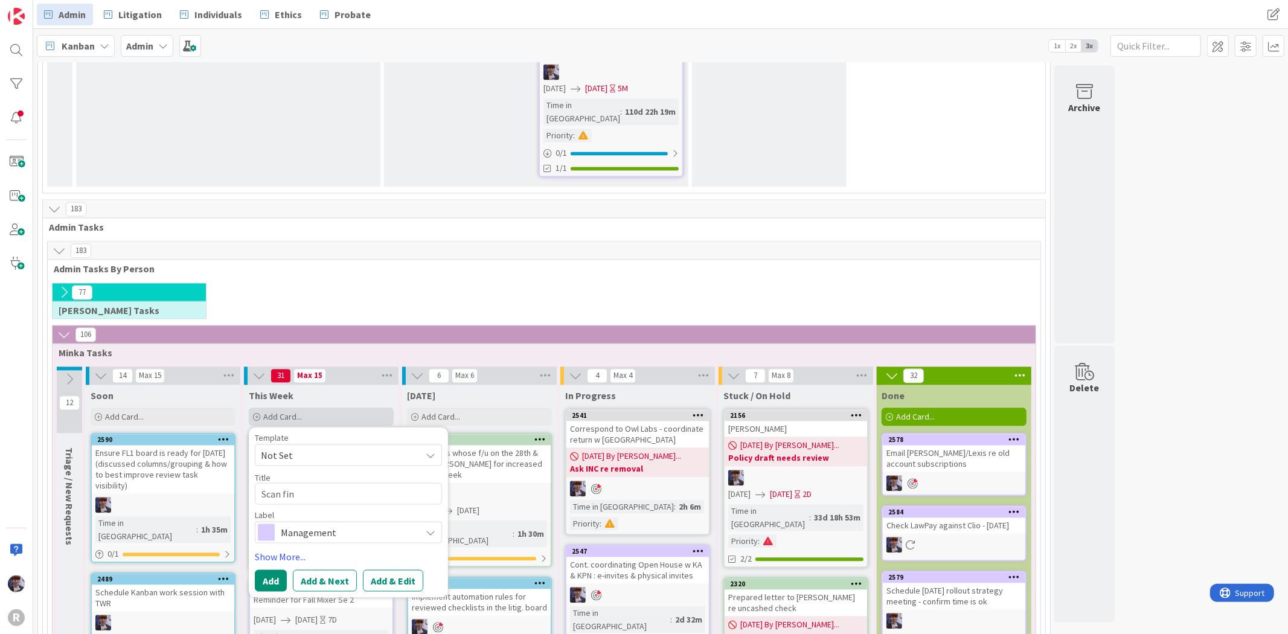
type textarea "Scan fina"
type textarea "x"
type textarea "Scan [PERSON_NAME]"
type textarea "x"
type textarea "Scan financ"
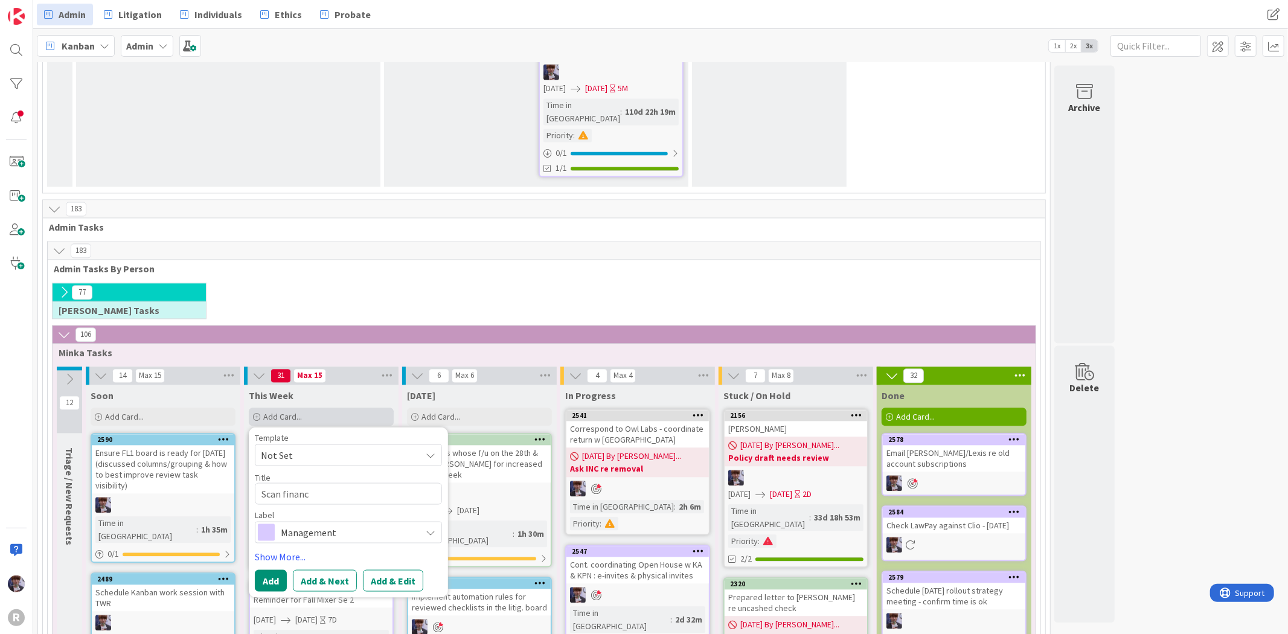
type textarea "x"
type textarea "Scan financi"
type textarea "x"
type textarea "Scan financia"
type textarea "x"
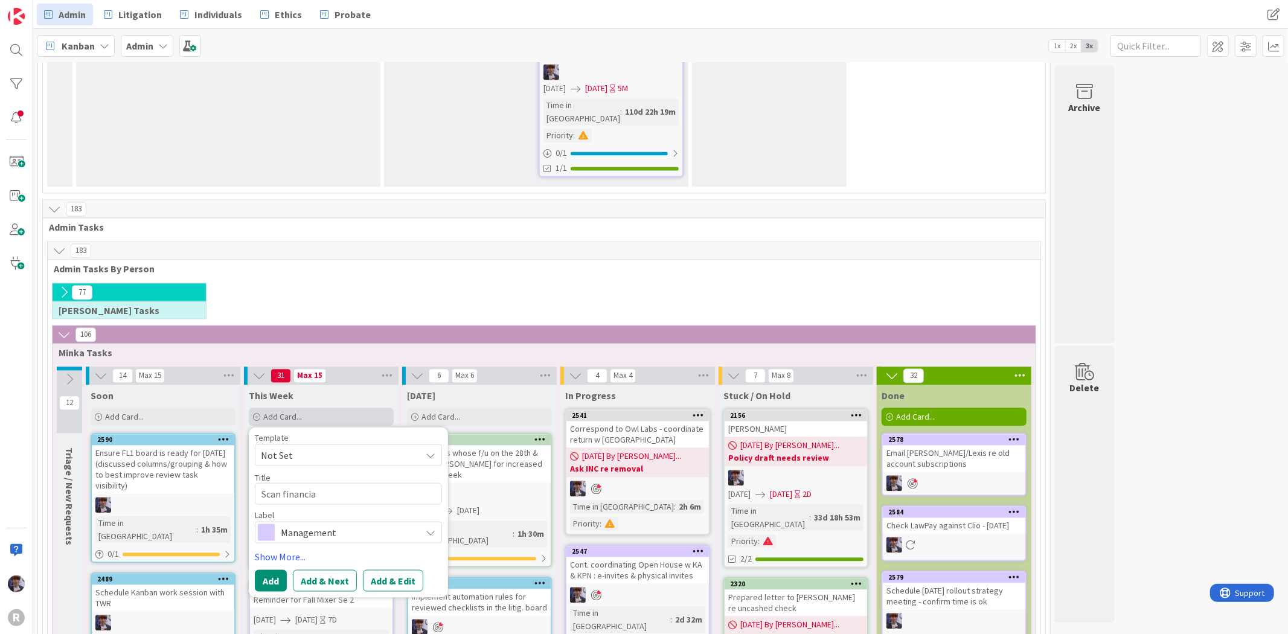
type textarea "Scan financial"
type textarea "x"
type textarea "Scan financials"
type textarea "x"
type textarea "Scan financials"
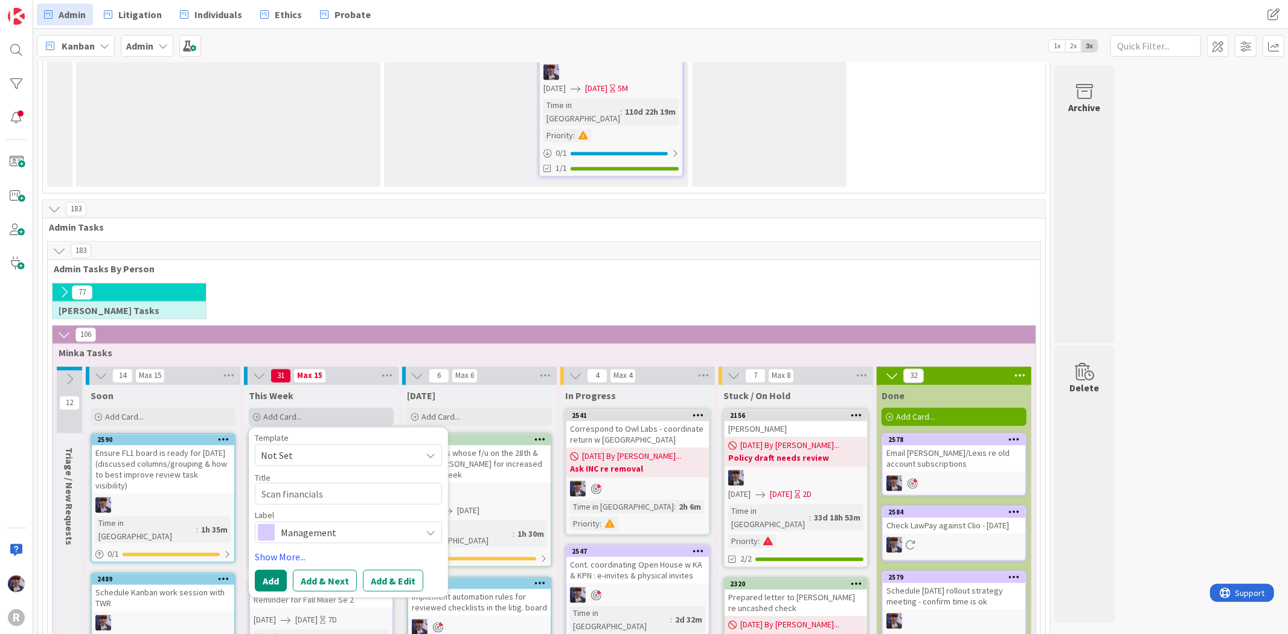
type textarea "x"
type textarea "Scan financials /"
type textarea "x"
type textarea "Scan financials /"
type textarea "x"
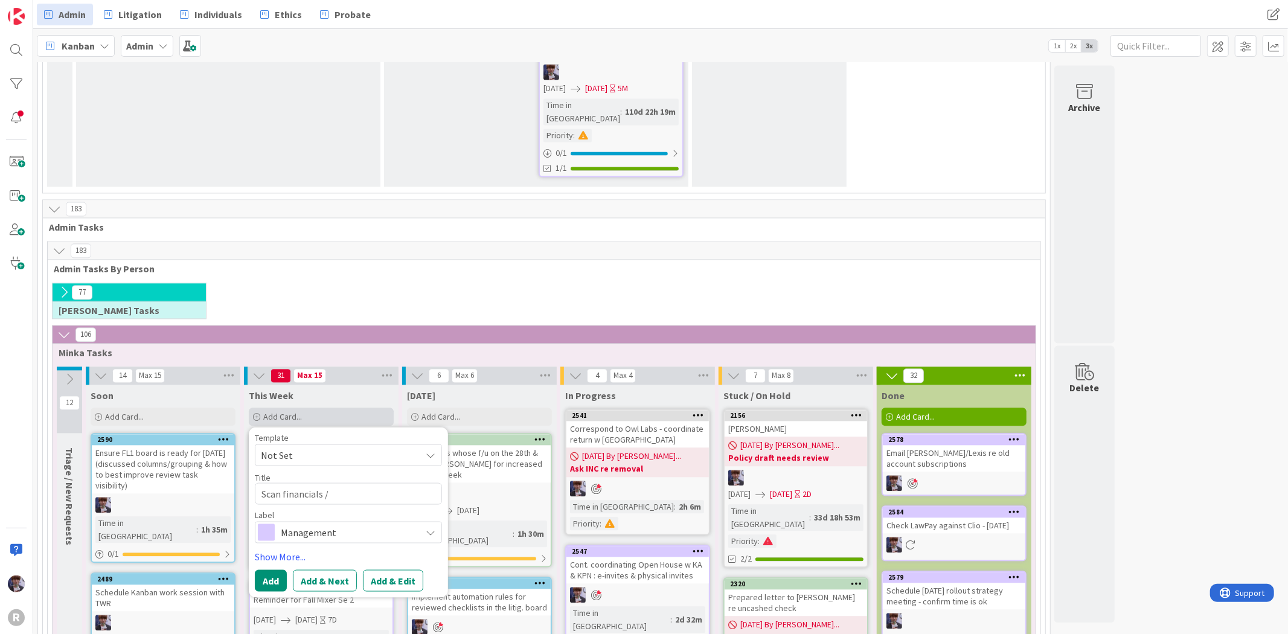
type textarea "Scan financials / r"
type textarea "x"
type textarea "Scan financials / re"
type textarea "x"
type textarea "Scan financials / rec"
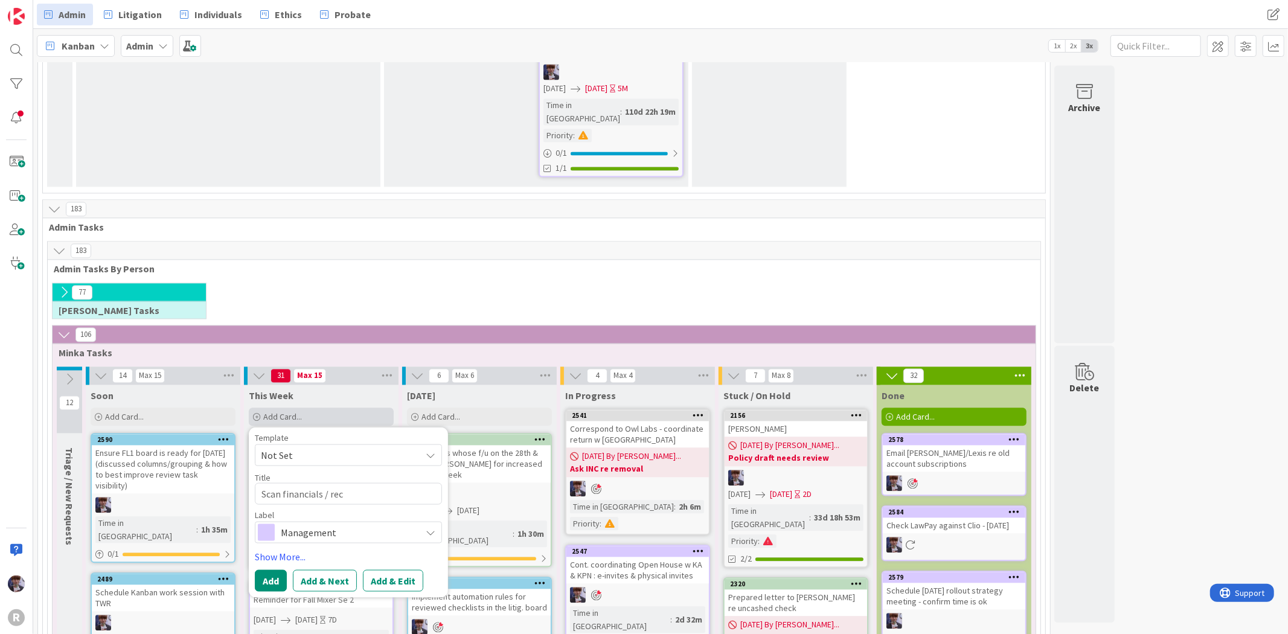
type textarea "x"
type textarea "Scan financials / recei"
type textarea "x"
type textarea "Scan financials / receipt"
type textarea "x"
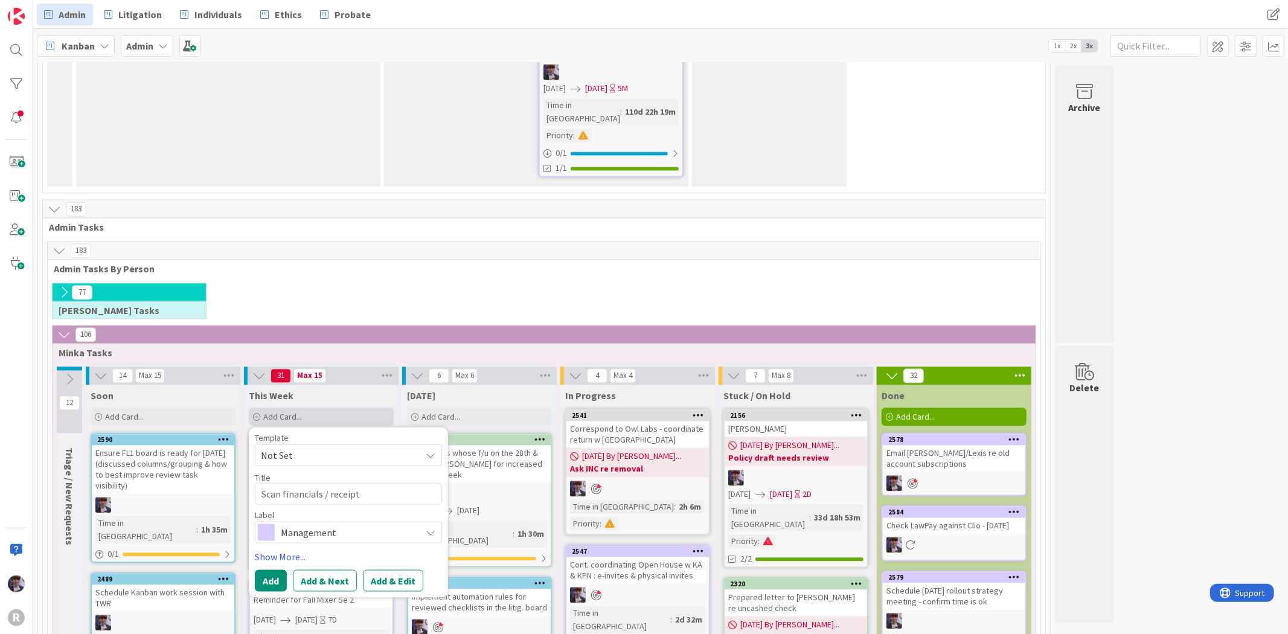
type textarea "Scan financials / receipts"
type textarea "x"
type textarea "Scan financials / receipts"
click at [388, 482] on textarea "Scan financials / receipts" at bounding box center [348, 493] width 187 height 22
type textarea "x"
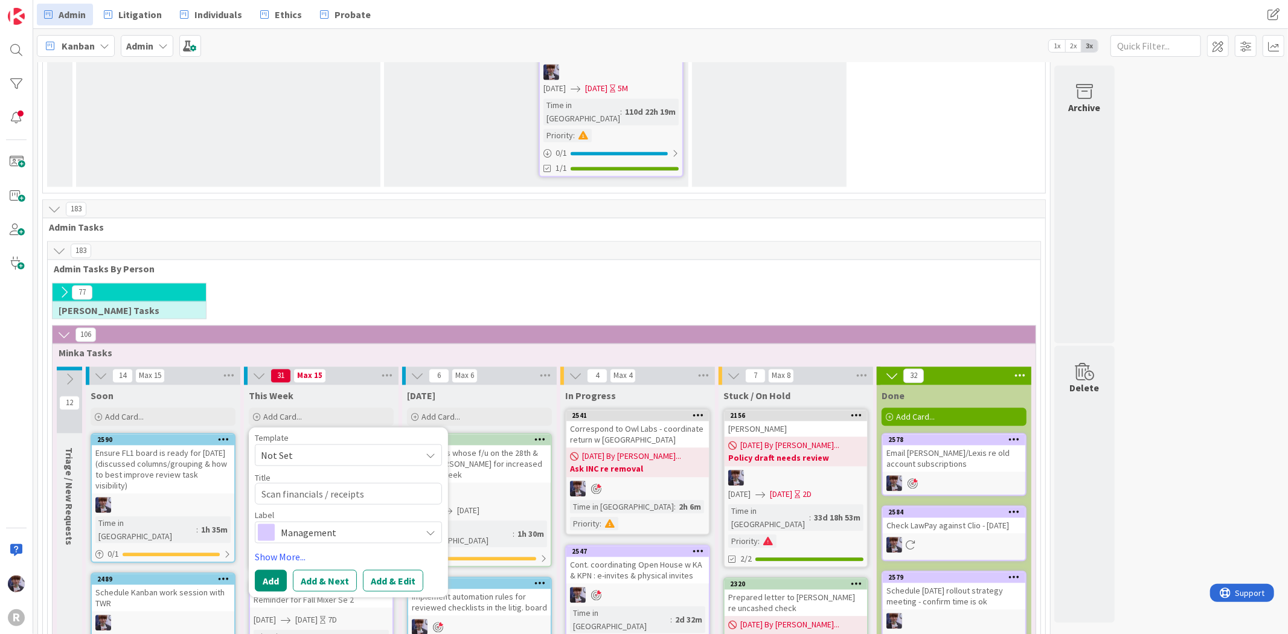
type textarea "Scan financials / receipts :"
type textarea "x"
type textarea "Scan financials / receipts :)"
type textarea "x"
type textarea "Scan financials / receipts :))"
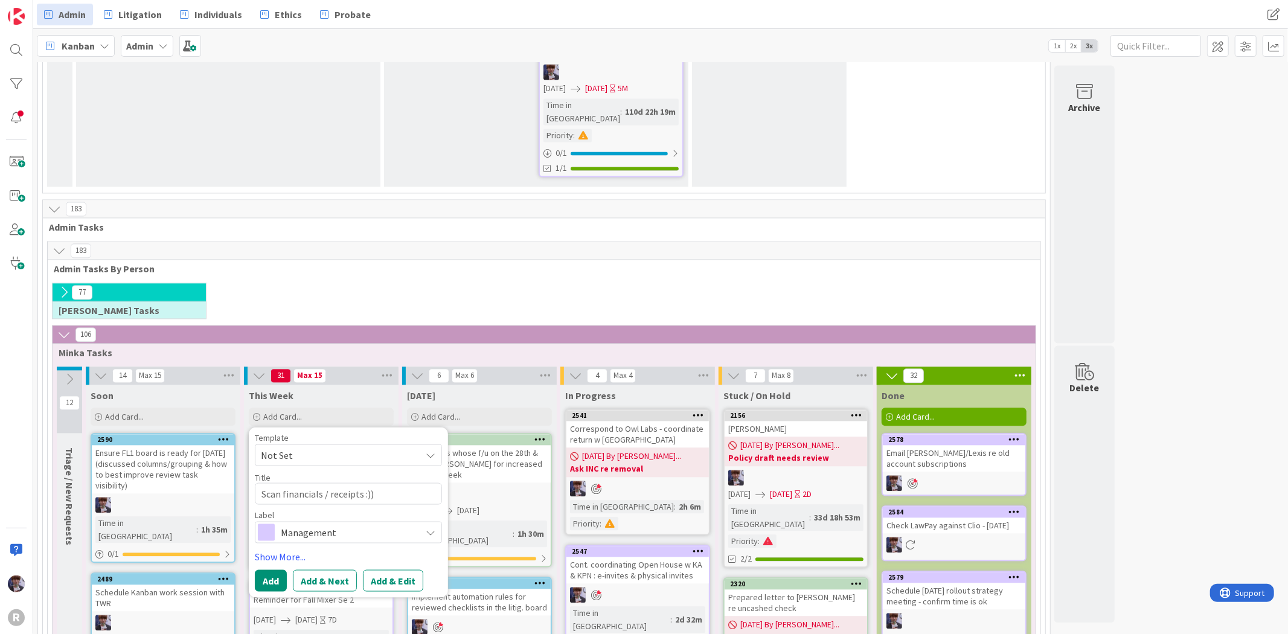
type textarea "x"
type textarea "Scan financials / receipts :)))"
type textarea "x"
type textarea "[DEMOGRAPHIC_DATA] financials / receipts :))))"
click at [370, 524] on span "Management" at bounding box center [348, 532] width 134 height 17
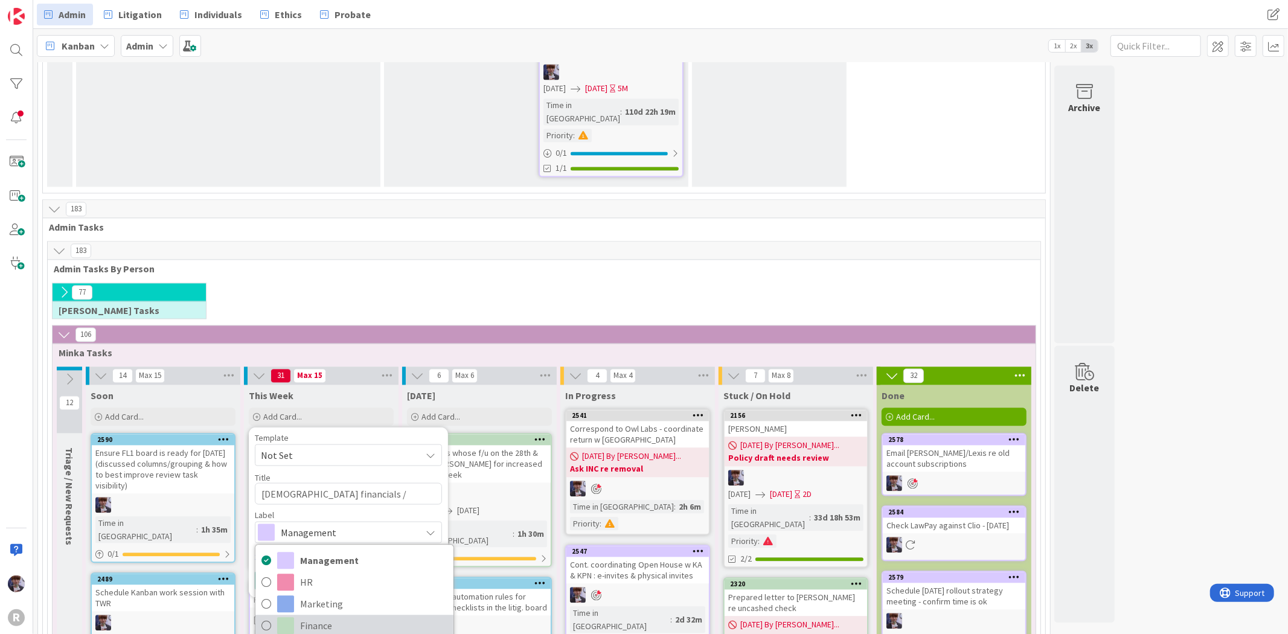
click at [341, 617] on span "Finance" at bounding box center [373, 626] width 147 height 18
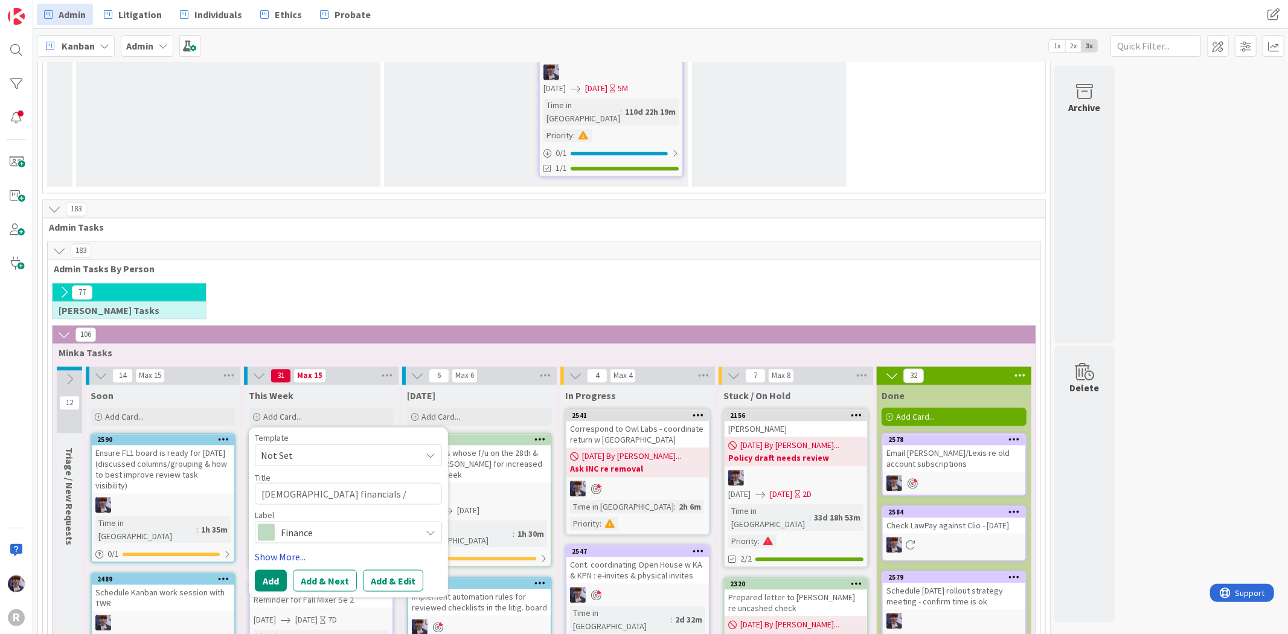
click at [286, 549] on link "Show More..." at bounding box center [348, 556] width 187 height 14
click at [286, 584] on span "Select..." at bounding box center [276, 591] width 31 height 14
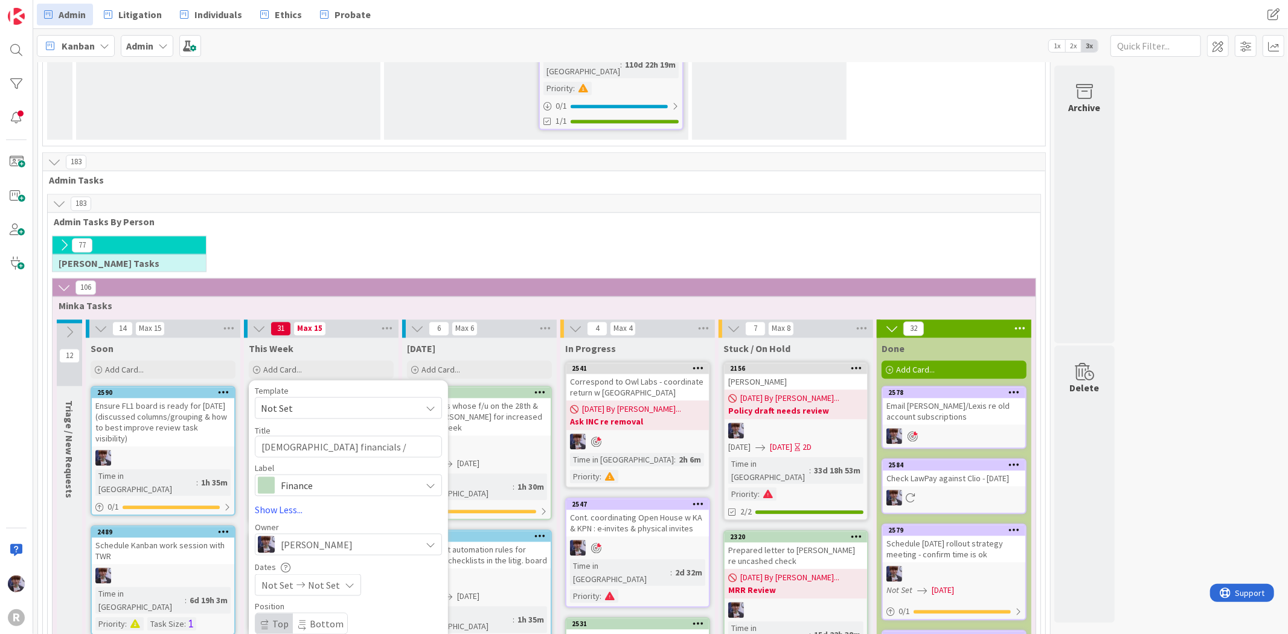
scroll to position [2153, 0]
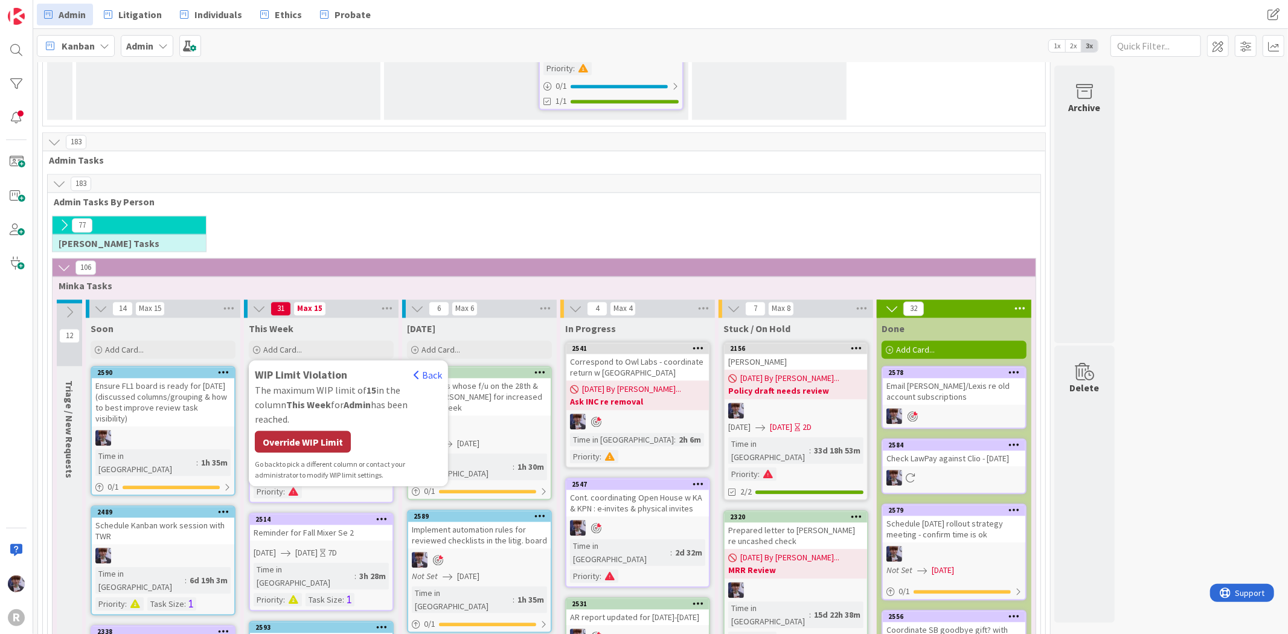
click at [317, 431] on div "Override WIP Limit" at bounding box center [303, 442] width 96 height 22
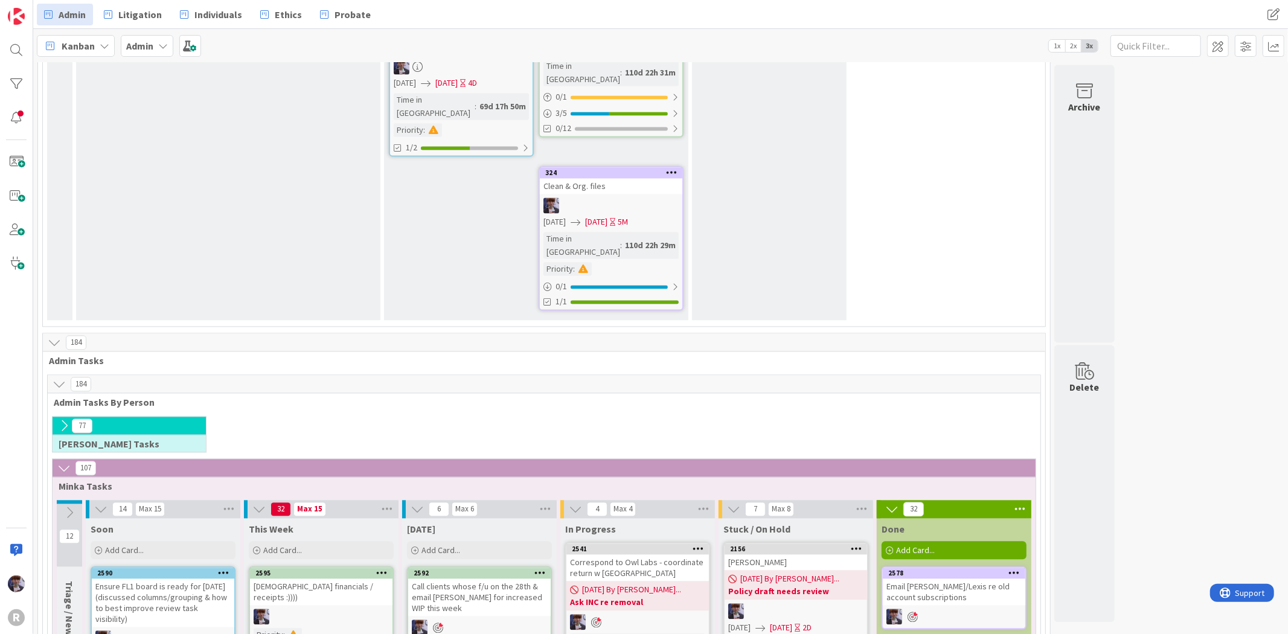
click at [359, 397] on span "Admin Tasks By Person" at bounding box center [540, 403] width 972 height 12
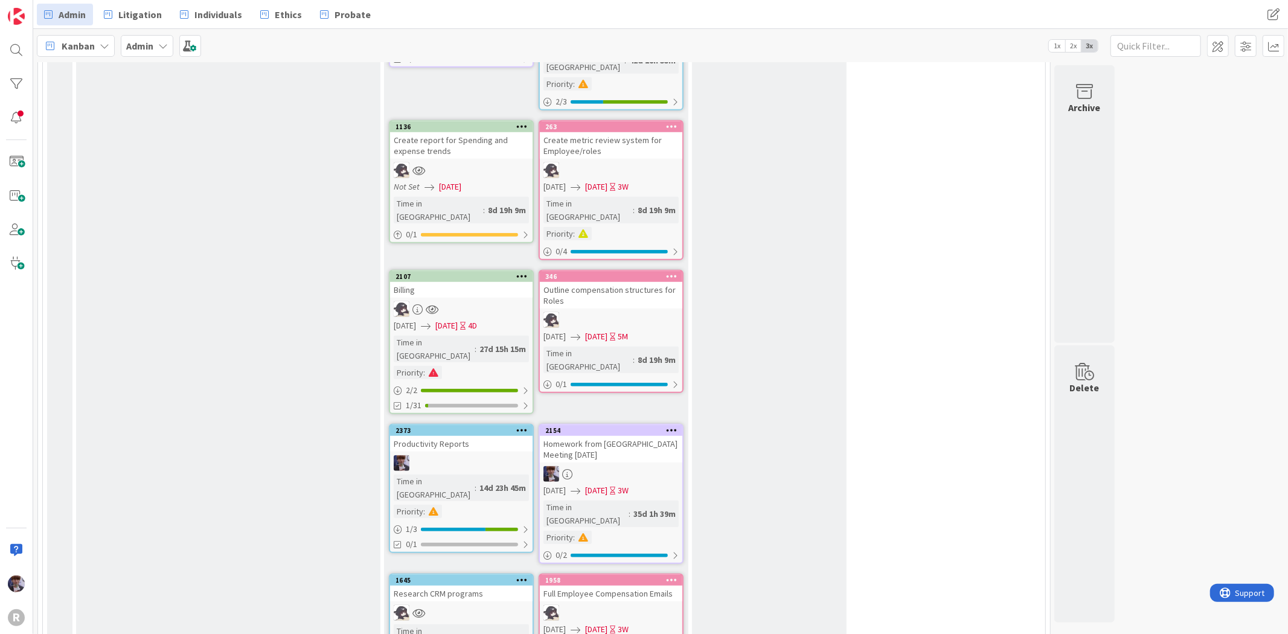
scroll to position [0, 0]
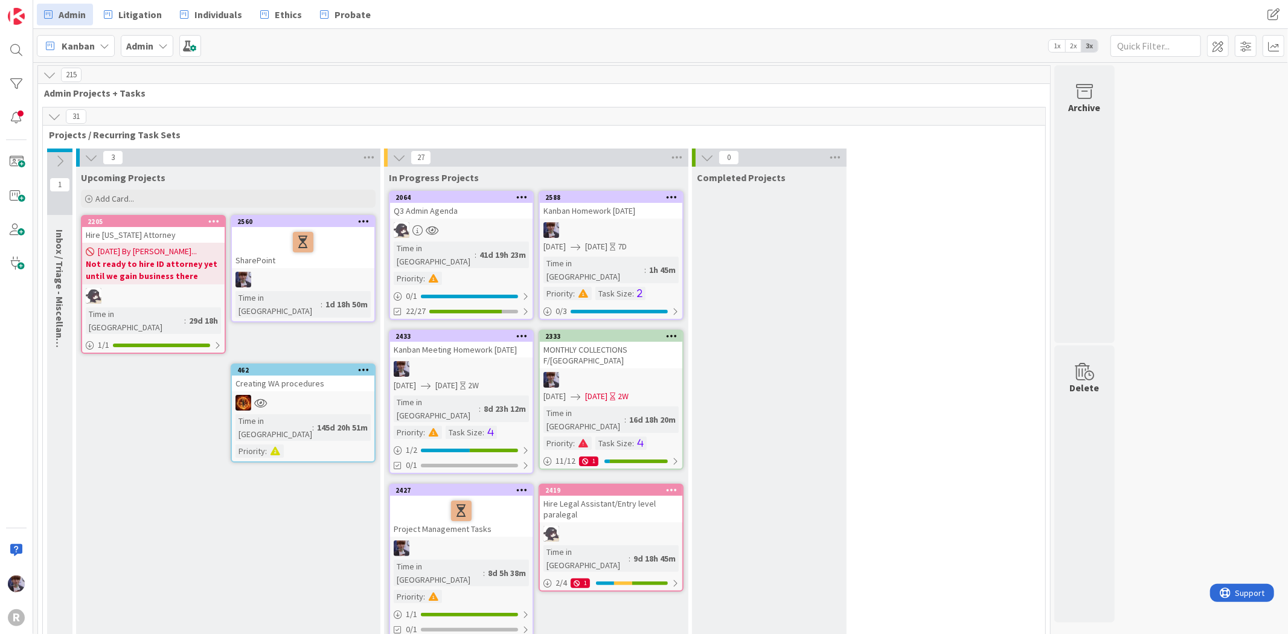
click at [49, 115] on icon at bounding box center [54, 116] width 13 height 13
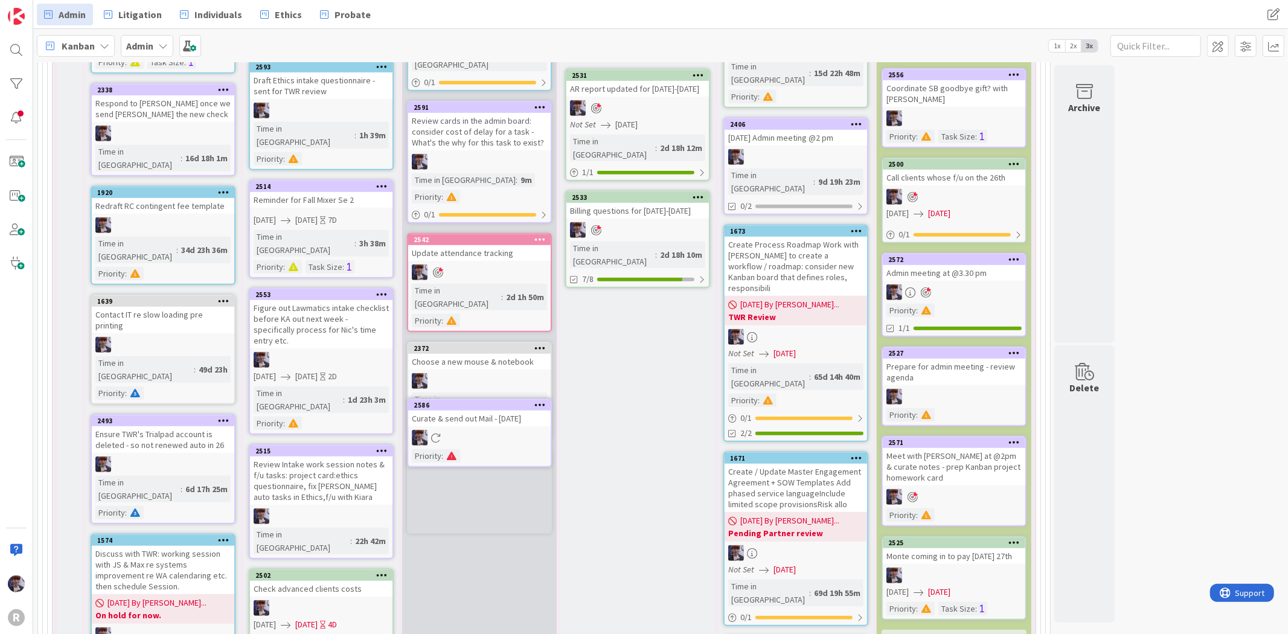
scroll to position [566, 0]
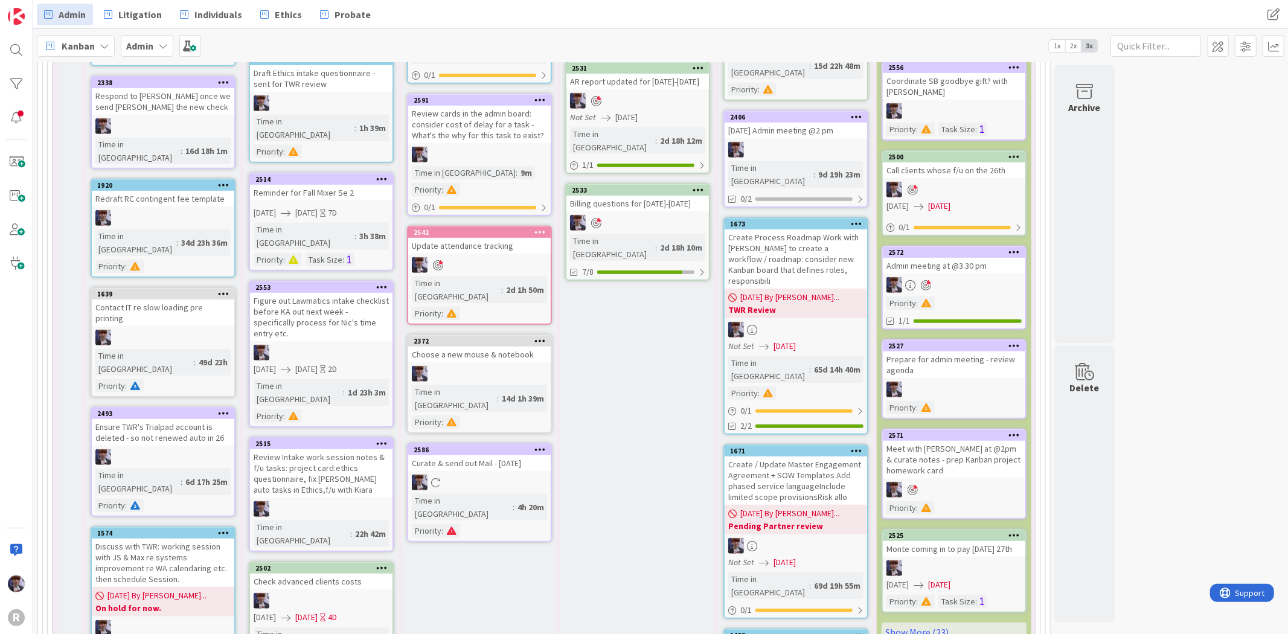
click at [457, 455] on div "Curate & send out Mail - [DATE]" at bounding box center [479, 463] width 143 height 16
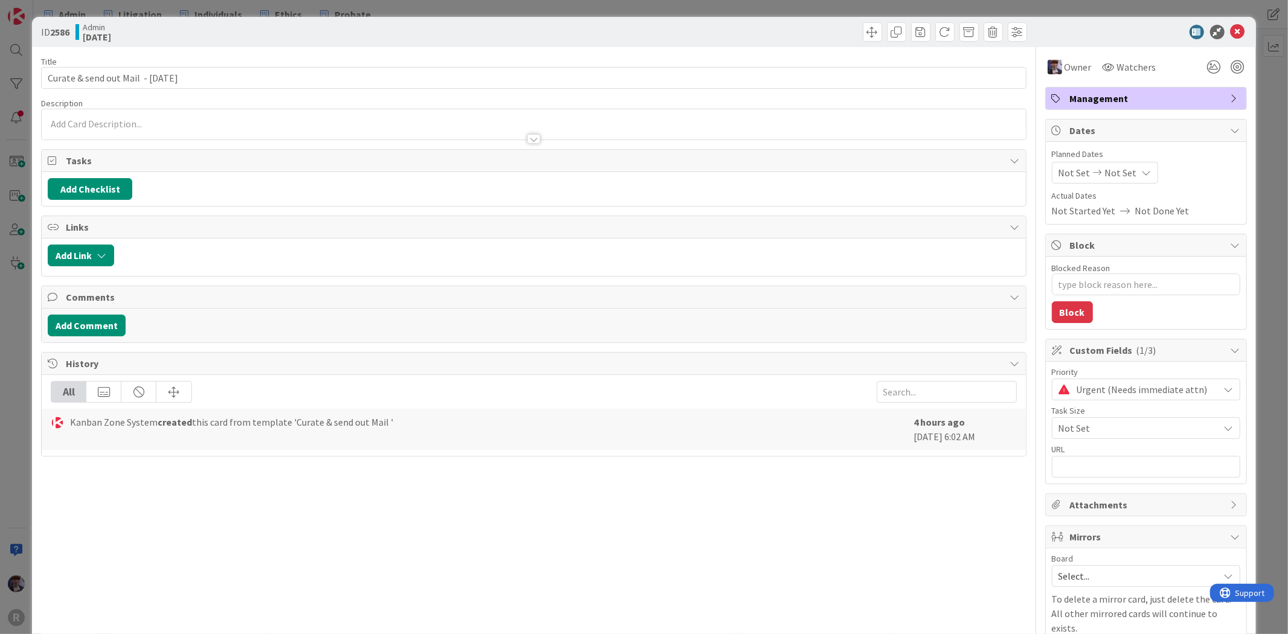
click at [1130, 400] on div "Urgent (Needs immediate attn)" at bounding box center [1146, 390] width 188 height 22
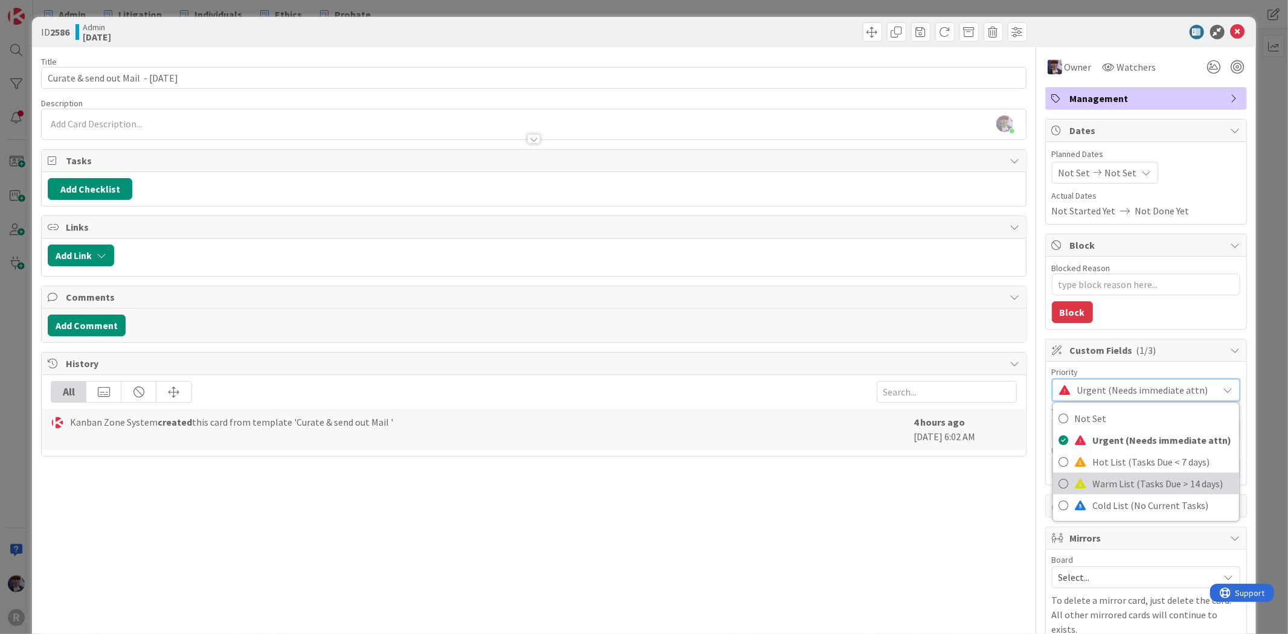
click at [1093, 475] on span "Warm List (Tasks Due > 14 days)" at bounding box center [1163, 484] width 140 height 18
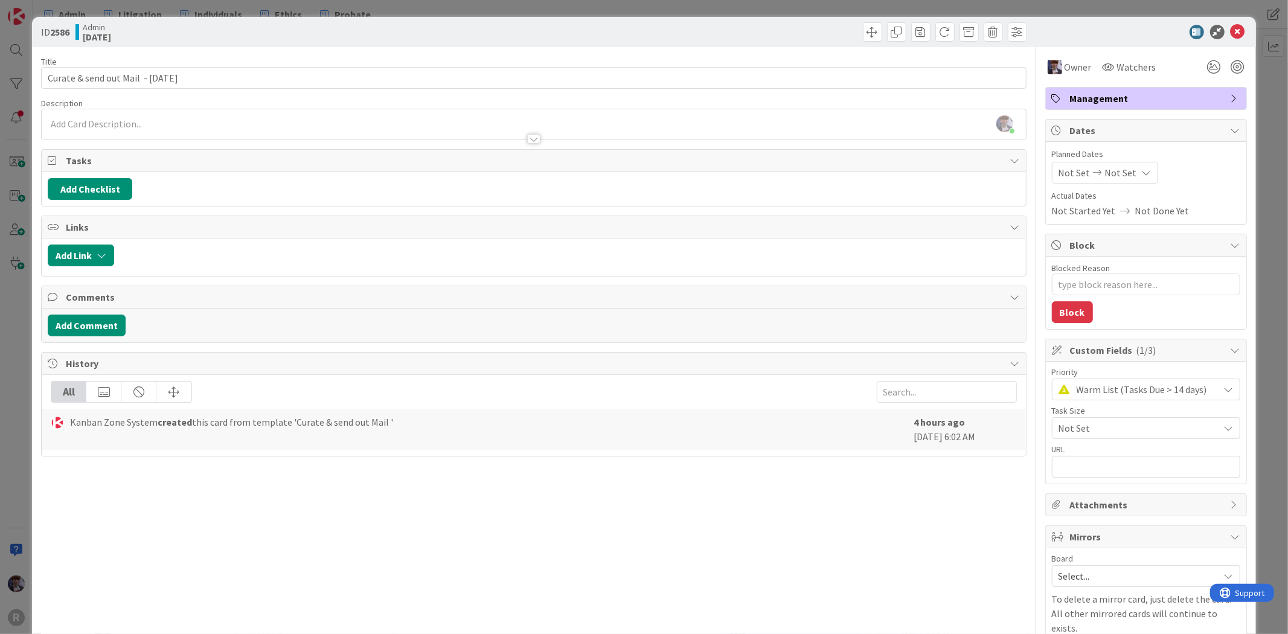
click at [1126, 392] on span "Warm List (Tasks Due > 14 days)" at bounding box center [1145, 389] width 136 height 17
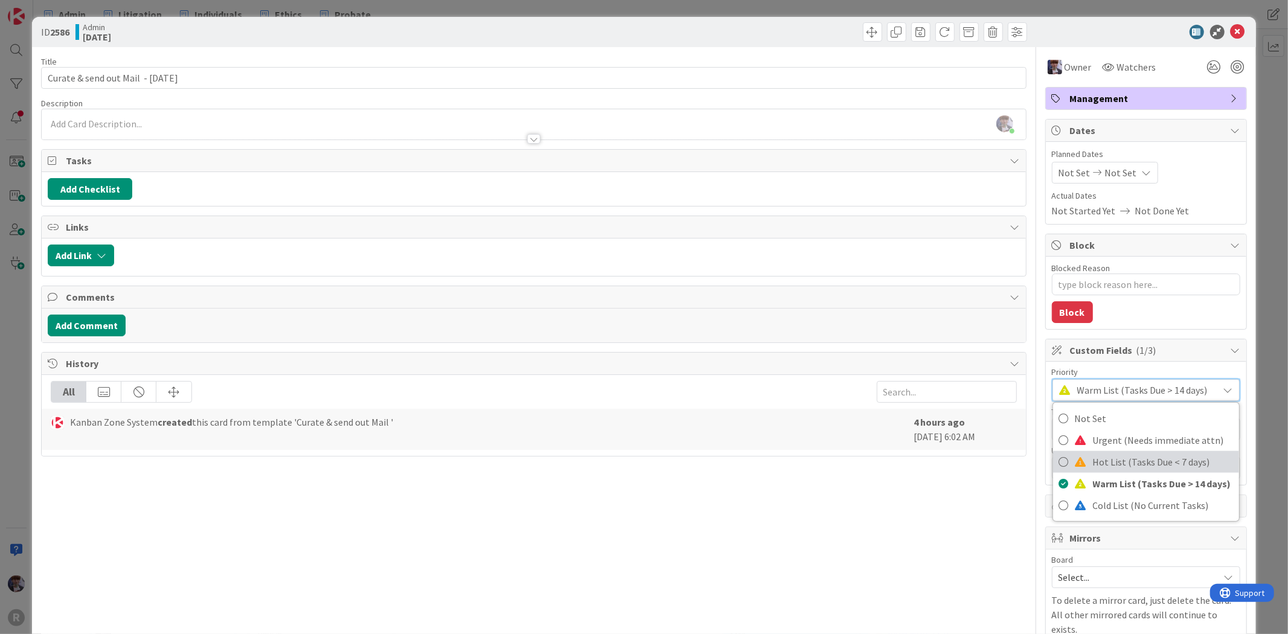
drag, startPoint x: 1070, startPoint y: 460, endPoint x: 1095, endPoint y: 430, distance: 39.0
click at [1075, 460] on span at bounding box center [1081, 462] width 12 height 10
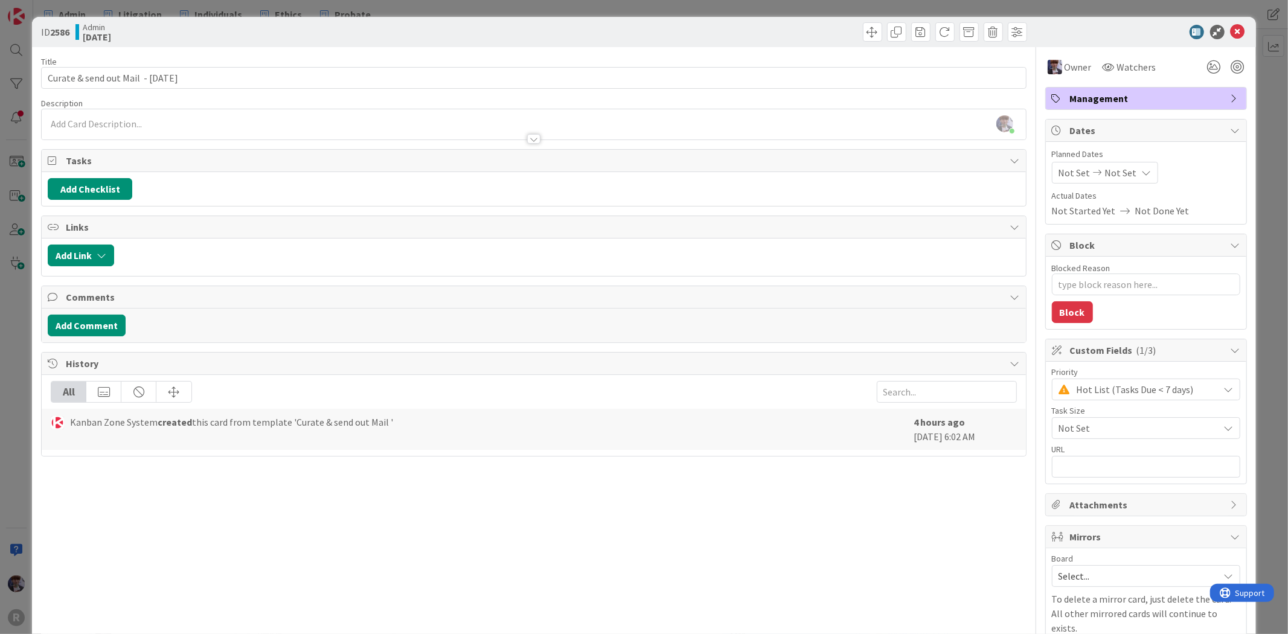
click at [1258, 196] on div "ID 2586 Admin [DATE] Title 36 / 128 Curate & send out Mail - [DATE] Description…" at bounding box center [644, 317] width 1288 height 634
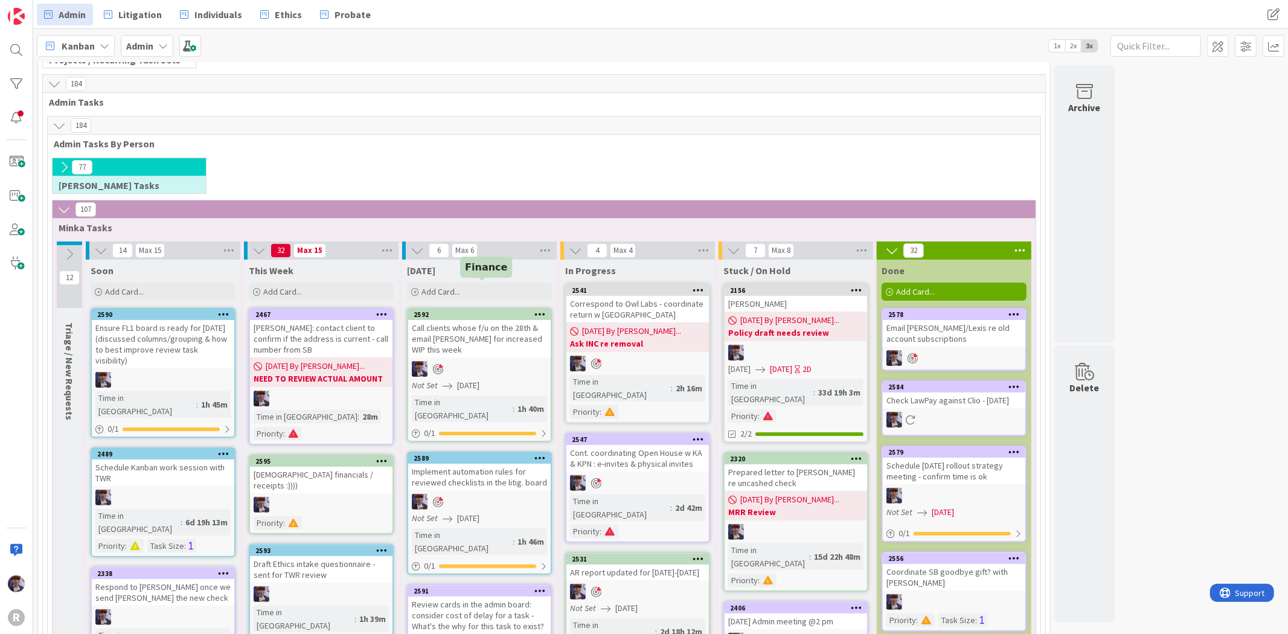
scroll to position [201, 0]
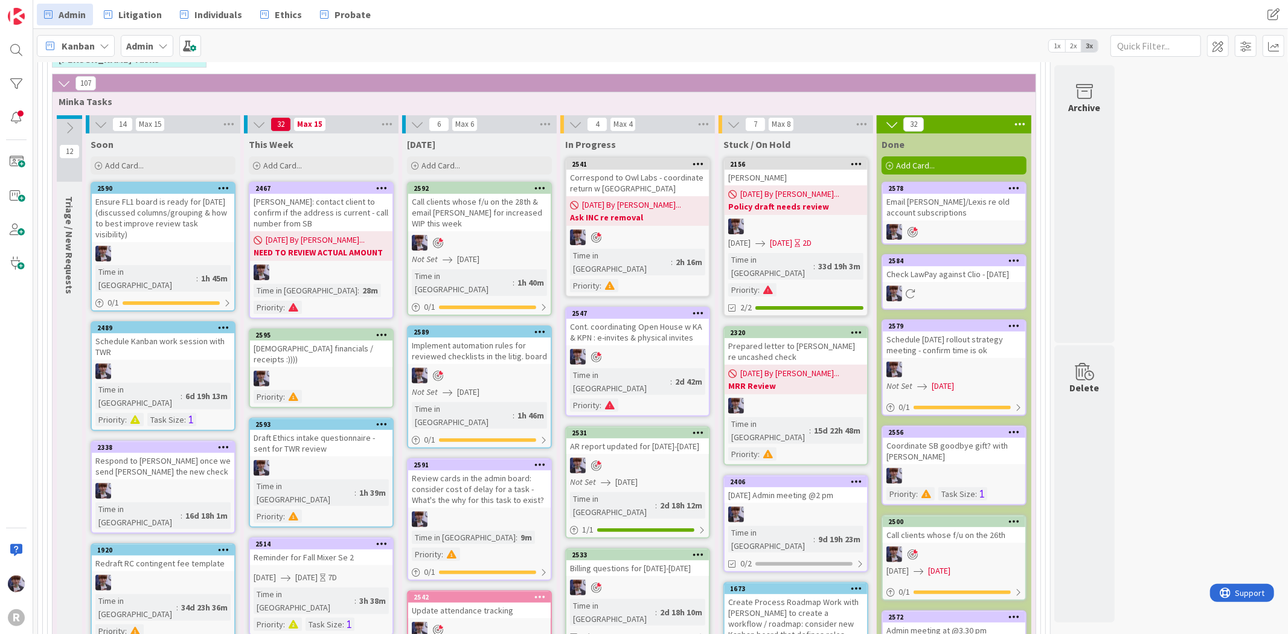
click at [635, 83] on div "107" at bounding box center [544, 83] width 983 height 18
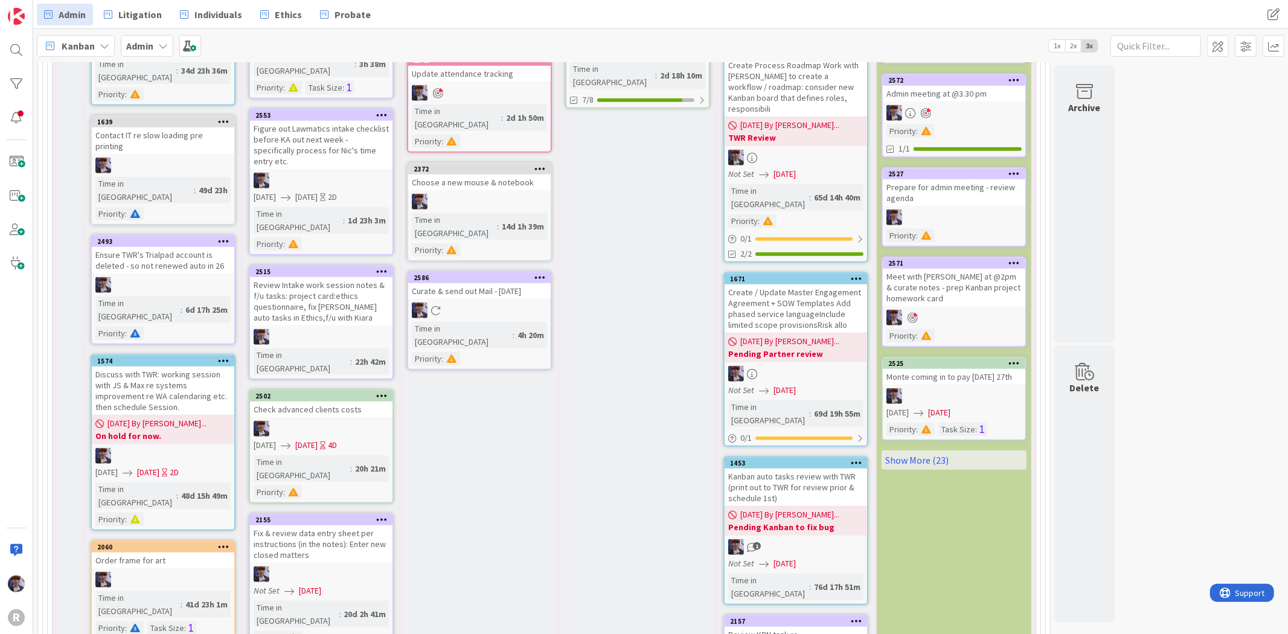
scroll to position [1006, 0]
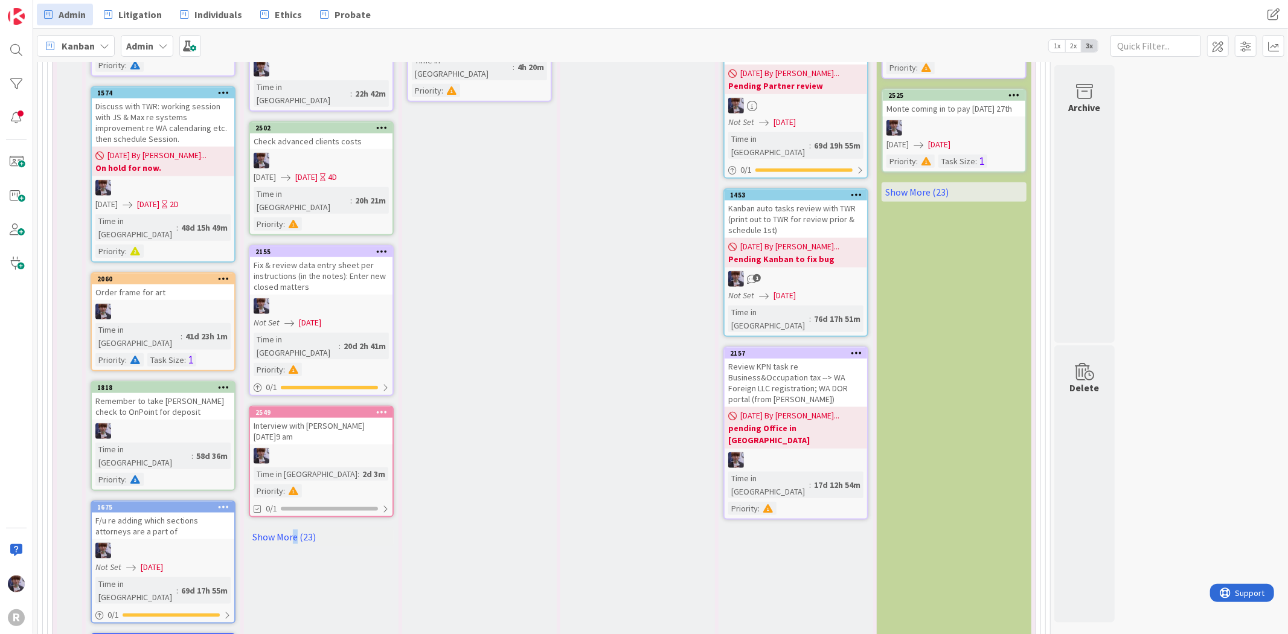
click at [294, 394] on div "This Week Add Card... Template Not Set Title 0 / 128 Label Management Managemen…" at bounding box center [321, 227] width 155 height 1796
click at [292, 527] on link "Show More (23)" at bounding box center [321, 536] width 145 height 19
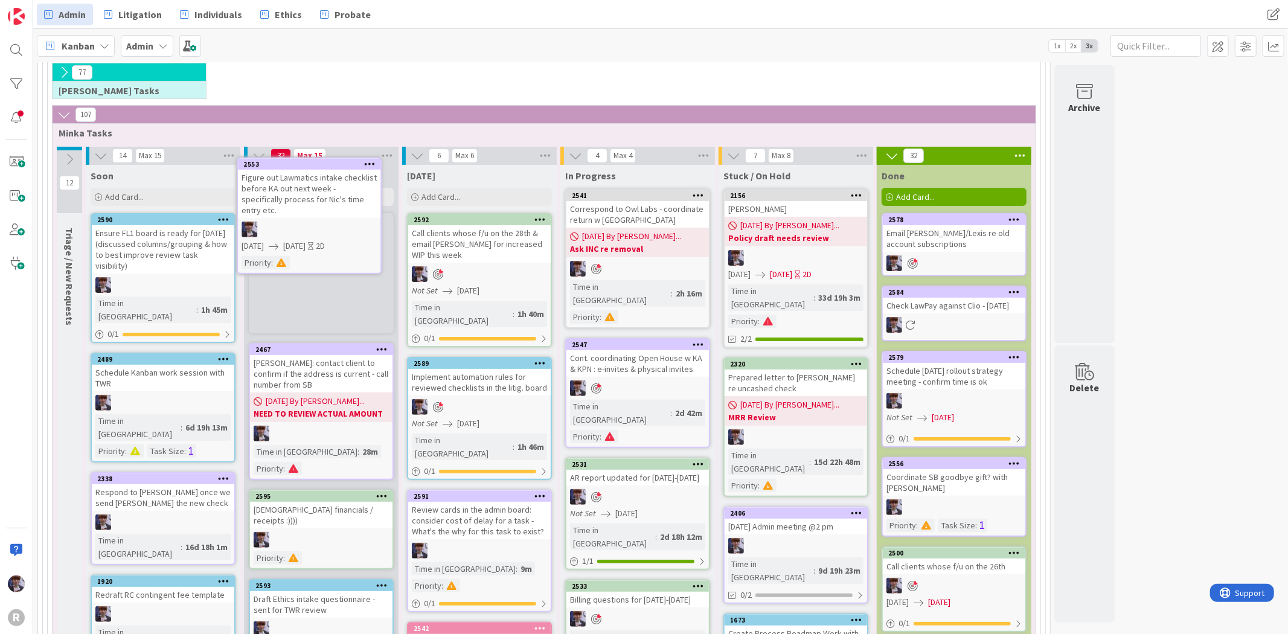
scroll to position [164, 0]
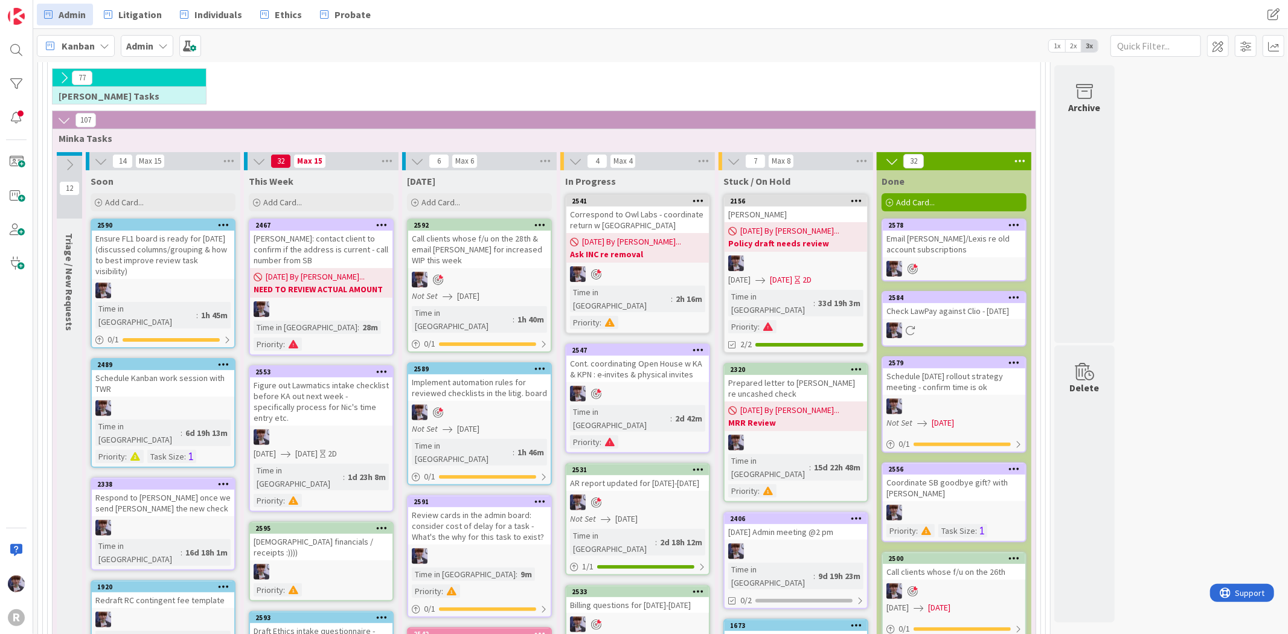
click at [334, 385] on div "Figure out Lawmatics intake checklist before KA out next week - specifically pr…" at bounding box center [321, 401] width 143 height 48
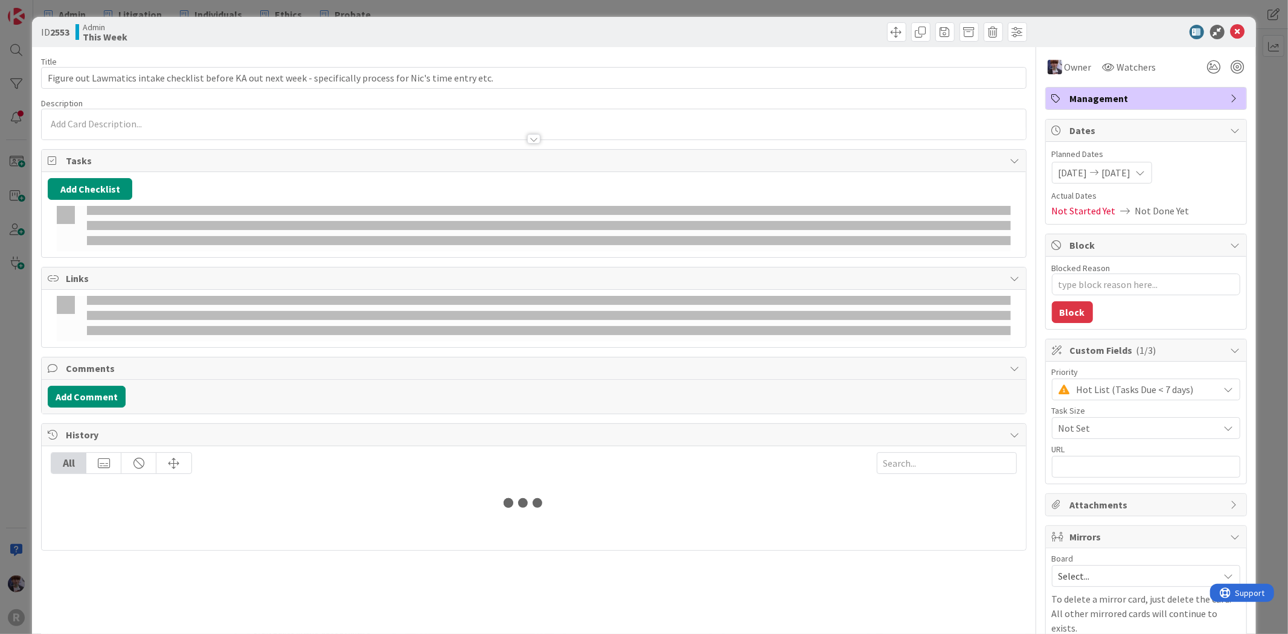
type textarea "x"
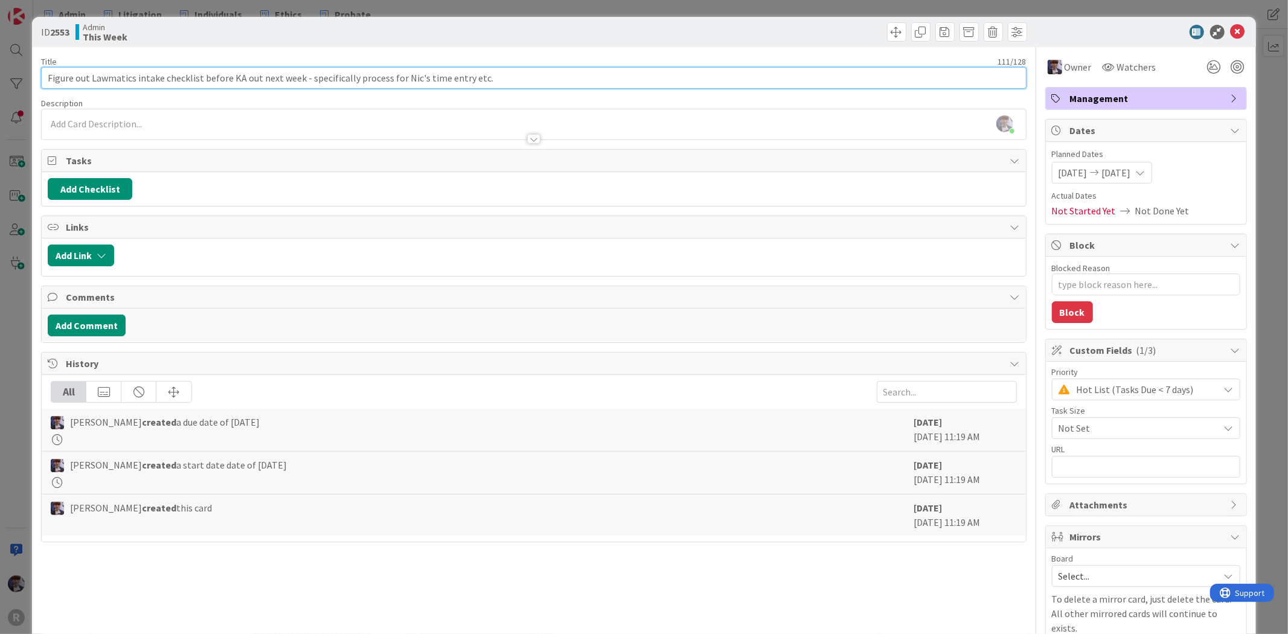
click at [45, 81] on input "Figure out Lawmatics intake checklist before KA out next week - specifically pr…" at bounding box center [533, 78] width 985 height 22
click at [301, 77] on input "Figure out Lawmatics intake checklist before KA out next week - specifically pr…" at bounding box center [533, 78] width 985 height 22
drag, startPoint x: 195, startPoint y: 79, endPoint x: -62, endPoint y: 91, distance: 256.9
click at [0, 91] on html "R Admin Litigation Individuals Ethics Probate Admin Litigation Individuals Ethi…" at bounding box center [644, 317] width 1288 height 634
type input "t before KA out next week - specifically process for Nic's time entry etc."
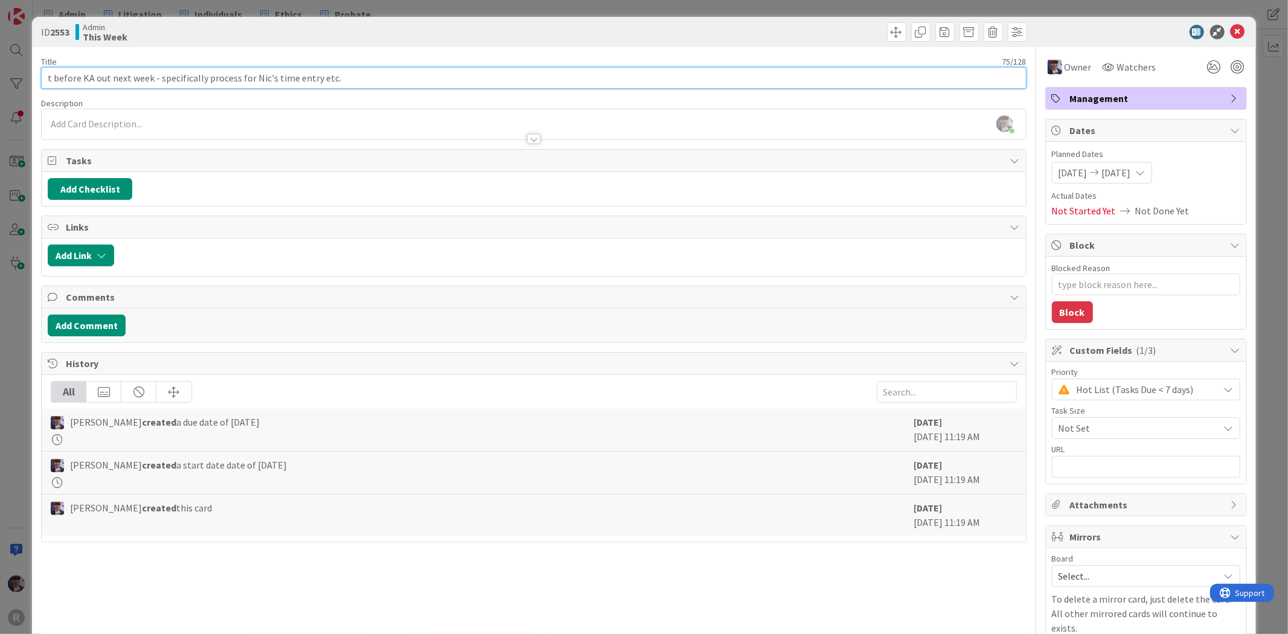
type textarea "x"
type input "before KA out next week - specifically process for [PERSON_NAME]'s time entry e…"
type textarea "x"
drag, startPoint x: 147, startPoint y: 78, endPoint x: -8, endPoint y: 57, distance: 157.3
click at [0, 57] on html "R Admin Litigation Individuals Ethics Probate Admin Litigation Individuals Ethi…" at bounding box center [644, 317] width 1288 height 634
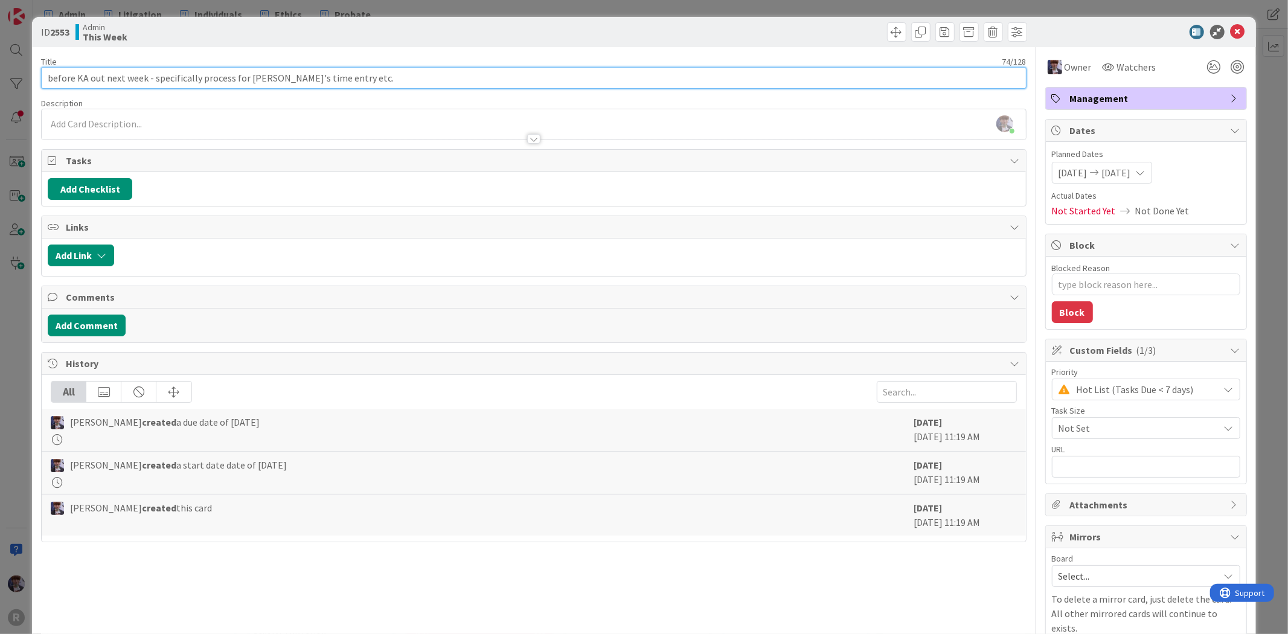
type input "W - specifically process for Nic's time entry etc."
type textarea "x"
type input "Wro - specifically process for Nic's time entry etc."
type textarea "x"
type input "Wr - specifically process for Nic's time entry etc."
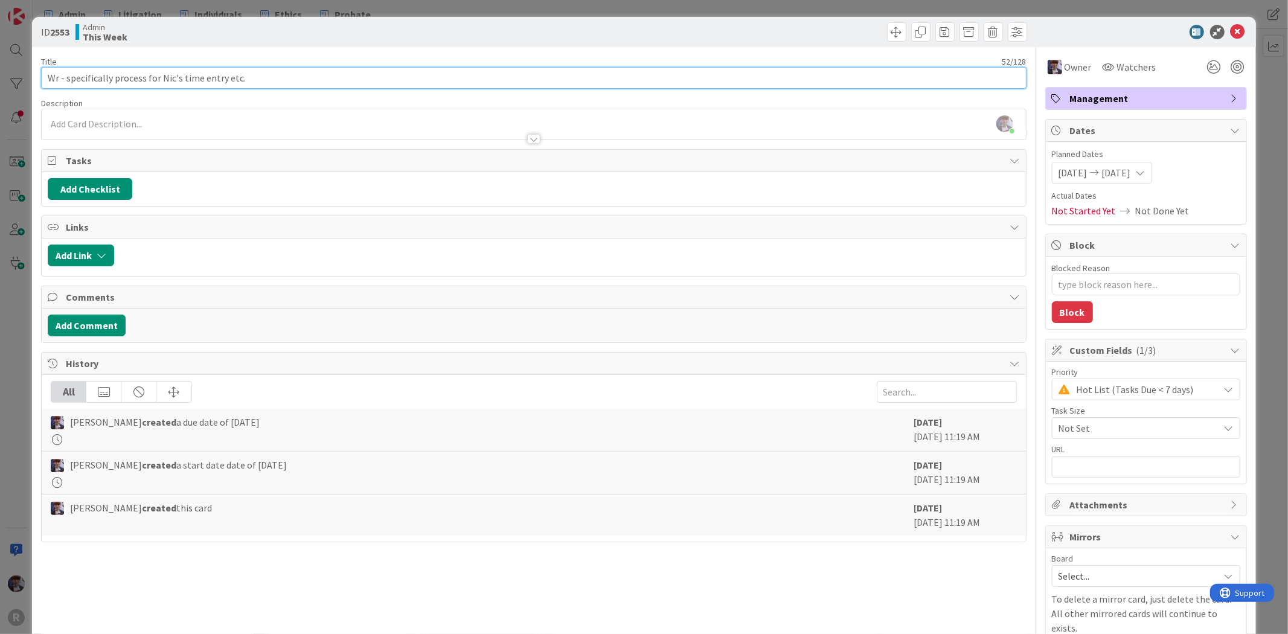
type textarea "x"
type input "- specifically process for [PERSON_NAME]'s time entry etc."
type textarea "x"
type input "Go over - specifically process for Nic's time entry etc."
type textarea "x"
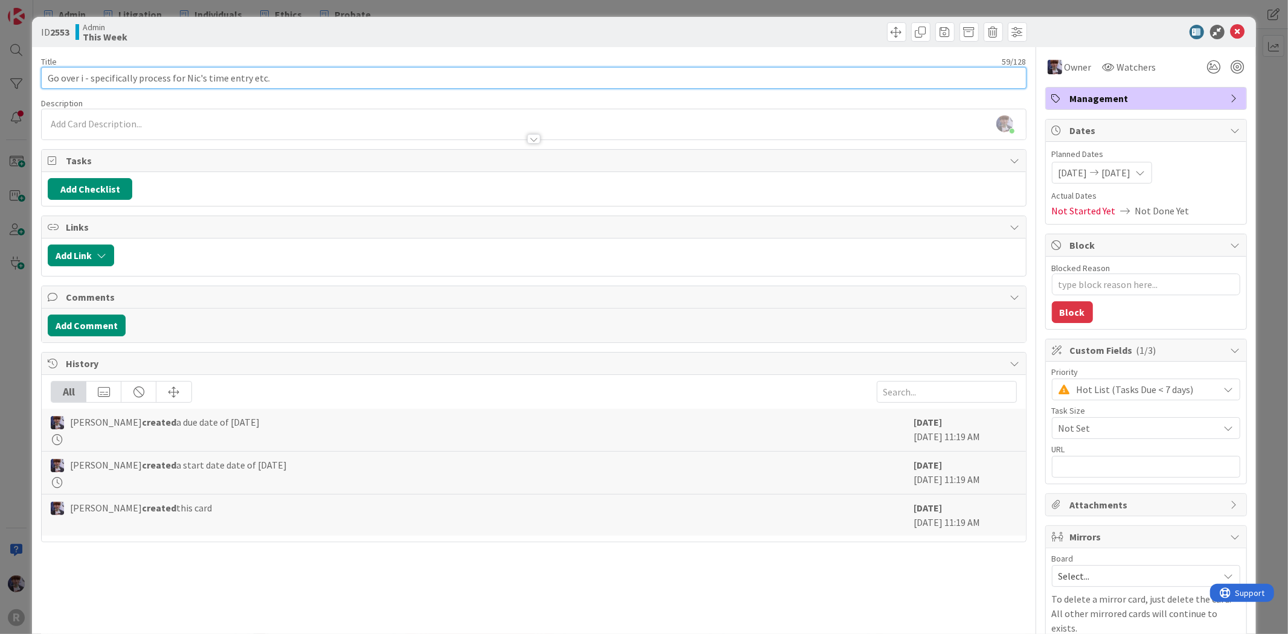
type input "Go over in - specifically process for Nic's time entry etc."
type textarea "x"
type input "Go over inat - specifically process for [PERSON_NAME]'s time entry etc."
type textarea "x"
type input "Go over inate - specifically process for [PERSON_NAME]'s time entry etc."
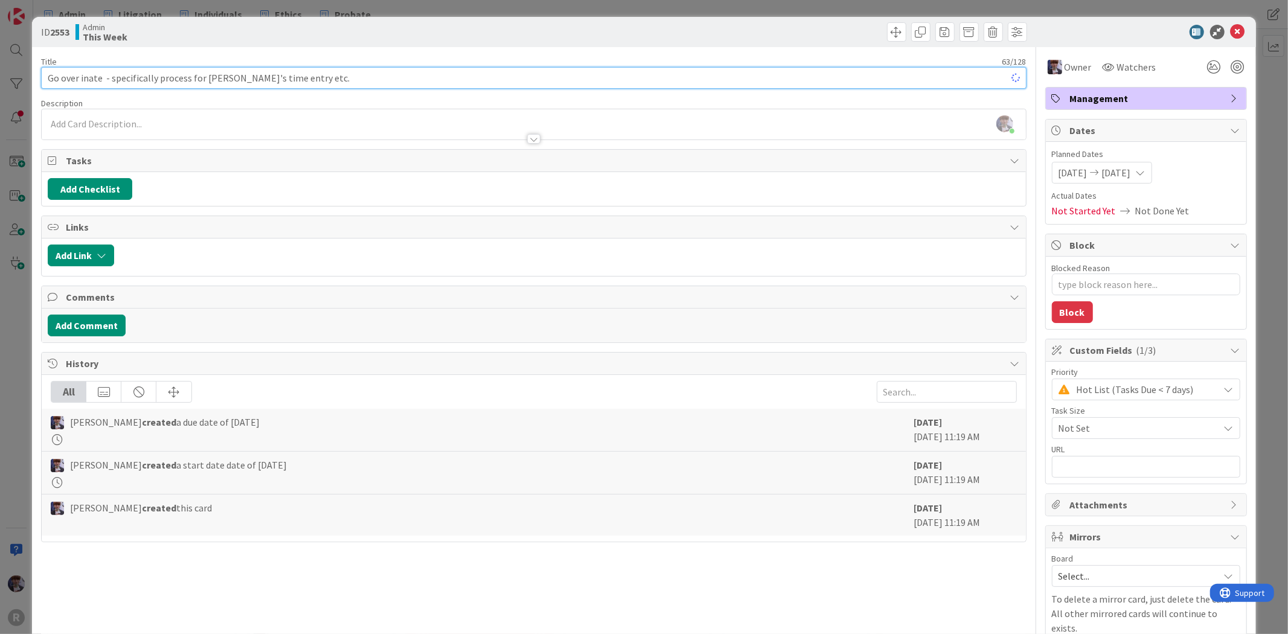
type textarea "x"
type input "Go over all intake steps for next week - specifically process for Nic's time en…"
drag, startPoint x: 419, startPoint y: 77, endPoint x: 215, endPoint y: 92, distance: 204.7
click at [215, 92] on div "Title 93 / 128 Go over all intake steps for next week w KA - specifically proce…" at bounding box center [533, 360] width 985 height 627
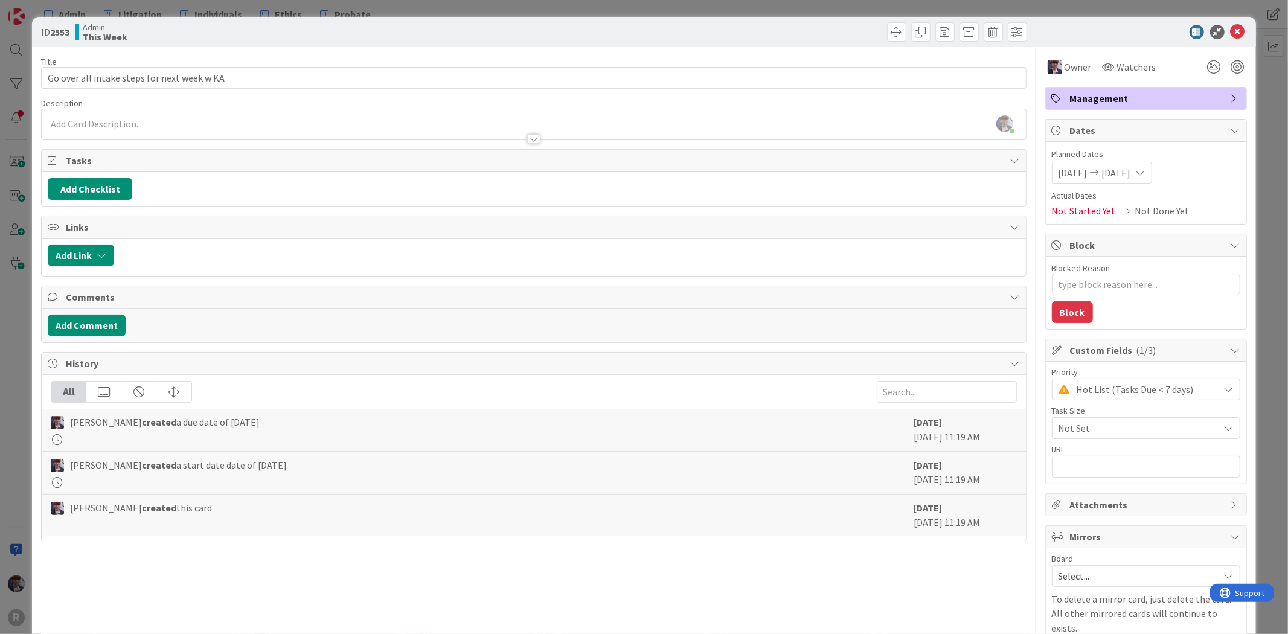
click at [173, 126] on div "[PERSON_NAME] just joined" at bounding box center [534, 124] width 984 height 30
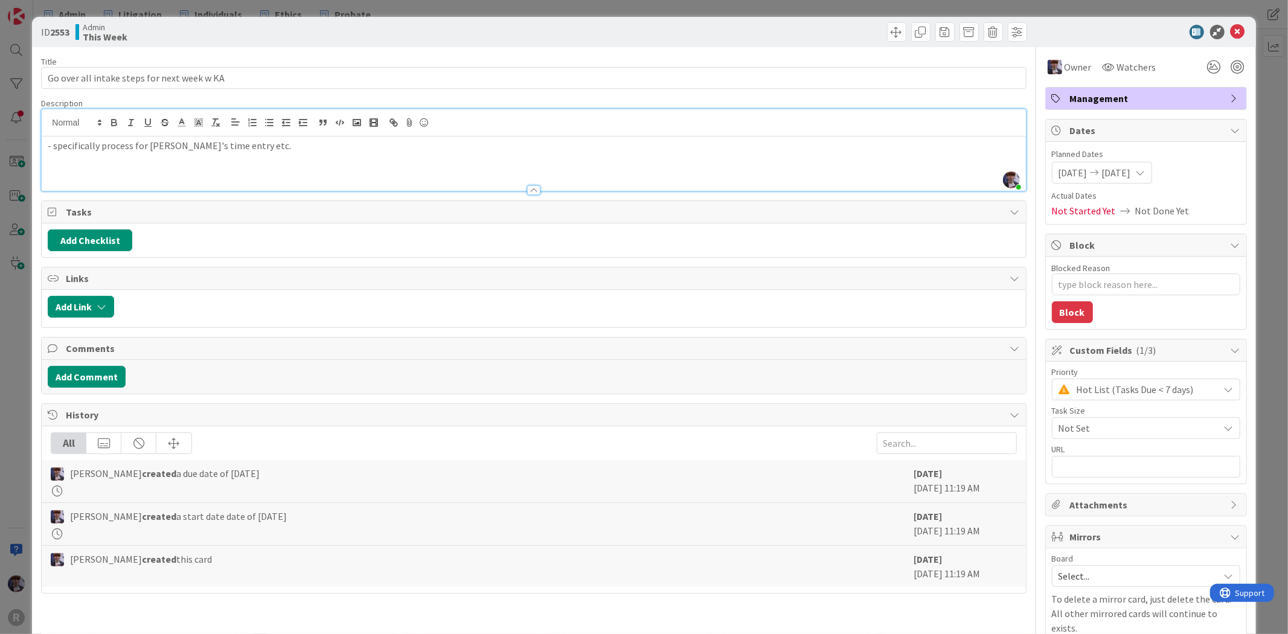
click at [10, 299] on div "ID 2553 Admin This Week Title 43 / 128 Go over all intake steps for next week w…" at bounding box center [644, 317] width 1288 height 634
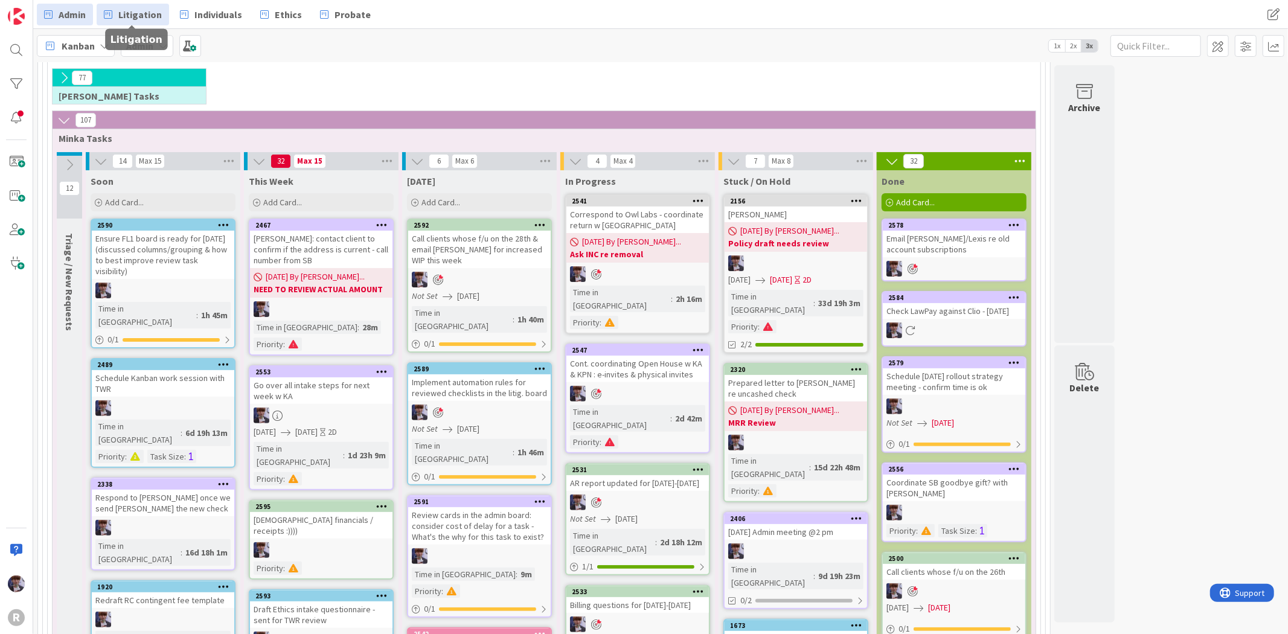
click at [119, 20] on span "Litigation" at bounding box center [139, 14] width 43 height 14
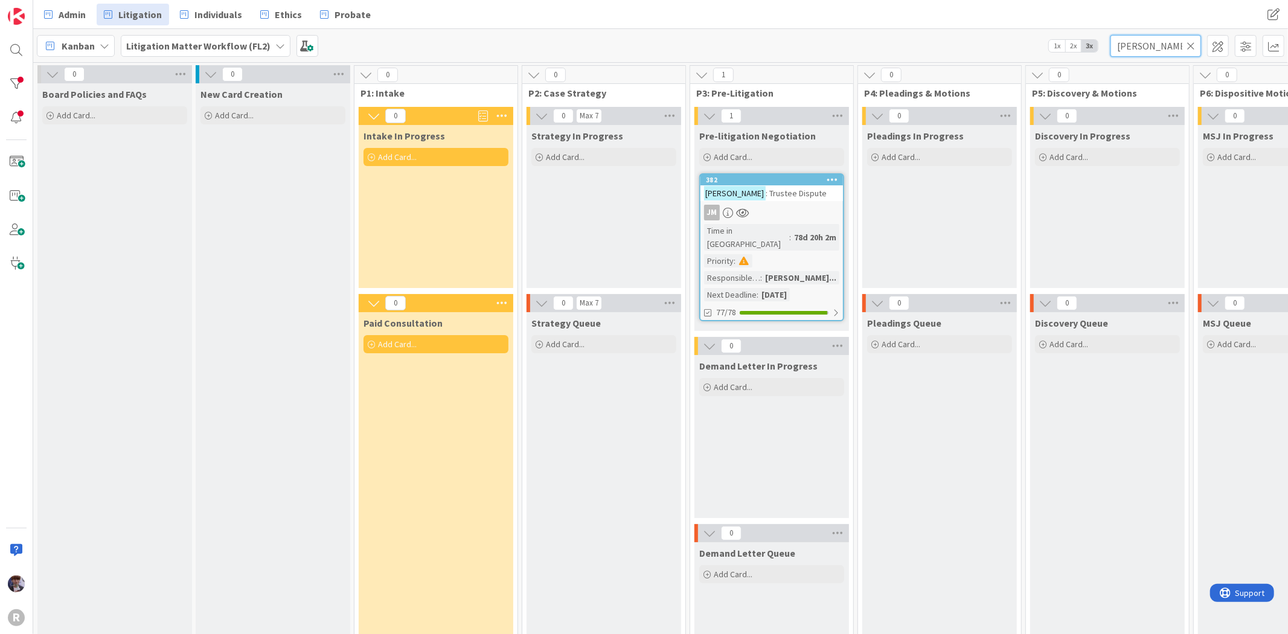
drag, startPoint x: 1140, startPoint y: 49, endPoint x: 1101, endPoint y: 66, distance: 42.4
click at [1101, 66] on div "Admin Litigation Individuals Ethics Probate Admin Litigation Individuals Ethics…" at bounding box center [660, 317] width 1255 height 634
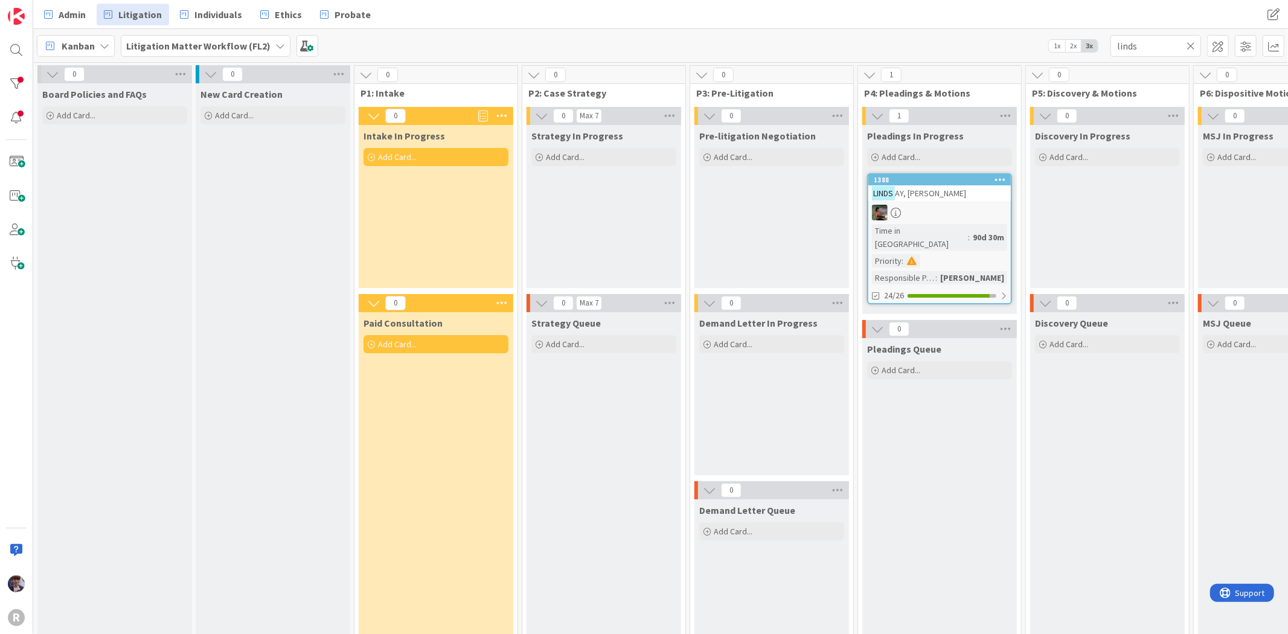
click at [942, 207] on div at bounding box center [939, 213] width 143 height 16
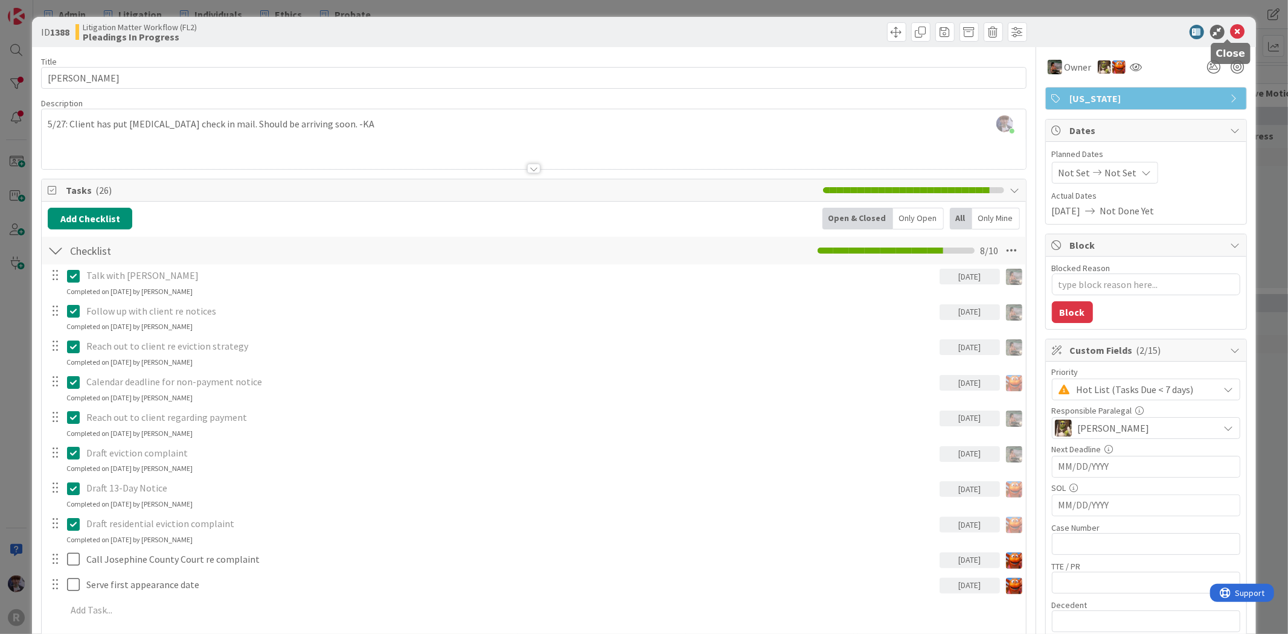
click at [1226, 38] on body "R Admin Litigation Individuals Ethics Probate Admin Litigation Individuals Ethi…" at bounding box center [644, 317] width 1288 height 634
click at [1231, 31] on icon at bounding box center [1238, 32] width 14 height 14
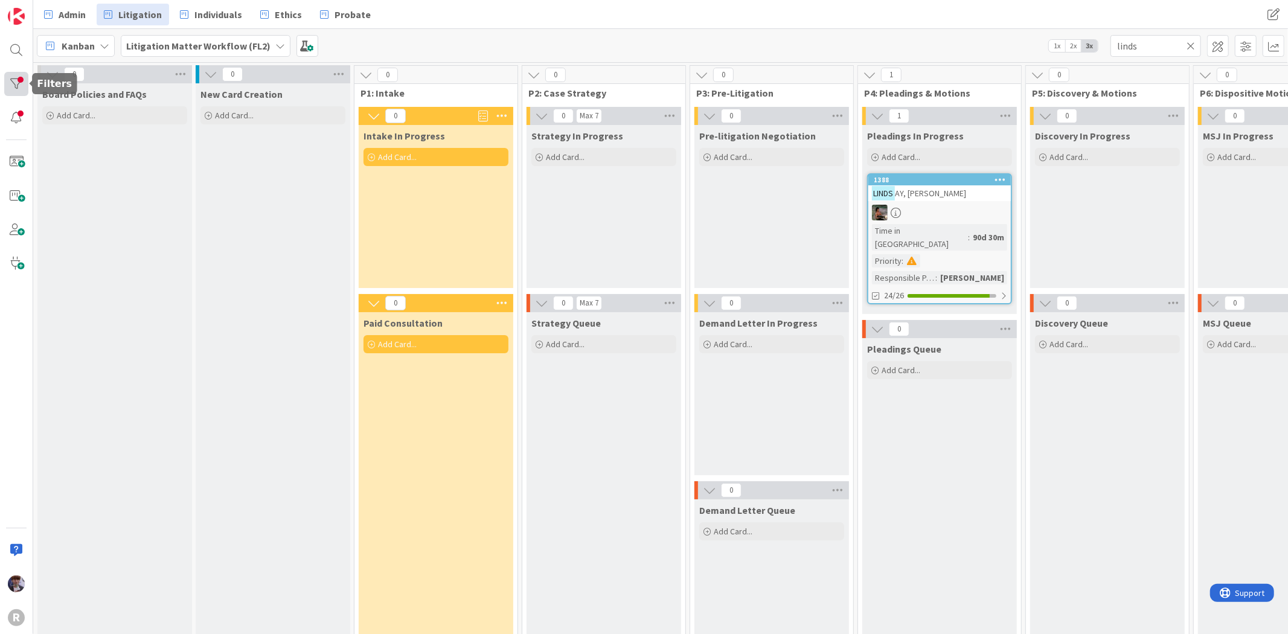
click at [20, 83] on div at bounding box center [16, 84] width 24 height 24
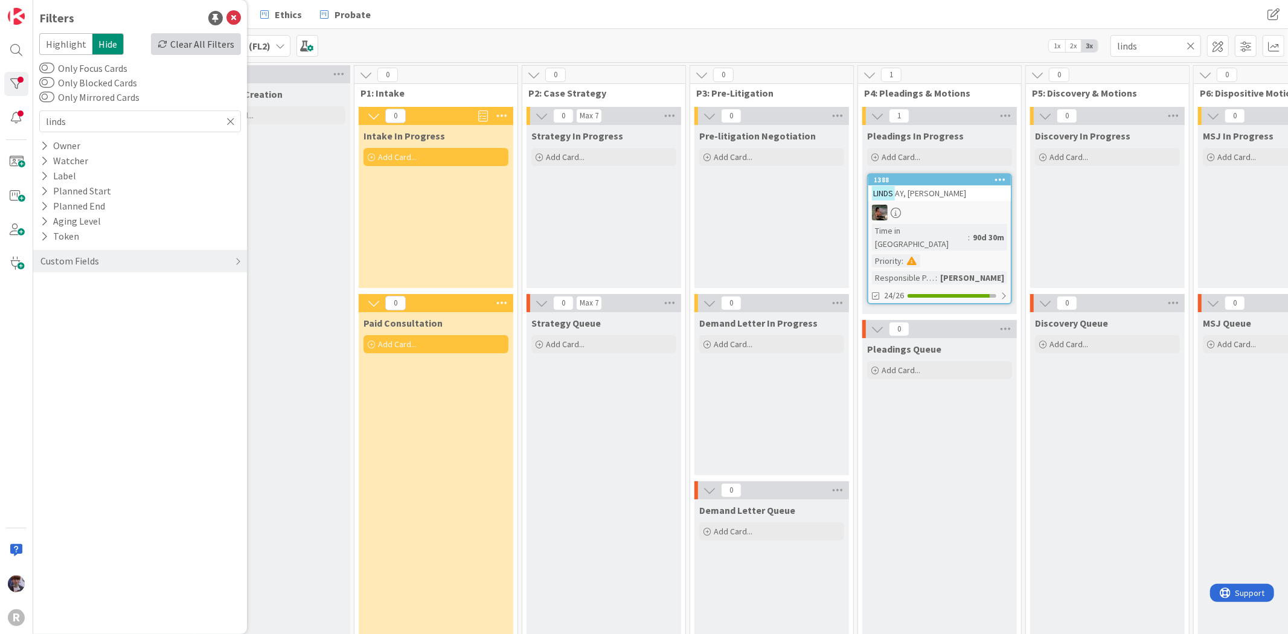
click at [197, 49] on div "Clear All Filters" at bounding box center [196, 44] width 90 height 22
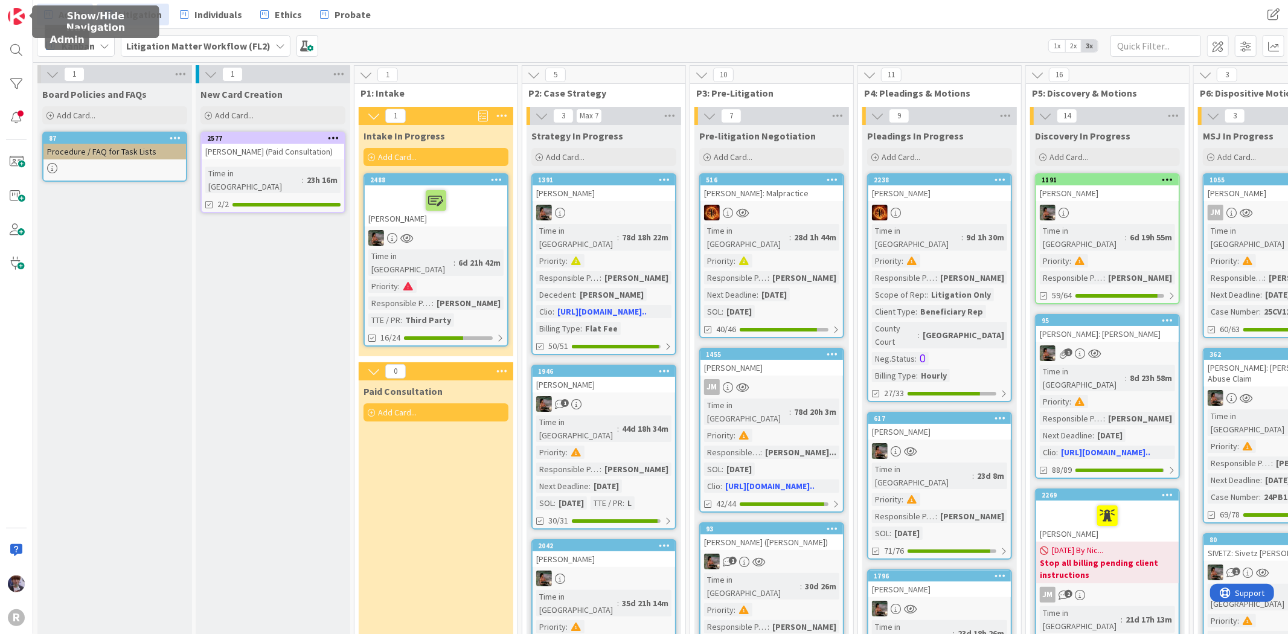
click at [67, 4] on link "Admin" at bounding box center [65, 15] width 56 height 22
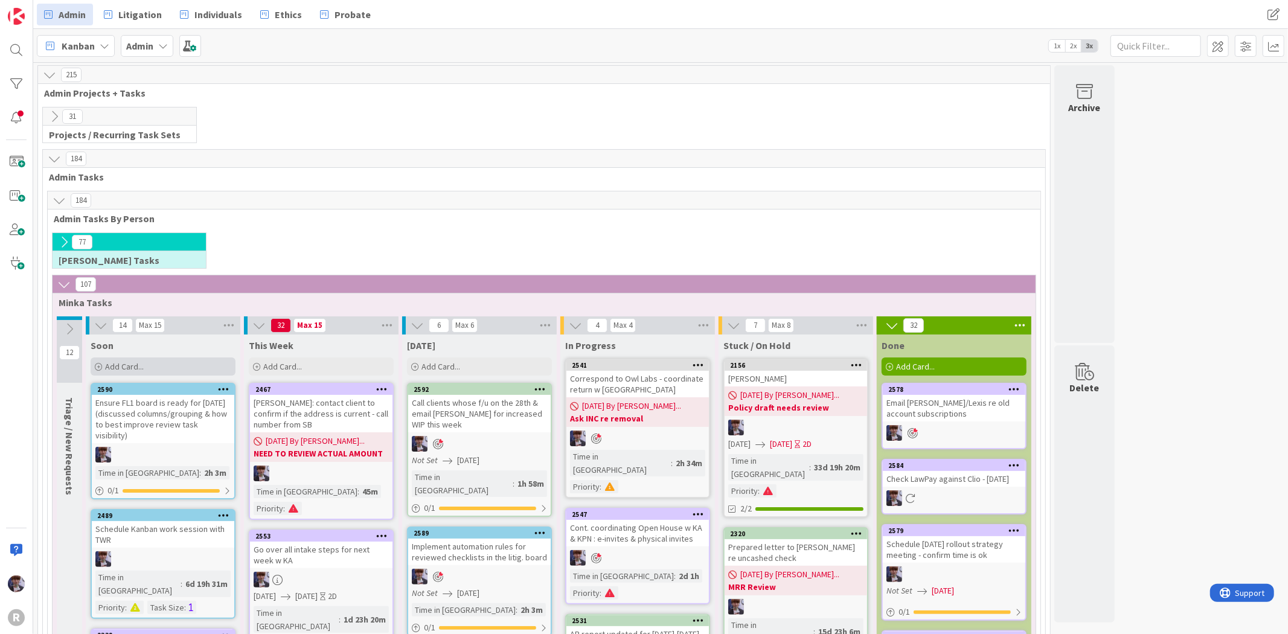
click at [188, 362] on div "Add Card..." at bounding box center [163, 366] width 145 height 18
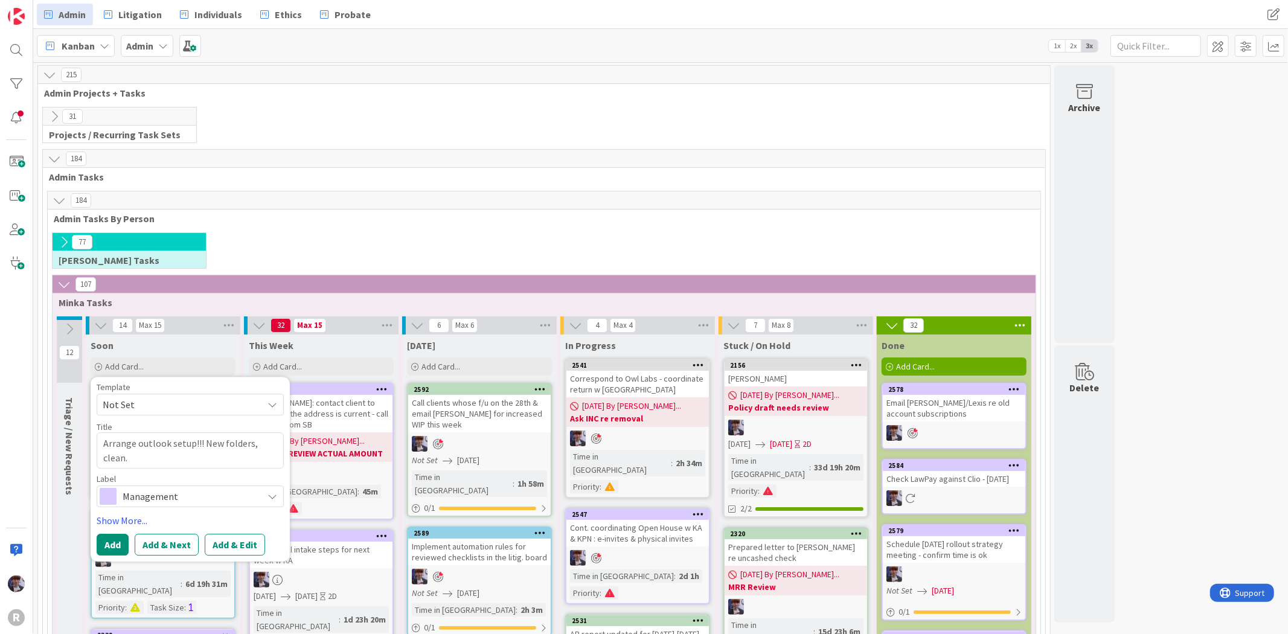
click at [207, 509] on div "Template Not Set Title 45 / 128 Arrange outlook setup!!! New folders, clean. La…" at bounding box center [190, 469] width 187 height 173
click at [207, 499] on span "Management" at bounding box center [190, 496] width 134 height 17
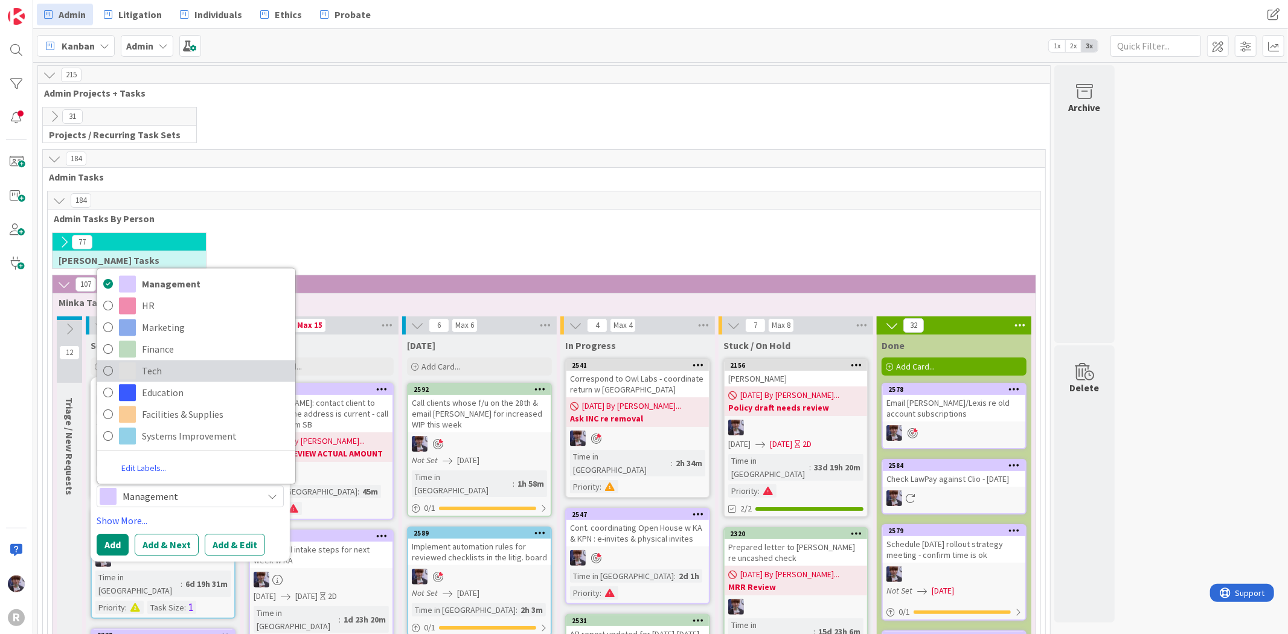
click at [197, 373] on span "Tech" at bounding box center [215, 371] width 147 height 18
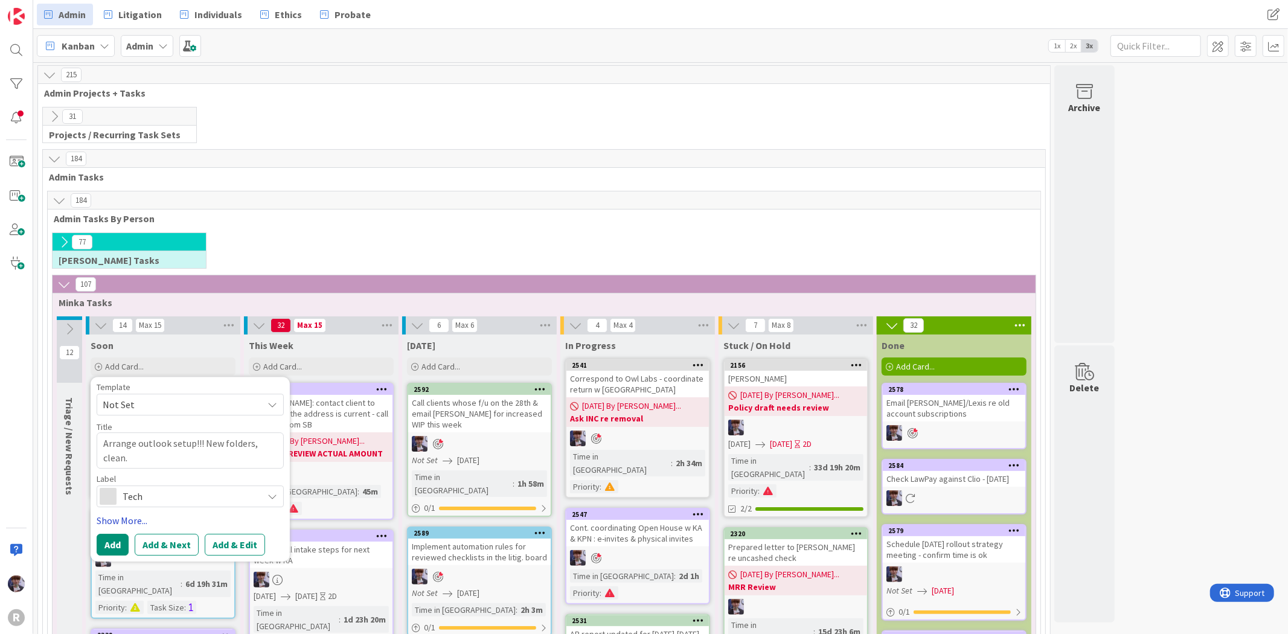
click at [123, 514] on link "Show More..." at bounding box center [190, 520] width 187 height 14
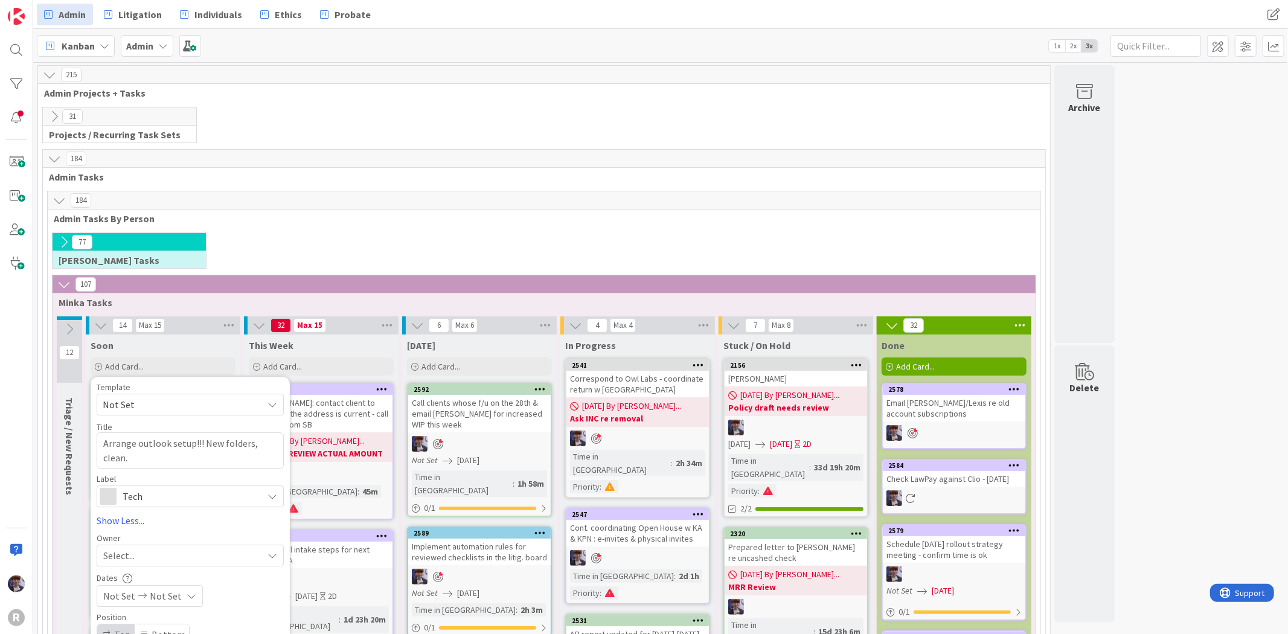
click at [146, 546] on div "Select..." at bounding box center [190, 556] width 187 height 22
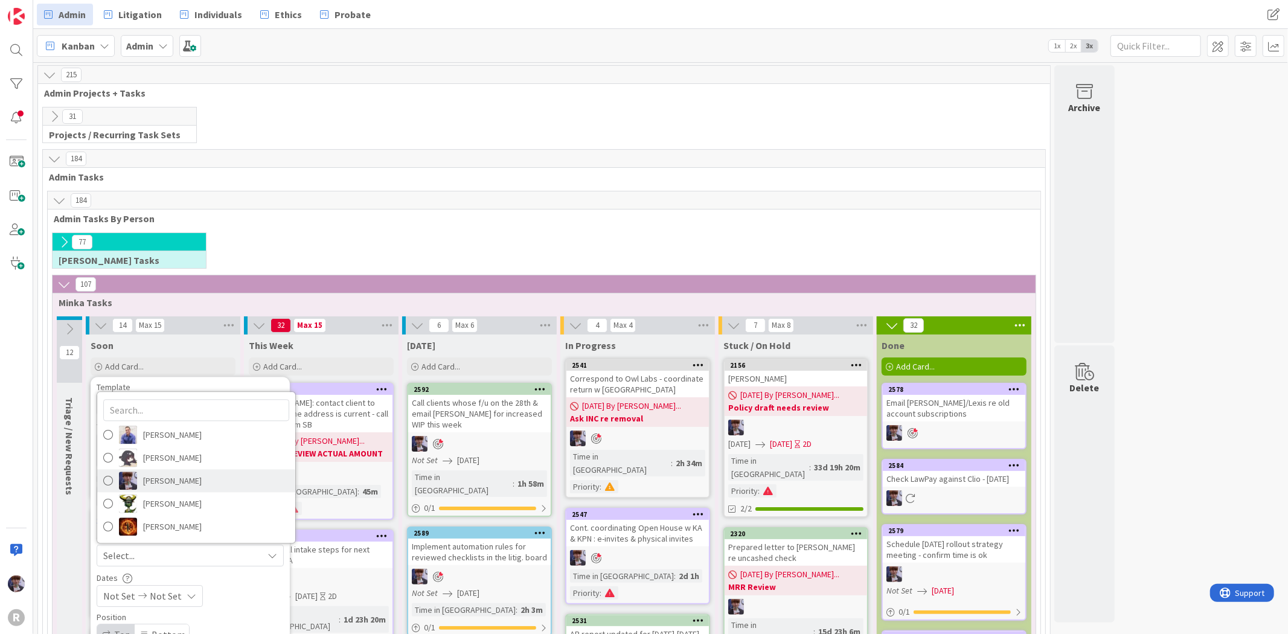
click at [153, 489] on span "[PERSON_NAME]" at bounding box center [172, 481] width 59 height 18
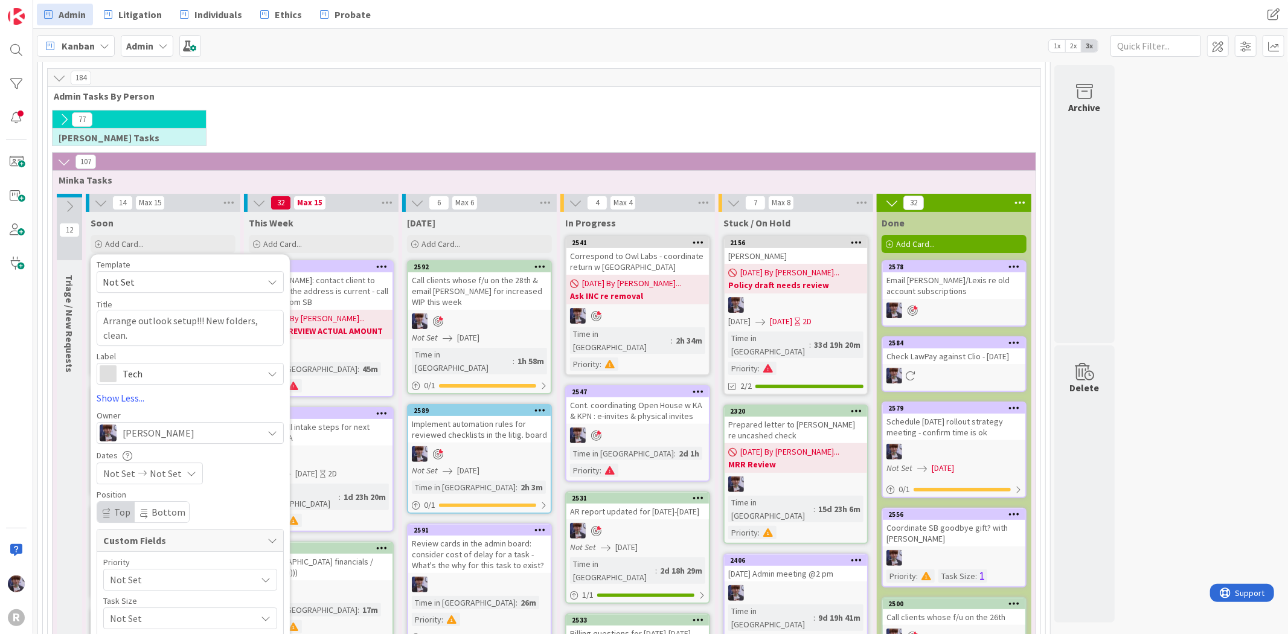
scroll to position [201, 0]
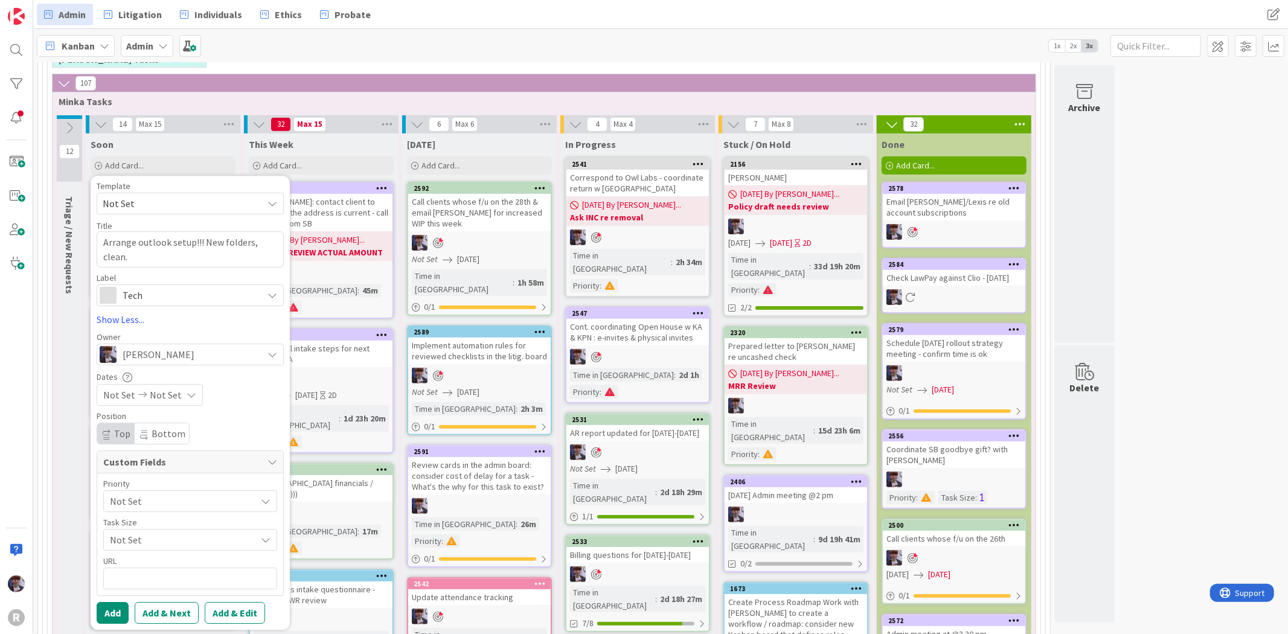
click at [143, 492] on div "Not Set" at bounding box center [190, 501] width 174 height 22
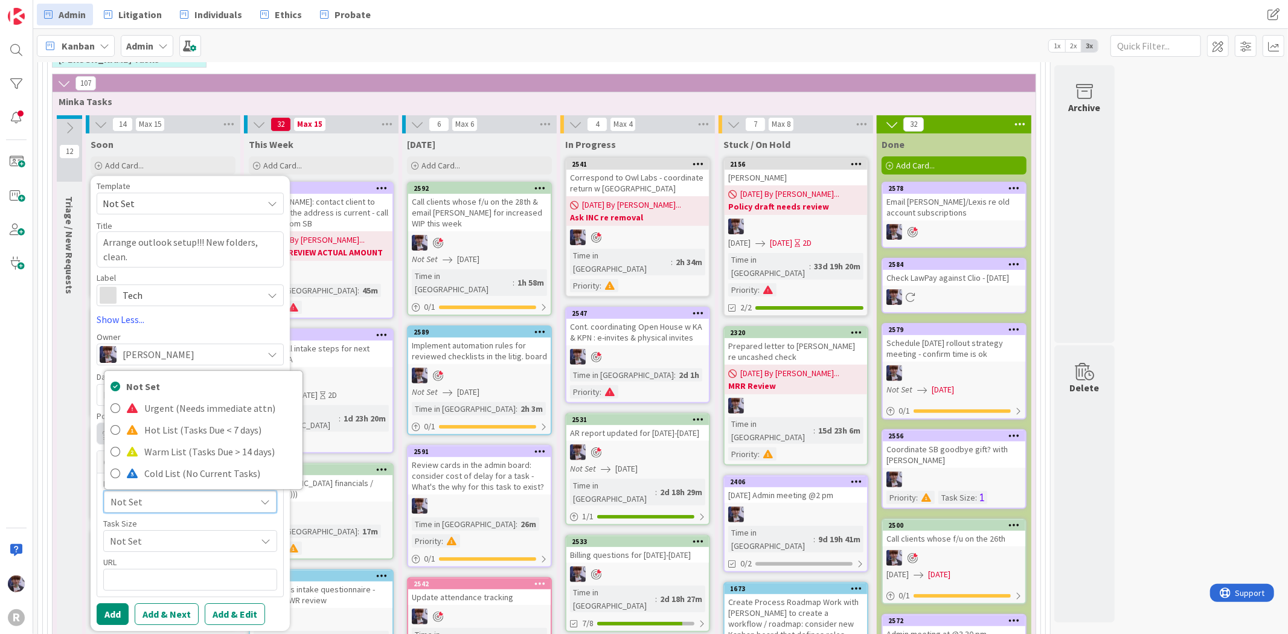
click at [104, 629] on div "Template Not Set Title 45 / 128 Arrange outlook setup!!! New folders, clean. La…" at bounding box center [190, 403] width 199 height 455
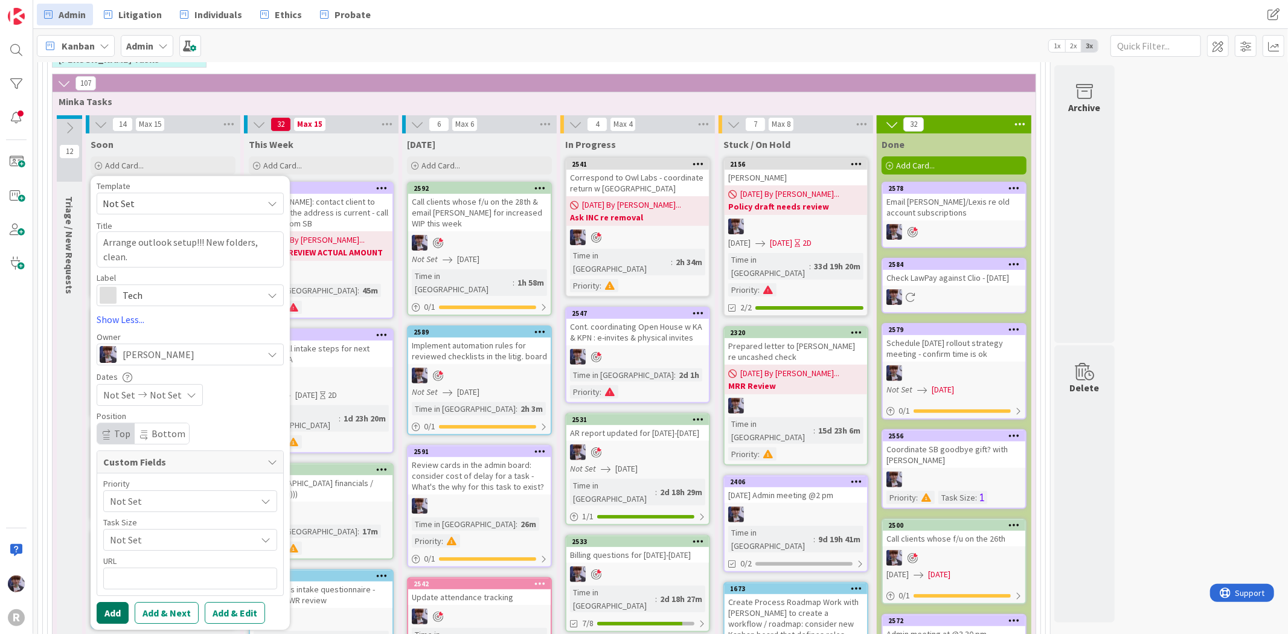
click at [105, 614] on button "Add" at bounding box center [113, 613] width 32 height 22
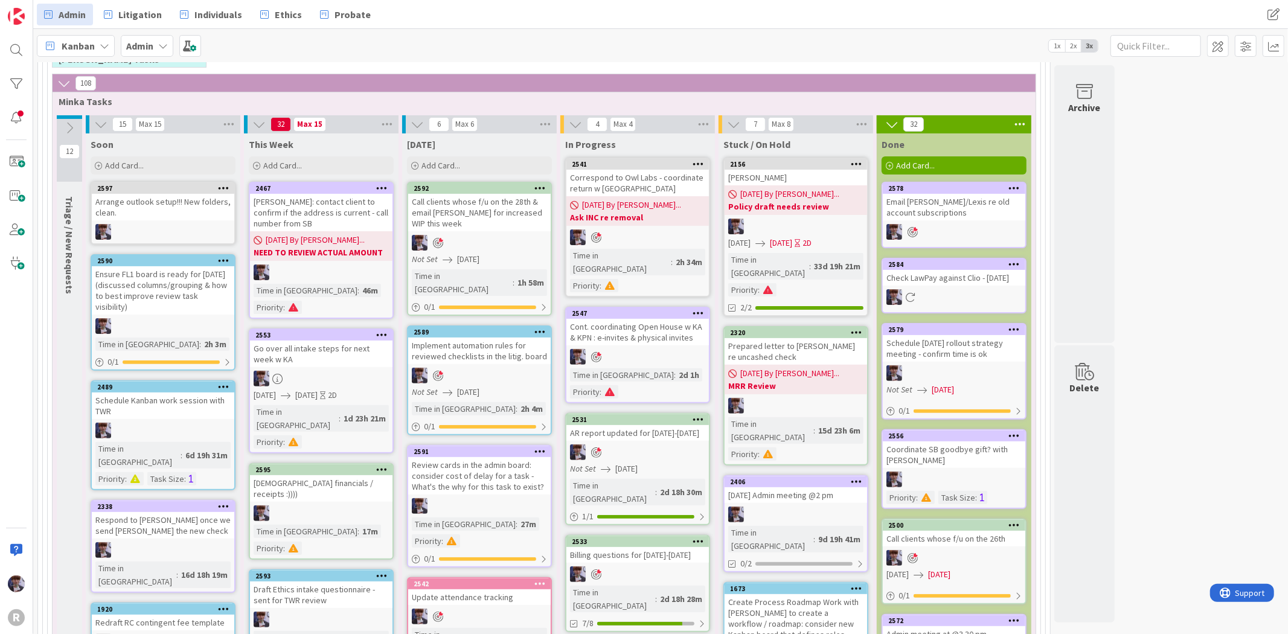
click at [165, 205] on div "Arrange outlook setup!!! New folders, clean." at bounding box center [163, 207] width 143 height 27
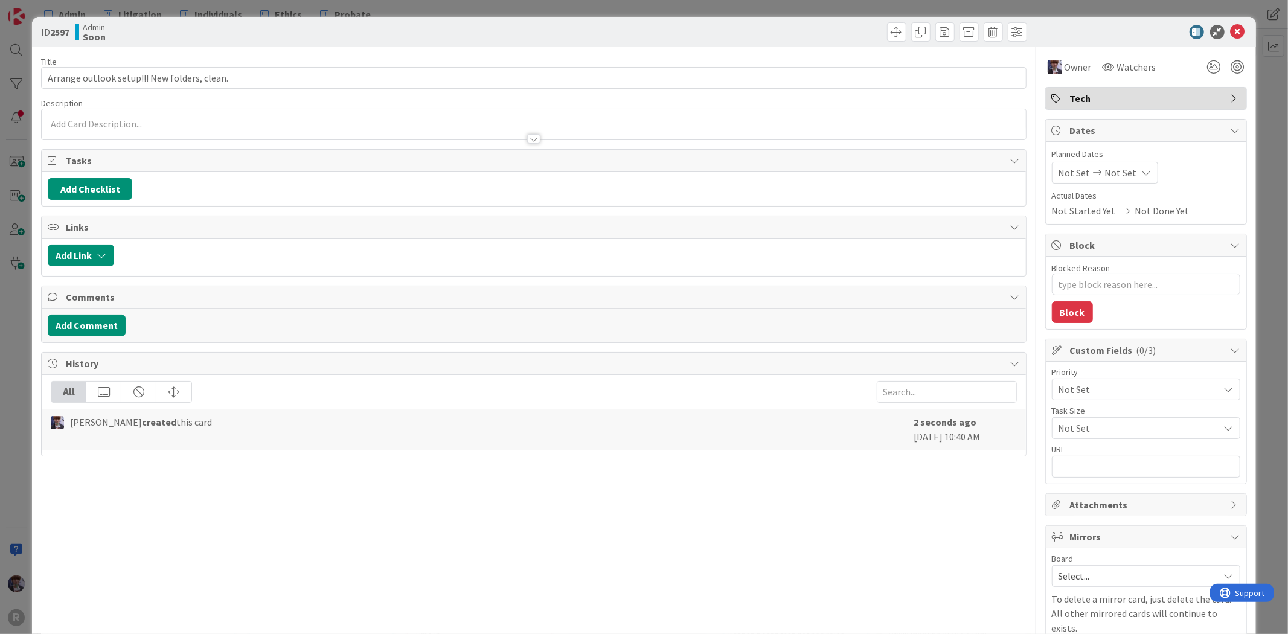
click at [1090, 391] on span "Not Set" at bounding box center [1136, 389] width 155 height 17
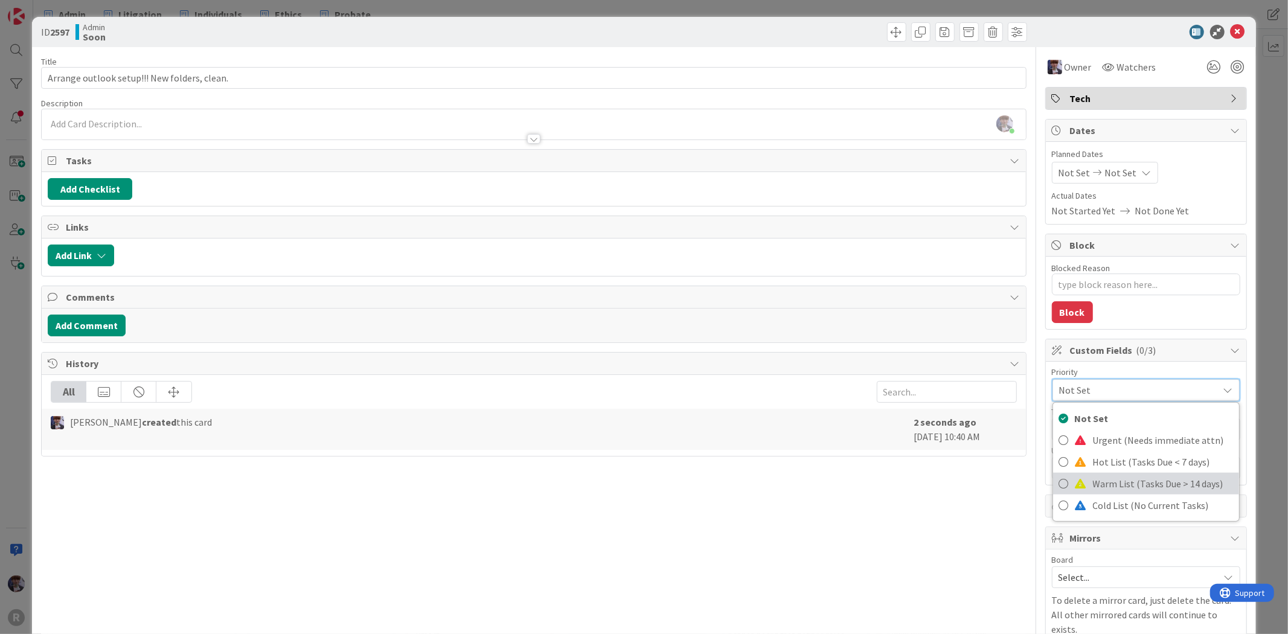
click at [1092, 473] on link "Warm List (Tasks Due > 14 days)" at bounding box center [1146, 484] width 186 height 22
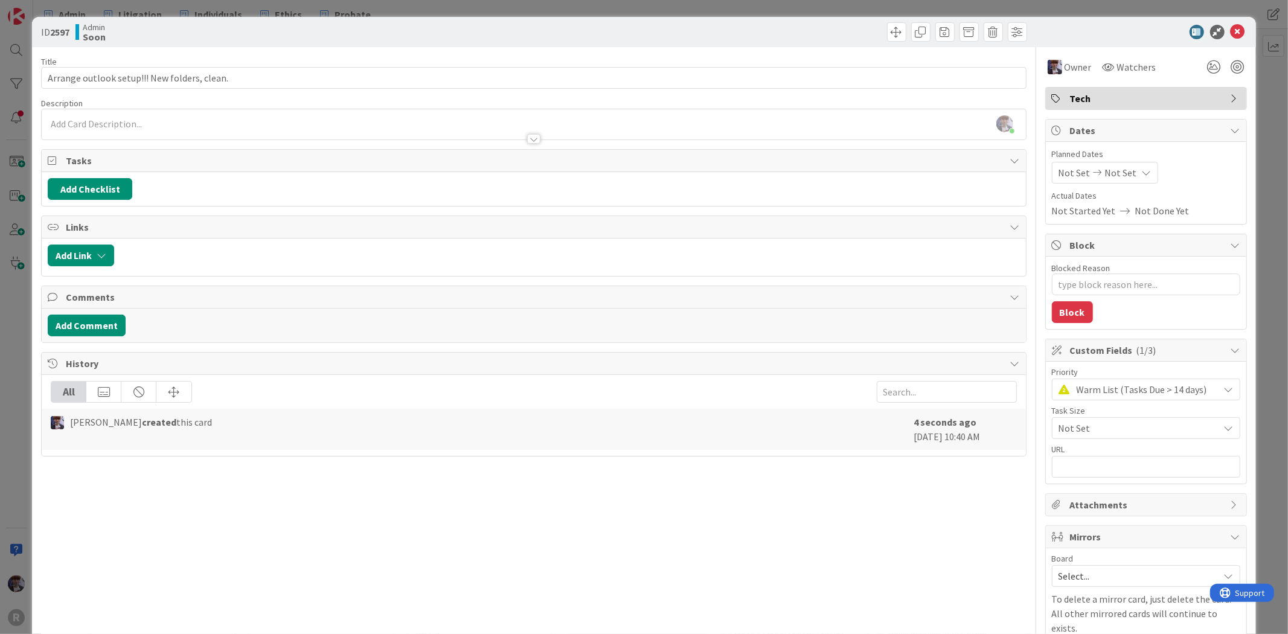
click at [1249, 149] on div "ID 2597 Admin Soon Title 45 / 128 Arrange outlook setup!!! New folders, clean. …" at bounding box center [644, 317] width 1288 height 634
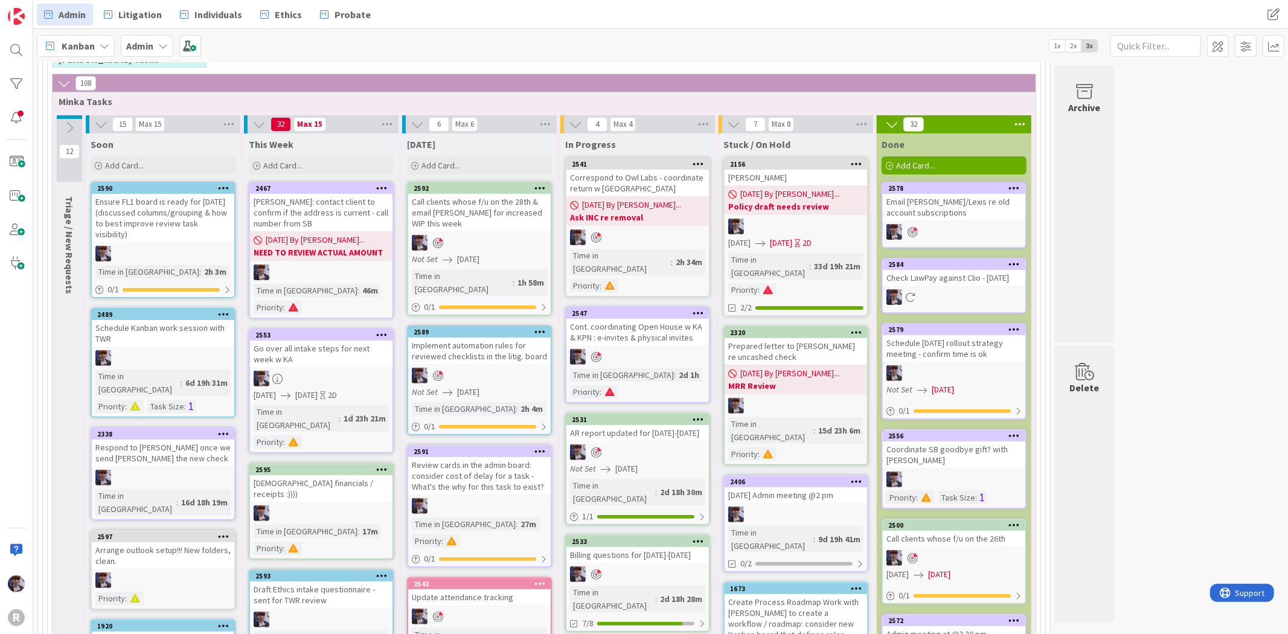
click at [127, 150] on div "Soon Add Card... Template Not Set Title 0 / 128 Label Management Management HR …" at bounding box center [163, 154] width 155 height 43
click at [130, 162] on span "Add Card..." at bounding box center [124, 165] width 39 height 11
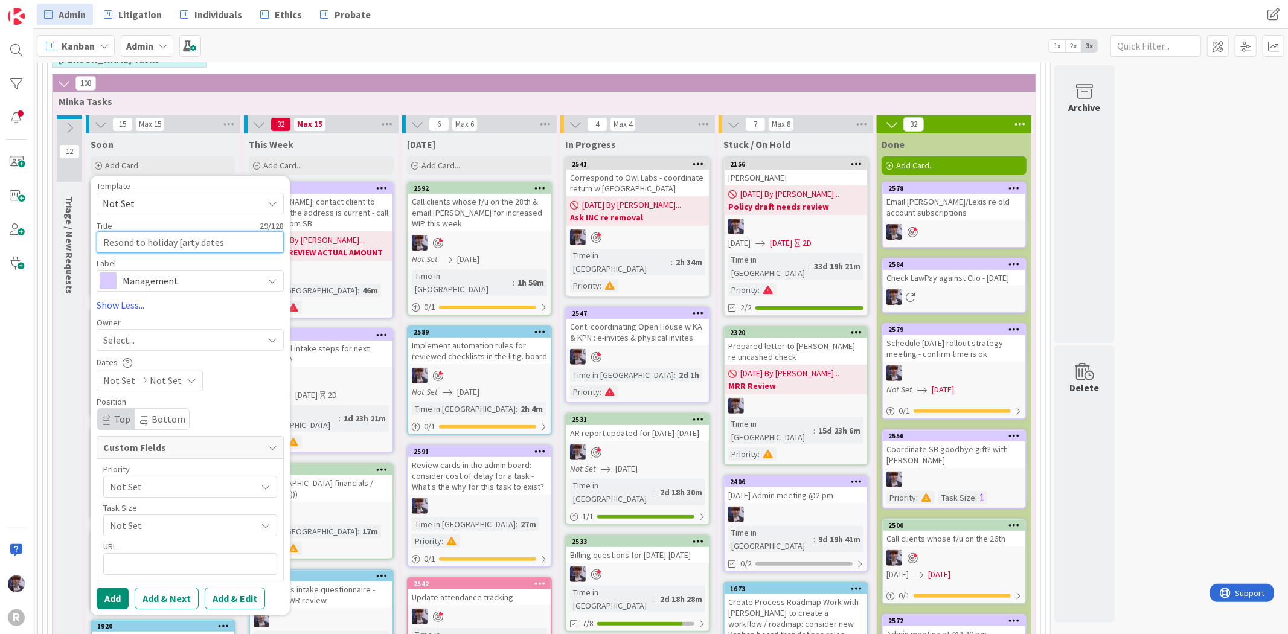
click at [178, 234] on textarea "Resond to holiday [arty dates" at bounding box center [190, 242] width 187 height 22
click at [183, 243] on textarea "Resond to holiday [arty dates" at bounding box center [190, 242] width 187 height 22
click at [245, 239] on textarea "Resond to holiday arty dates" at bounding box center [190, 242] width 187 height 22
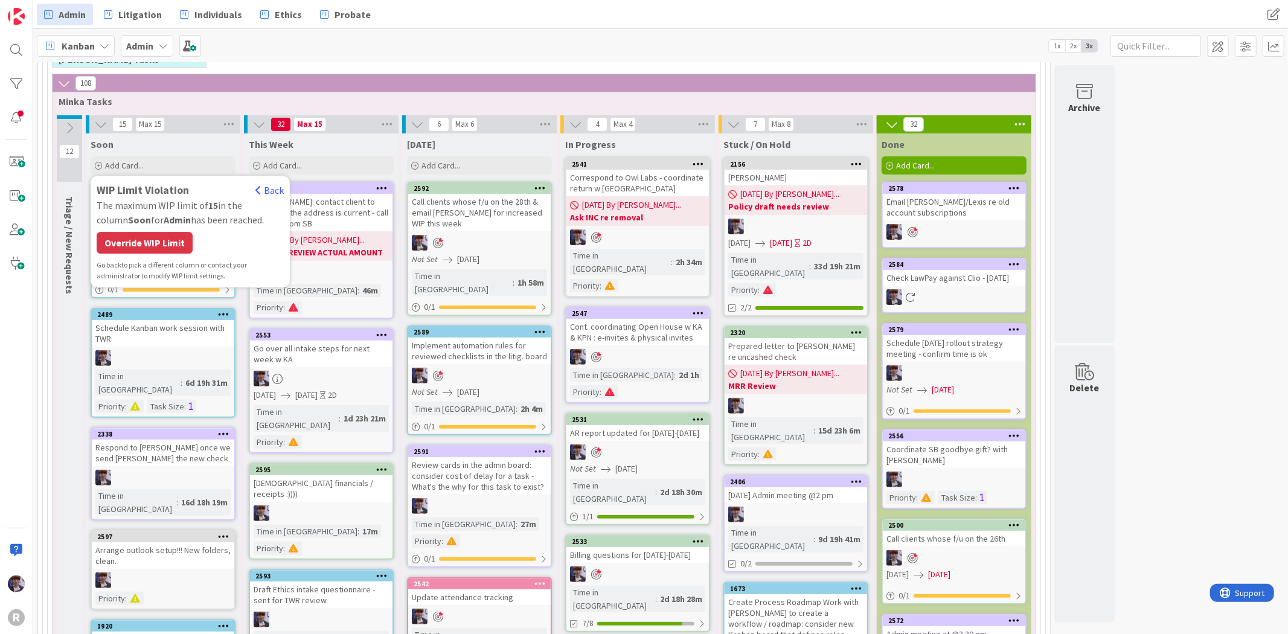
click at [199, 238] on div "WIP Limit Violation Back The maximum WIP limit of 15 in the column Soon for Adm…" at bounding box center [190, 232] width 187 height 100
click at [188, 243] on div "Override WIP Limit" at bounding box center [145, 243] width 96 height 22
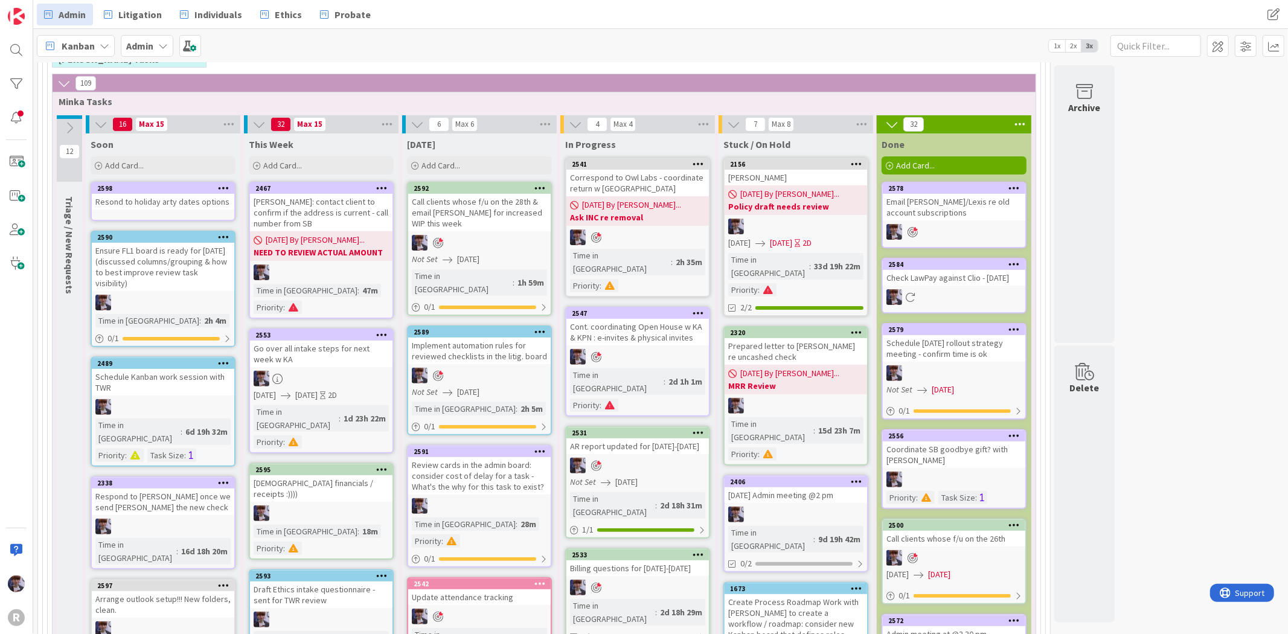
click at [171, 210] on link "2598 Resond to holiday arty dates options" at bounding box center [163, 201] width 145 height 39
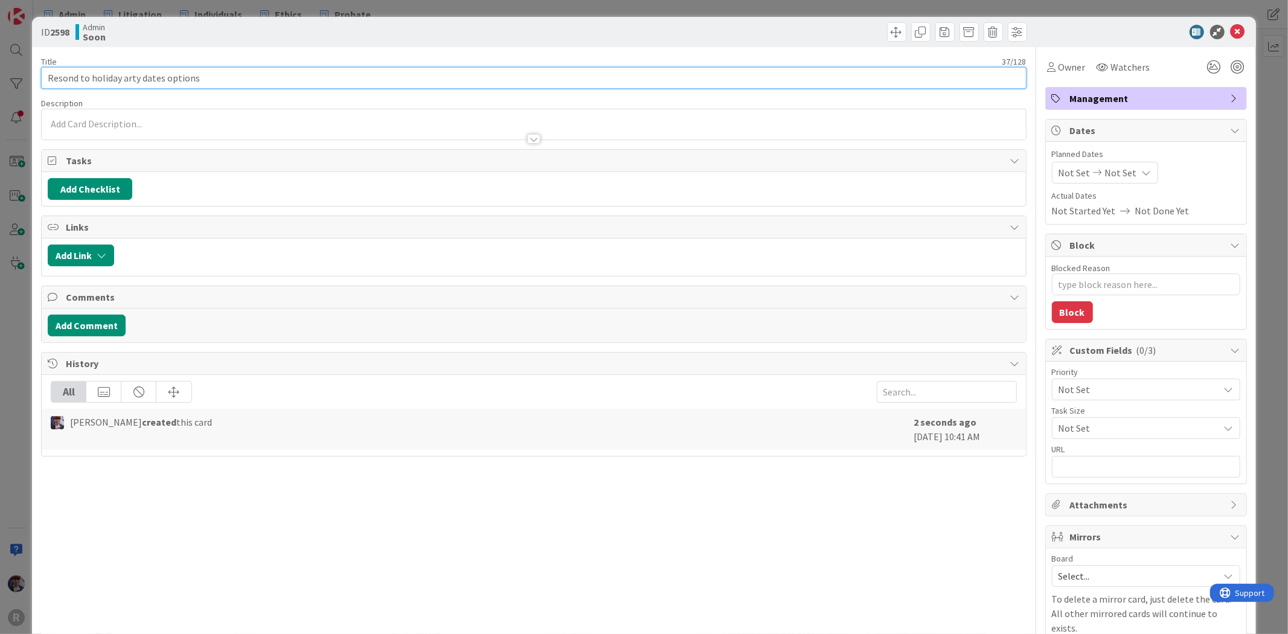
click at [67, 73] on input "Resond to holiday arty dates options" at bounding box center [533, 78] width 985 height 22
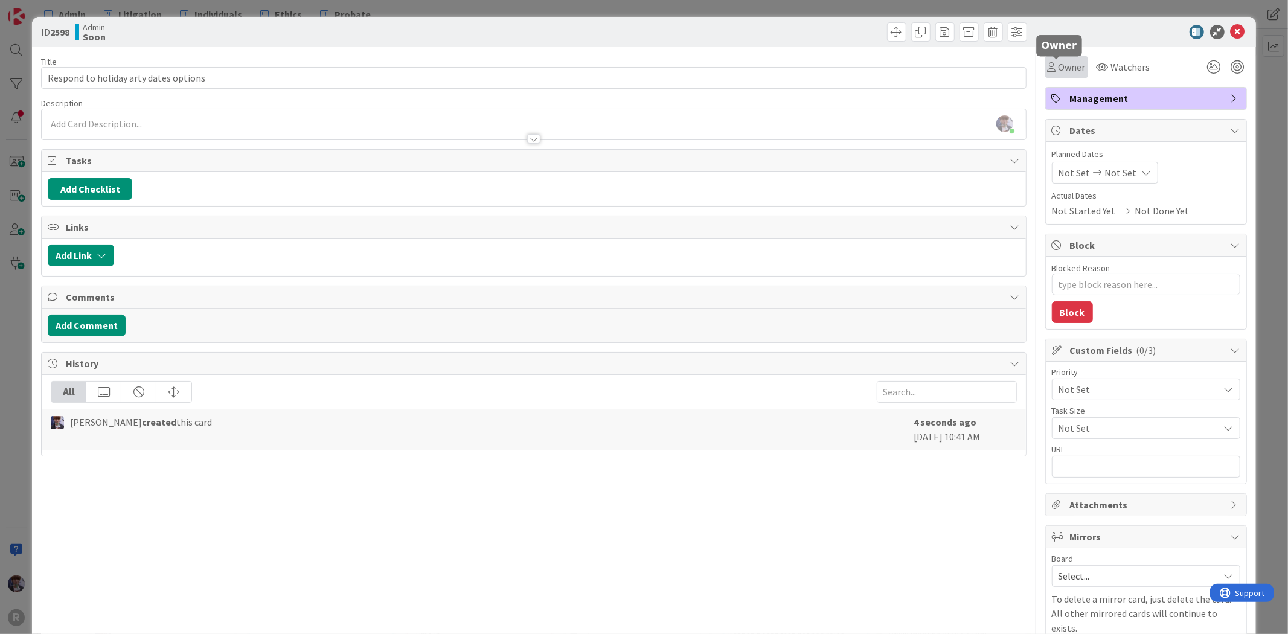
click at [1059, 66] on span "Owner" at bounding box center [1072, 67] width 27 height 14
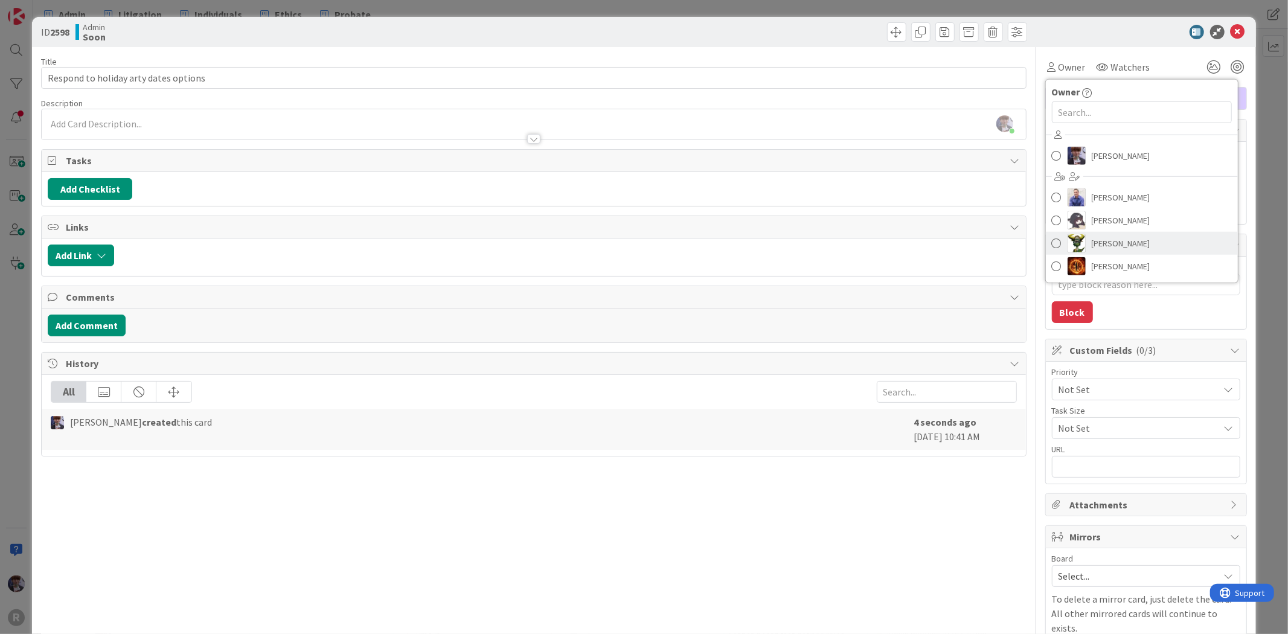
click at [1085, 252] on link "[PERSON_NAME]" at bounding box center [1142, 243] width 192 height 23
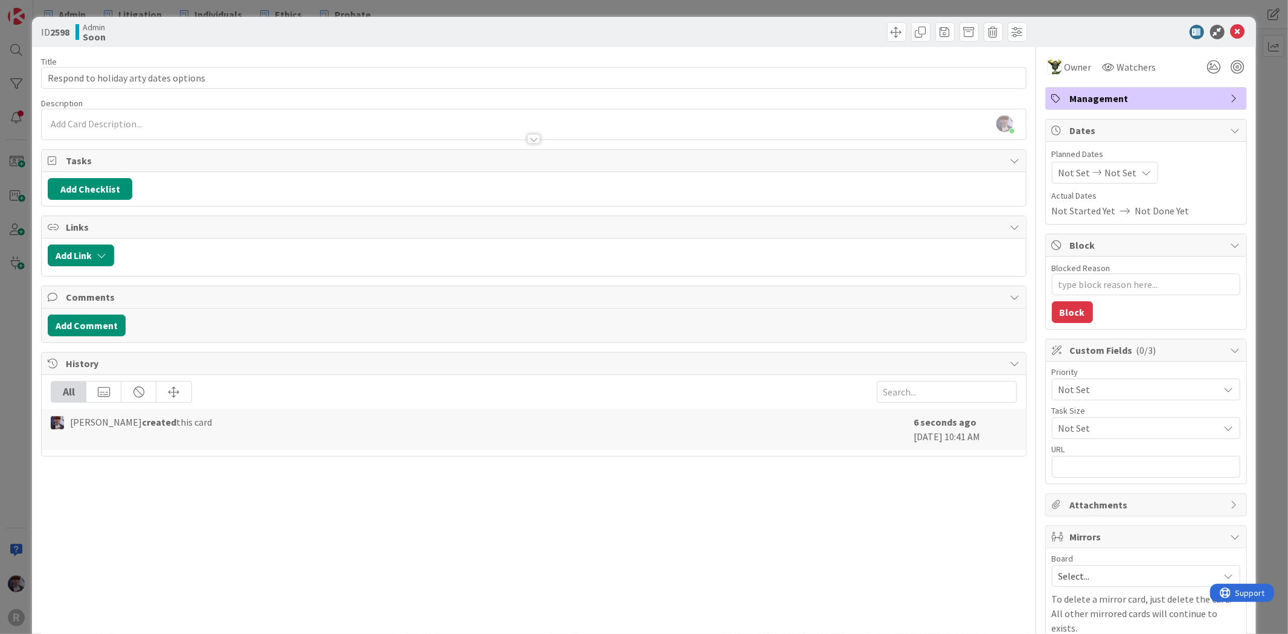
click at [1085, 252] on div "Block" at bounding box center [1146, 245] width 200 height 22
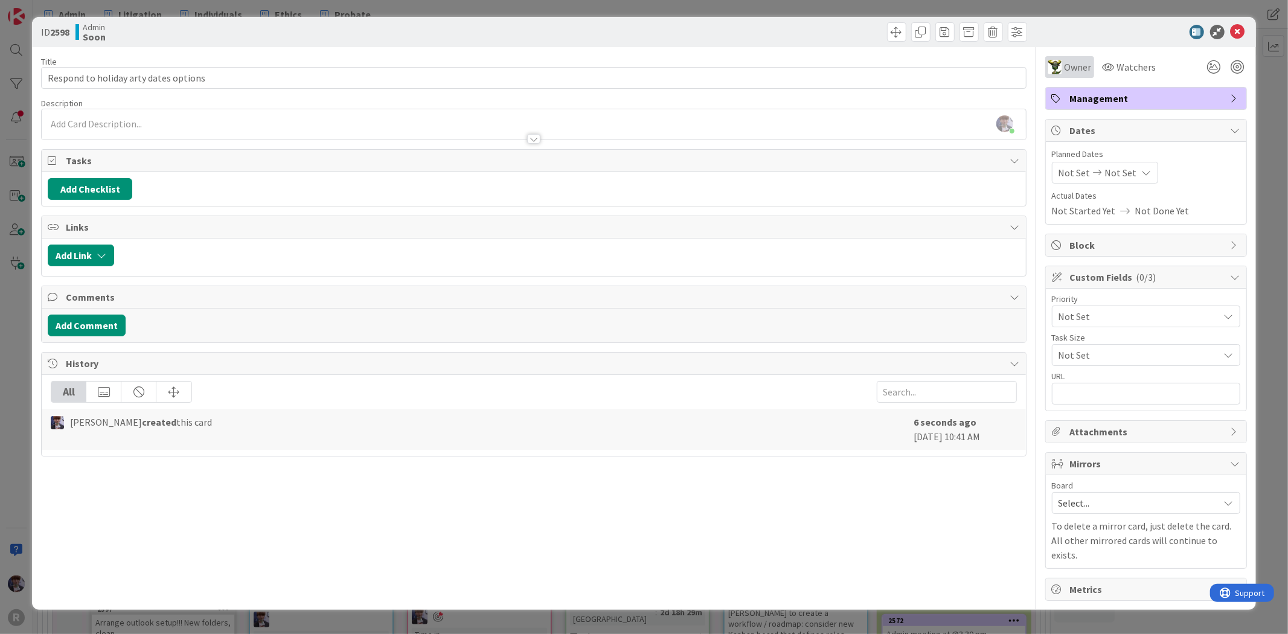
click at [1065, 77] on div "Owner" at bounding box center [1069, 67] width 49 height 22
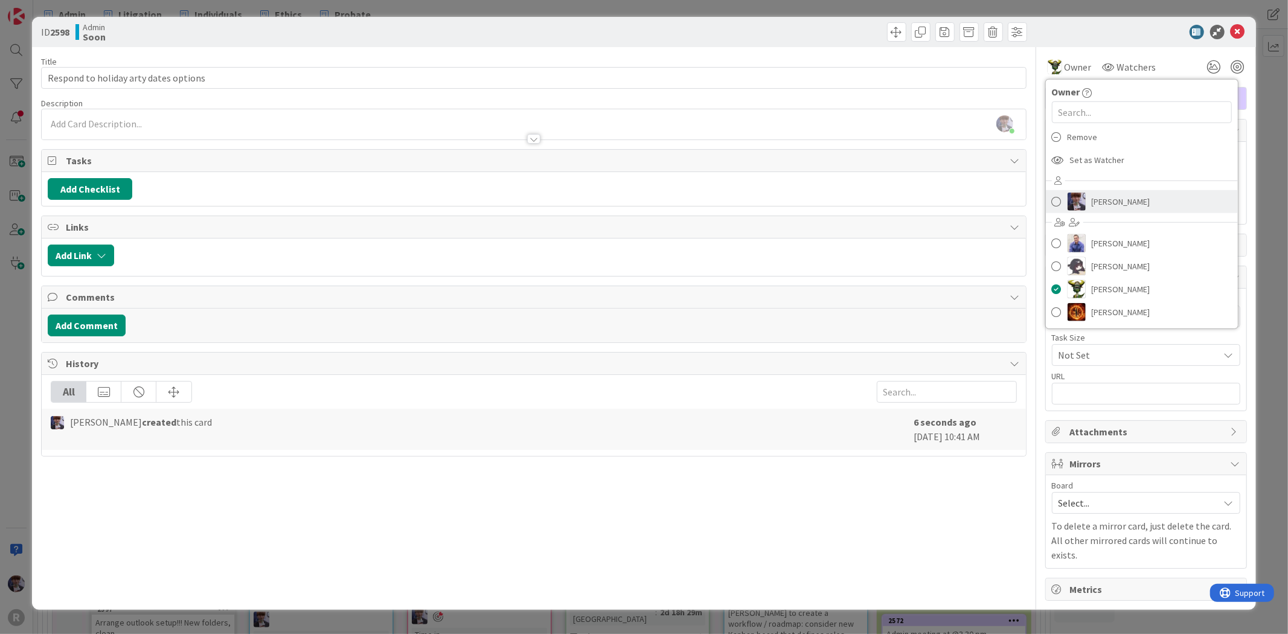
click at [1086, 202] on link "[PERSON_NAME]" at bounding box center [1142, 201] width 192 height 23
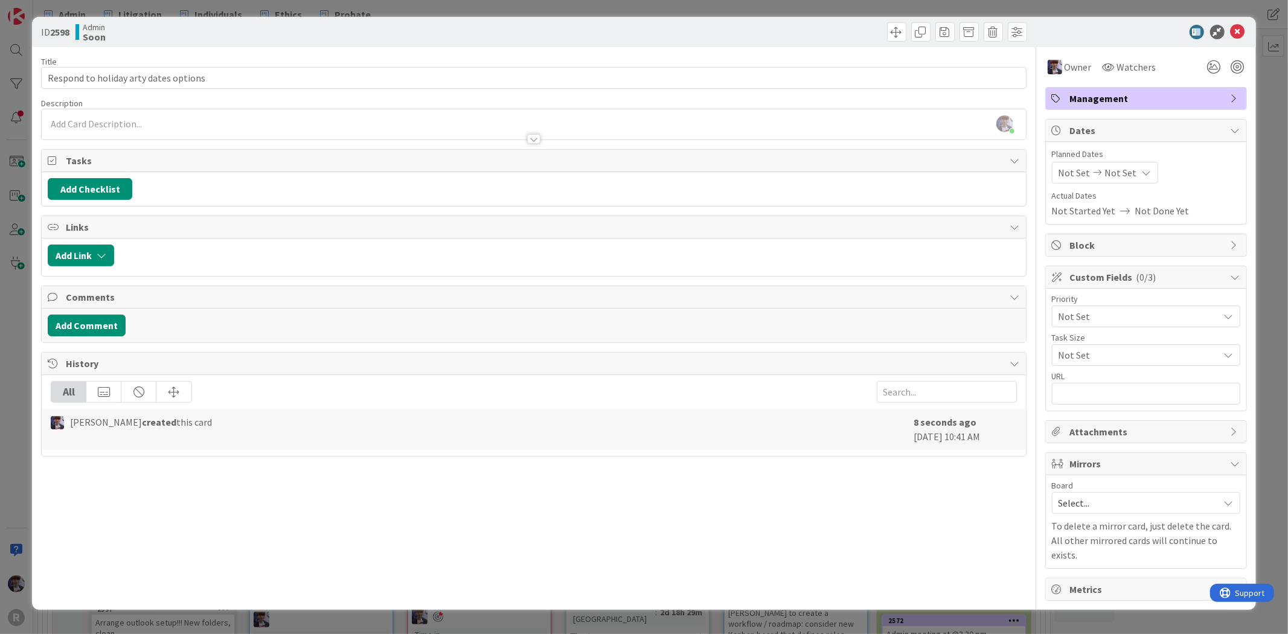
click at [1048, 170] on div "Planned Dates Not Set Not Set Actual Dates Not Started Yet Not Done Yet" at bounding box center [1146, 183] width 200 height 82
click at [1091, 175] on icon at bounding box center [1098, 172] width 14 height 8
click at [1174, 342] on td "28" at bounding box center [1171, 346] width 24 height 23
click at [1191, 346] on td "29" at bounding box center [1195, 346] width 24 height 23
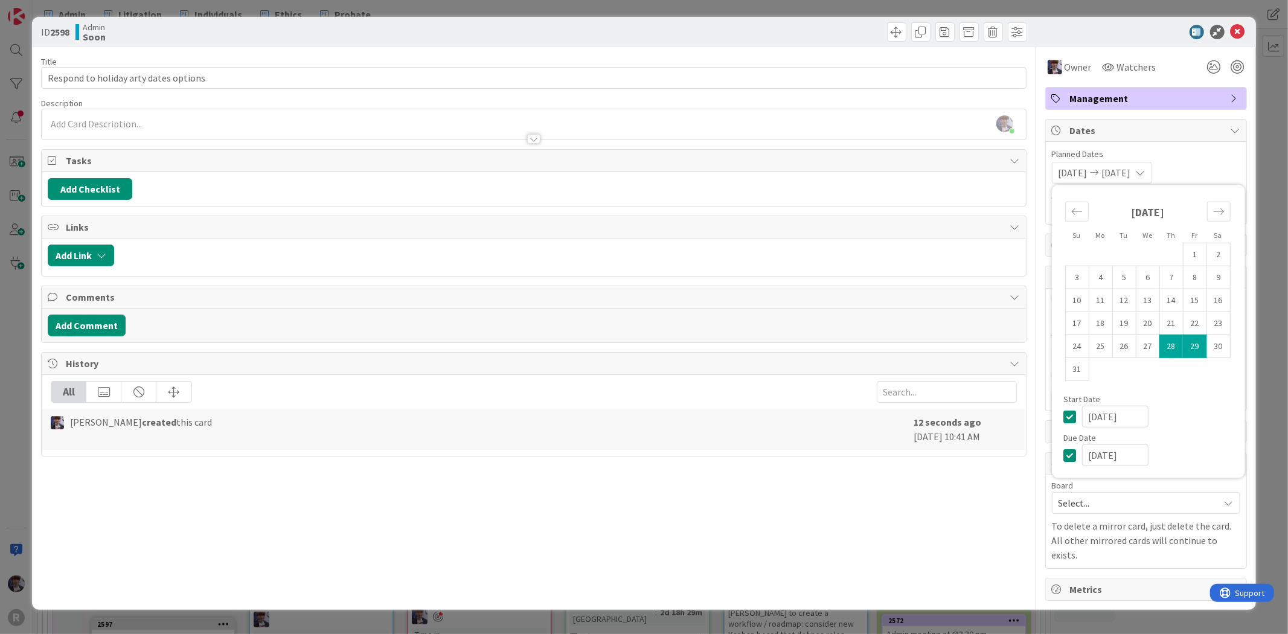
click at [1212, 148] on span "Planned Dates" at bounding box center [1146, 154] width 188 height 13
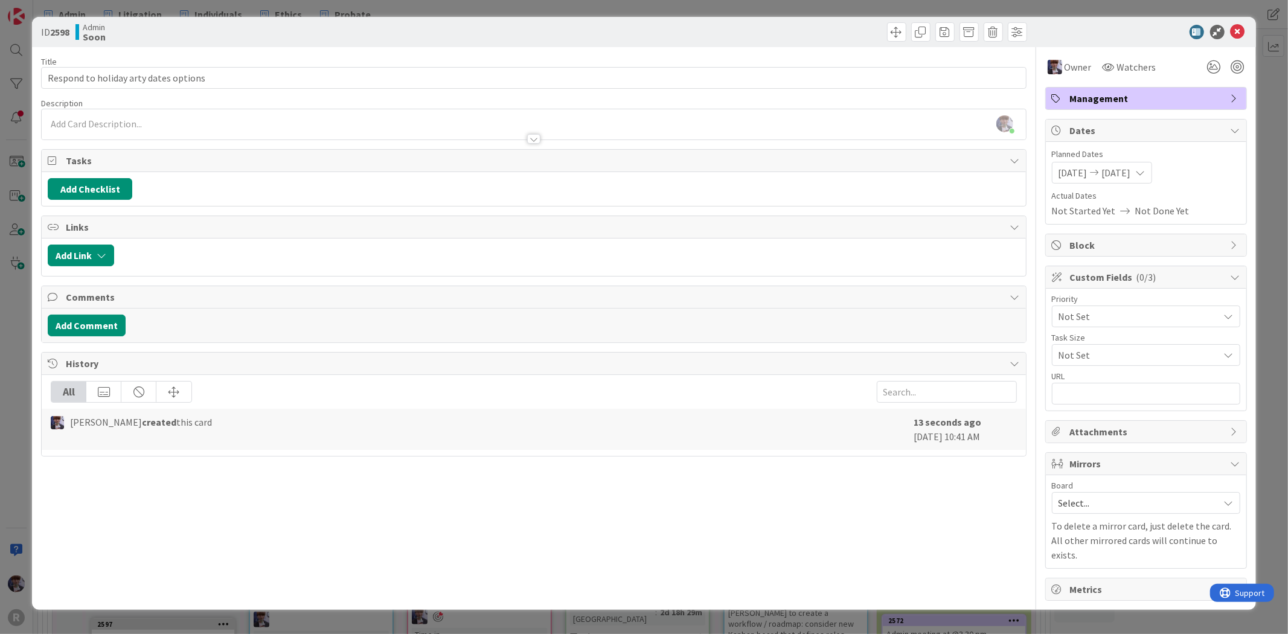
click at [1138, 324] on span "Not Set" at bounding box center [1136, 316] width 155 height 17
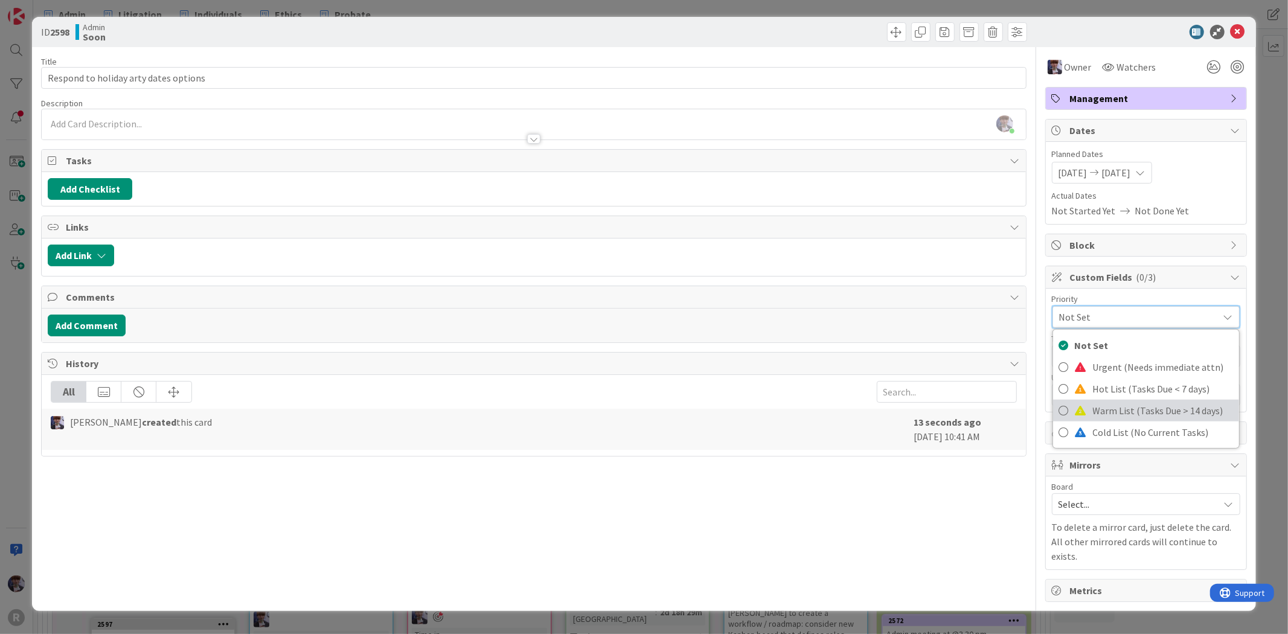
click at [1112, 405] on span "Warm List (Tasks Due > 14 days)" at bounding box center [1163, 411] width 140 height 18
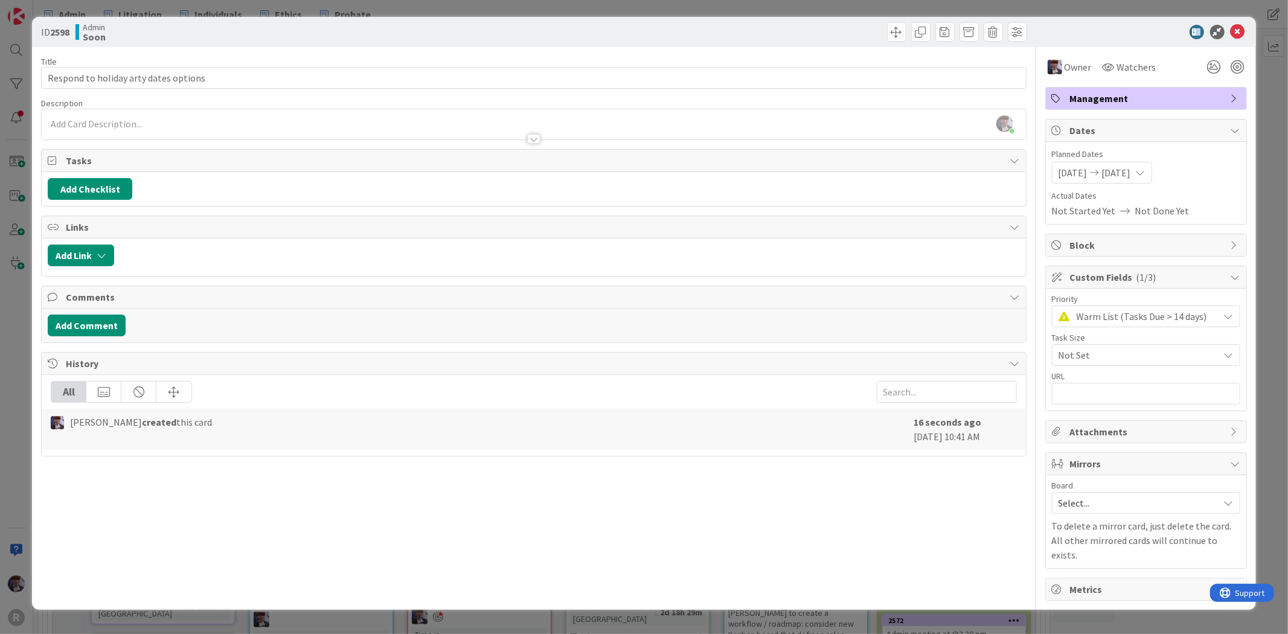
click at [1270, 202] on div "ID 2598 Admin Soon Title 38 / 128 Respond to holiday arty dates options Descrip…" at bounding box center [644, 317] width 1288 height 634
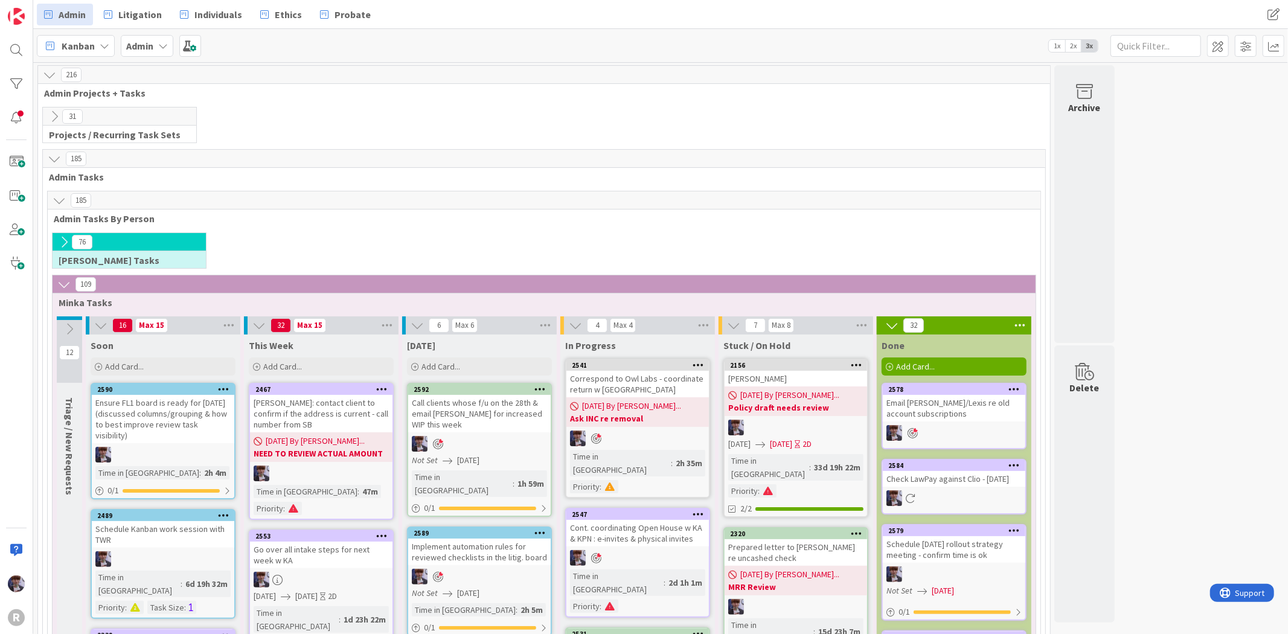
scroll to position [201, 0]
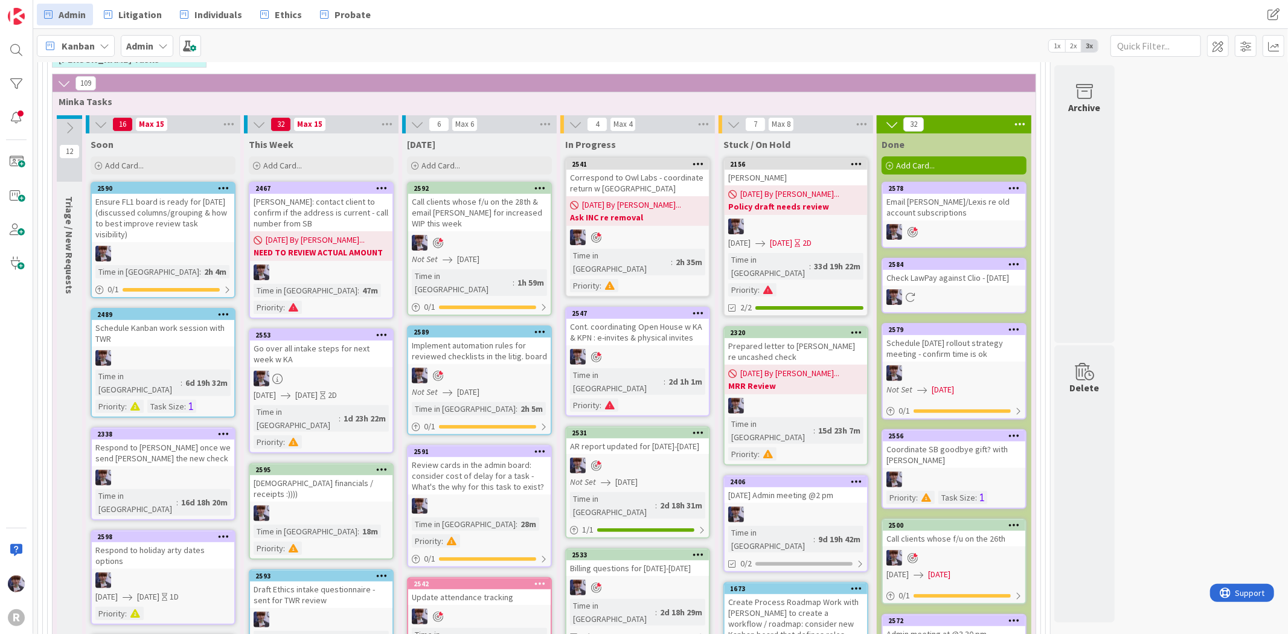
click at [630, 560] on div "Billing questions for [DATE]-[DATE]" at bounding box center [637, 568] width 143 height 16
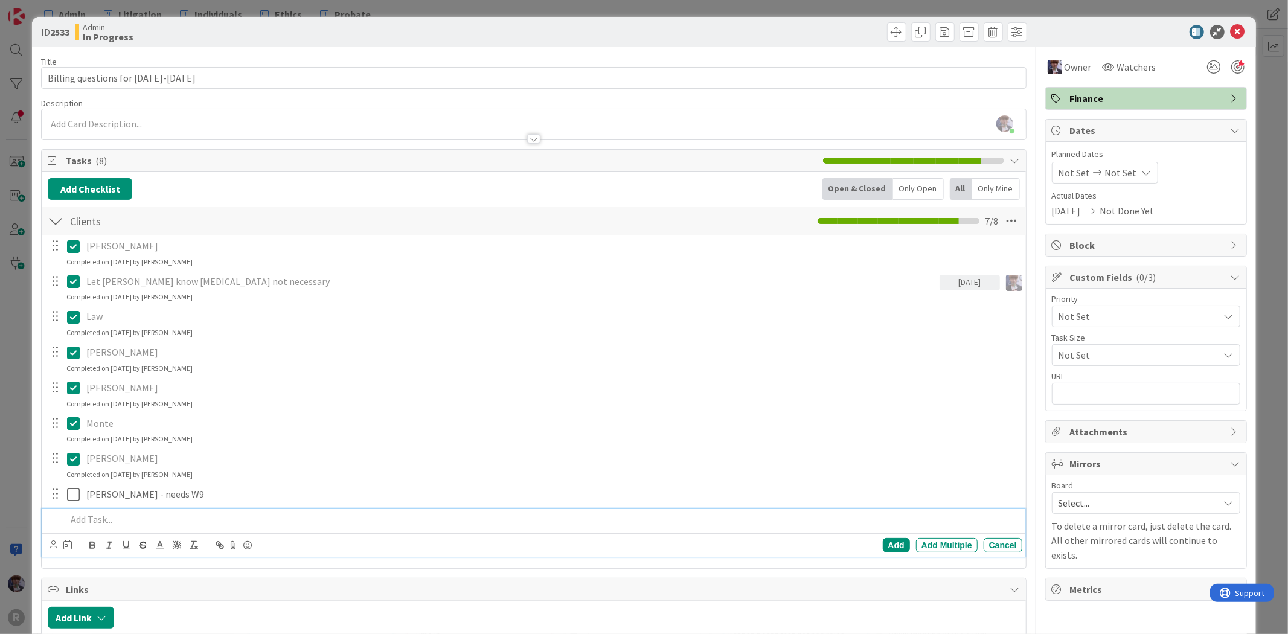
click at [103, 521] on p at bounding box center [541, 520] width 950 height 14
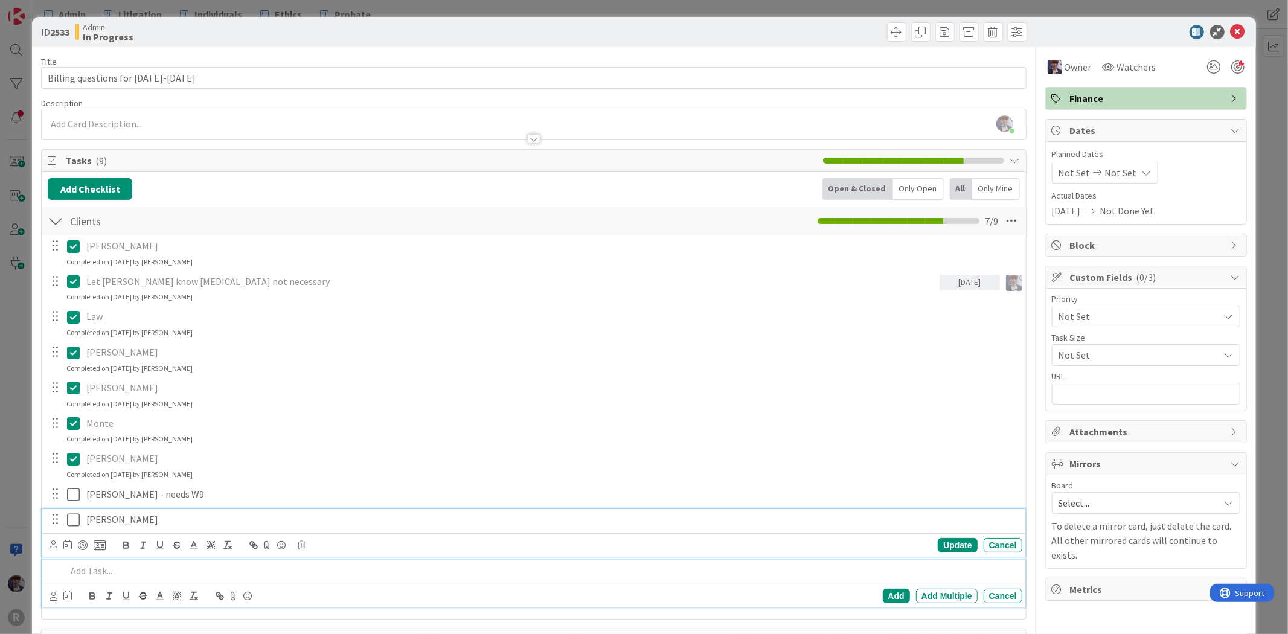
click at [69, 520] on icon at bounding box center [76, 520] width 18 height 14
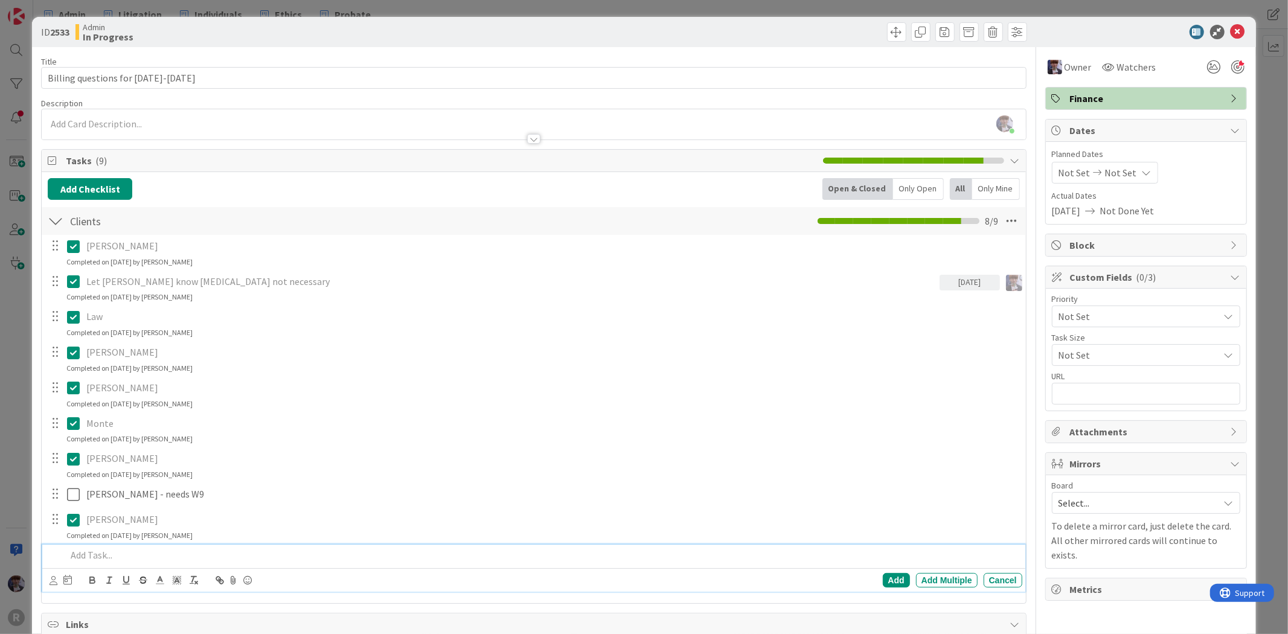
click at [91, 557] on p at bounding box center [541, 555] width 950 height 14
click at [22, 426] on div "ID 2533 Admin In Progress Title 31 / 128 Billing questions for [DATE]-[DATE] De…" at bounding box center [644, 317] width 1288 height 634
